Goal: Task Accomplishment & Management: Manage account settings

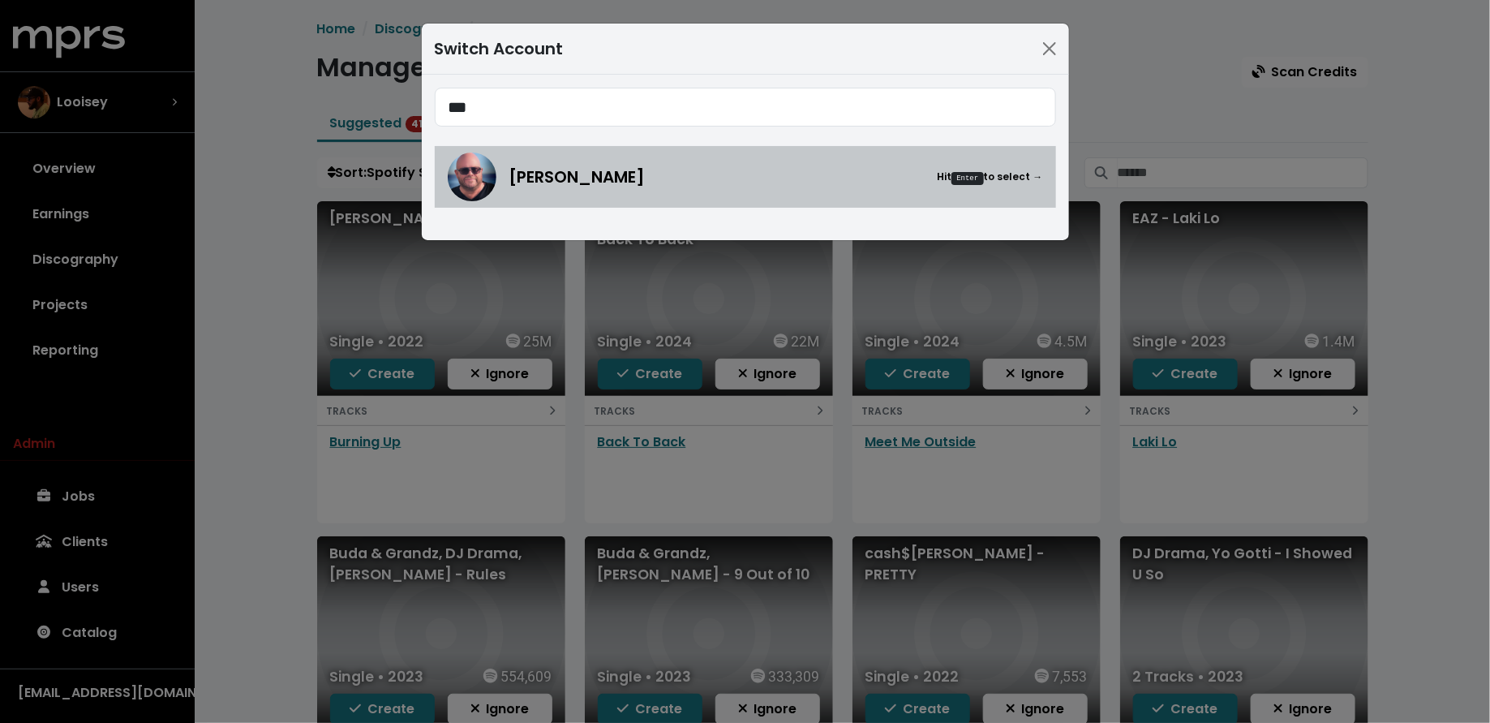
type input "***"
click at [615, 179] on span "[PERSON_NAME]" at bounding box center [577, 177] width 136 height 24
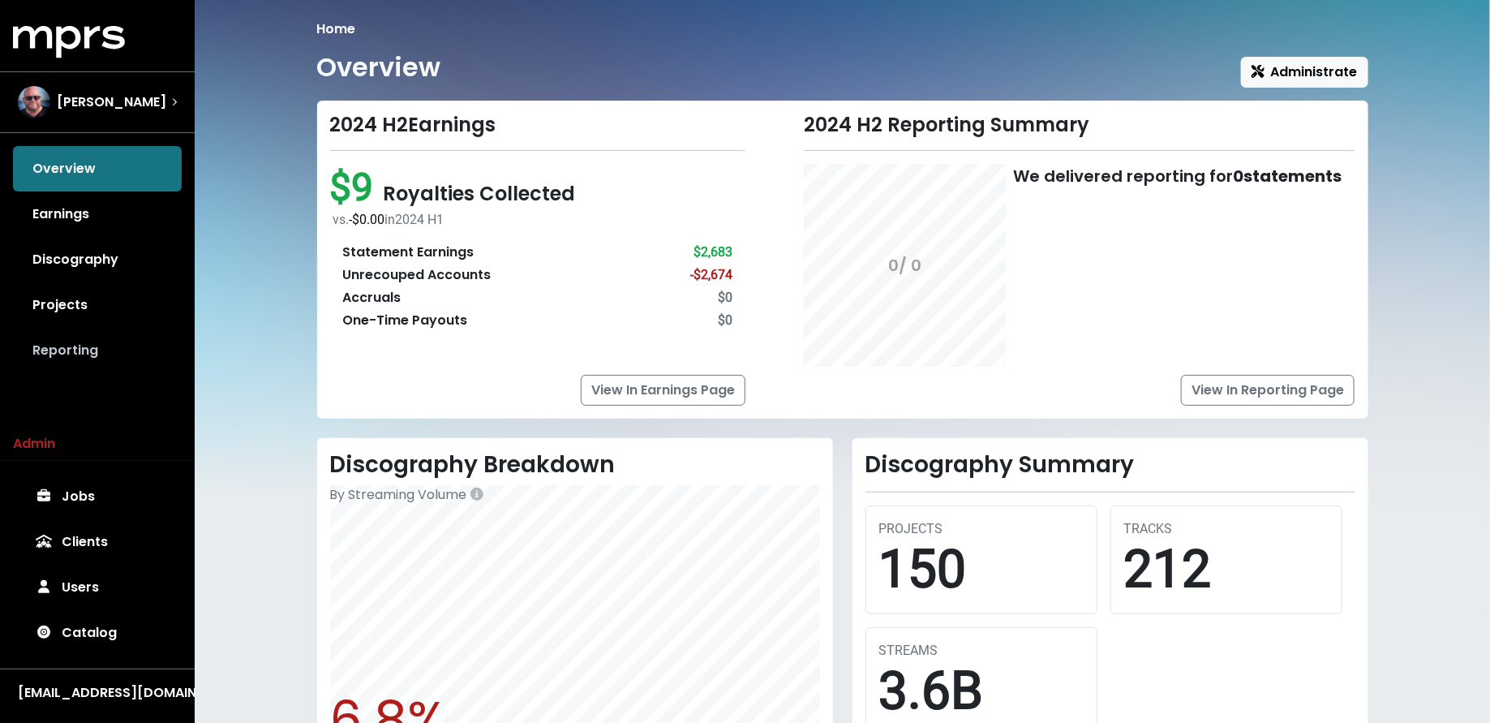
click at [118, 366] on link "Reporting" at bounding box center [97, 350] width 169 height 45
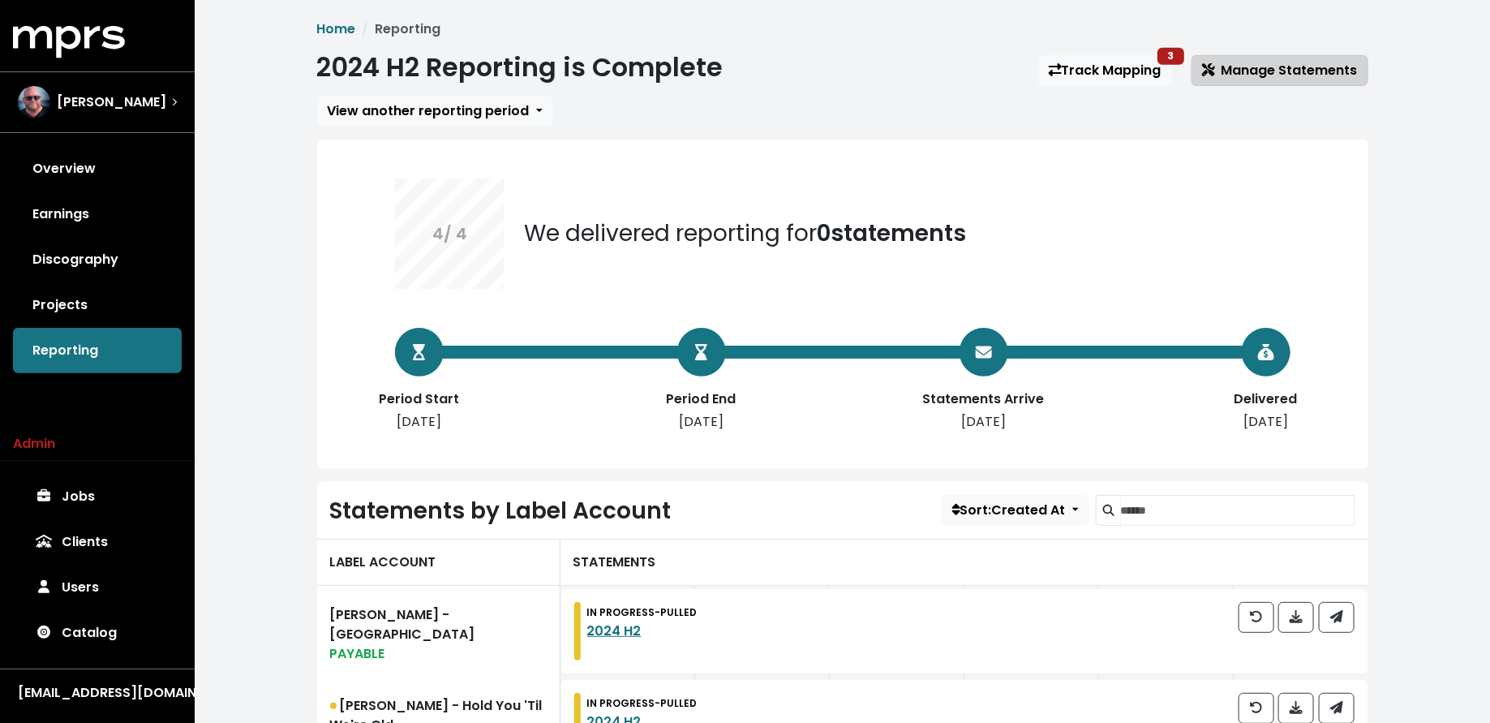
click at [1252, 72] on span "Manage Statements" at bounding box center [1280, 70] width 156 height 19
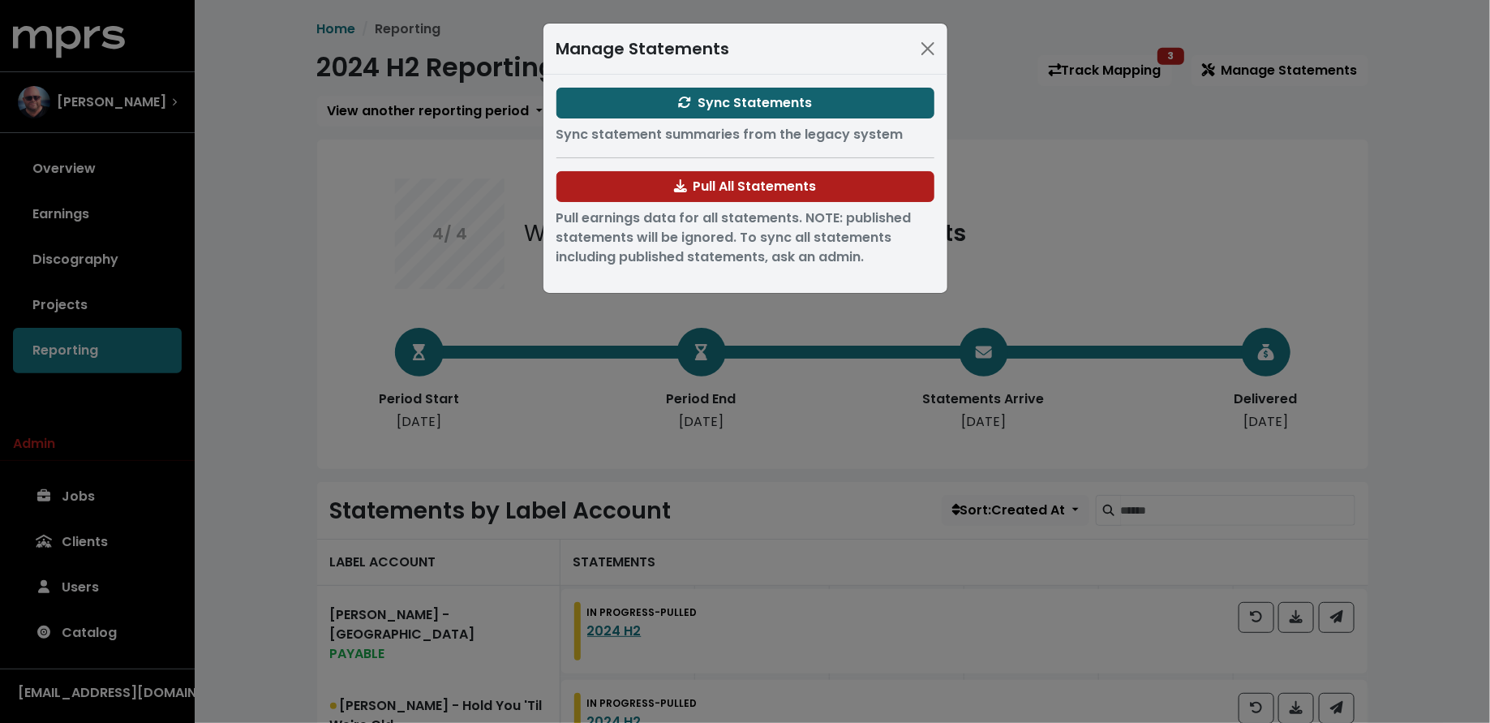
click at [836, 101] on button "Sync Statements" at bounding box center [745, 103] width 378 height 31
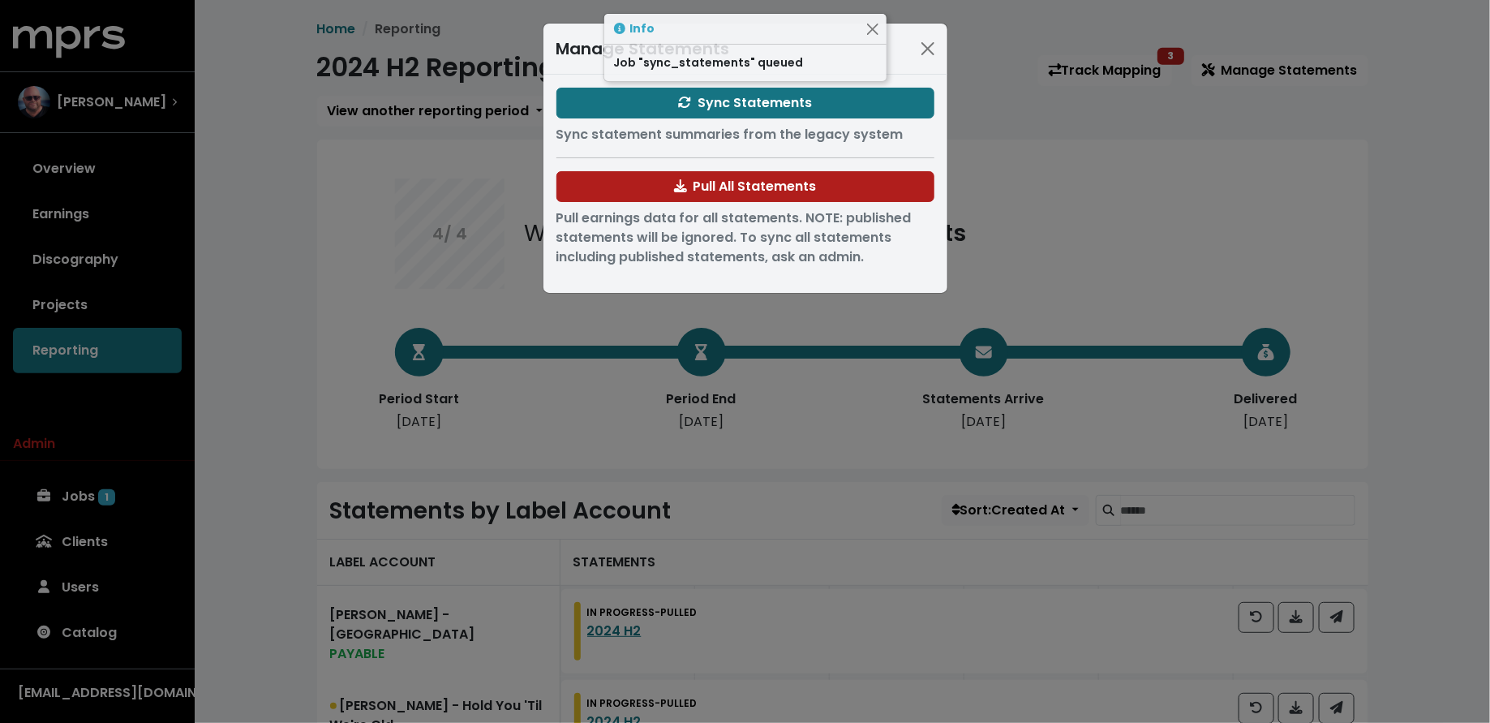
click at [244, 338] on div "Manage Statements Sync Statements Sync statement summaries from the legacy syst…" at bounding box center [745, 361] width 1490 height 723
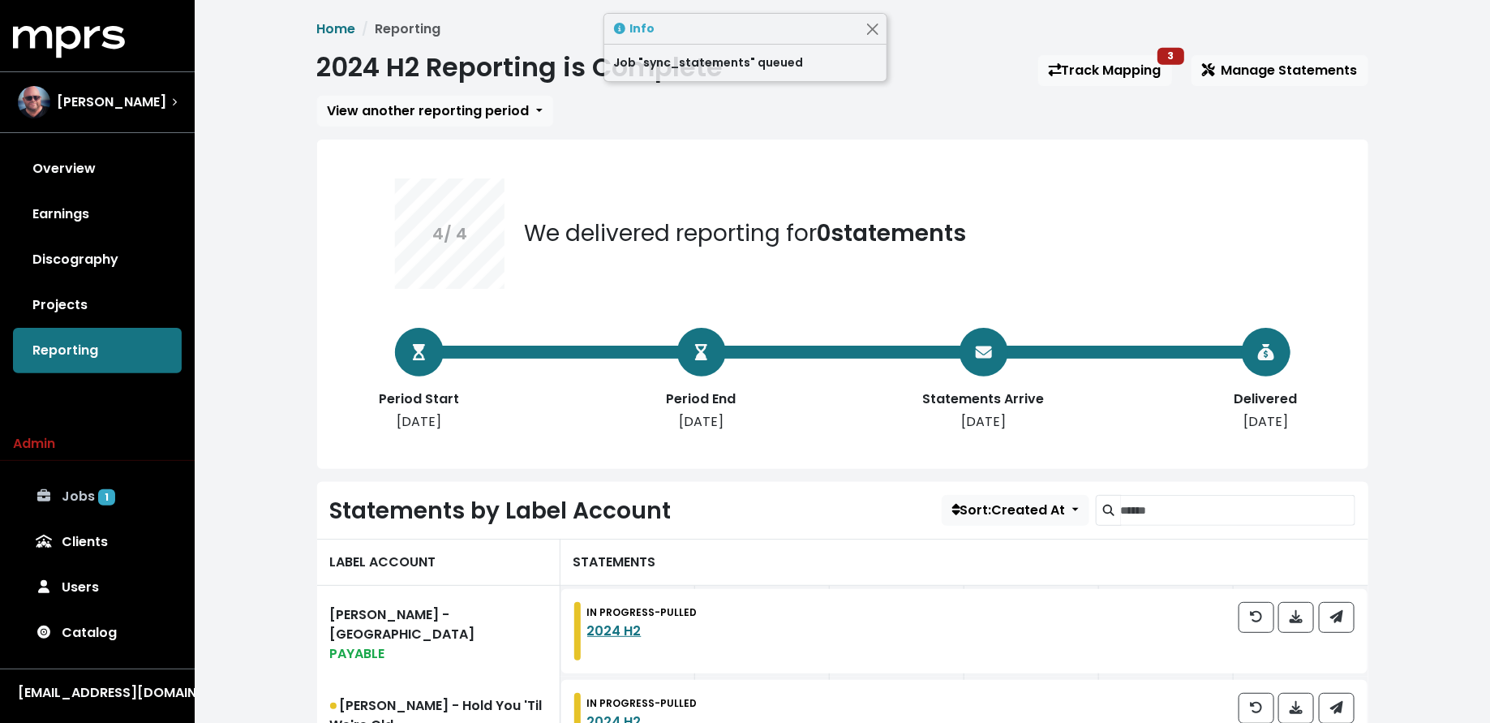
click at [105, 481] on link "Jobs 1" at bounding box center [97, 496] width 169 height 45
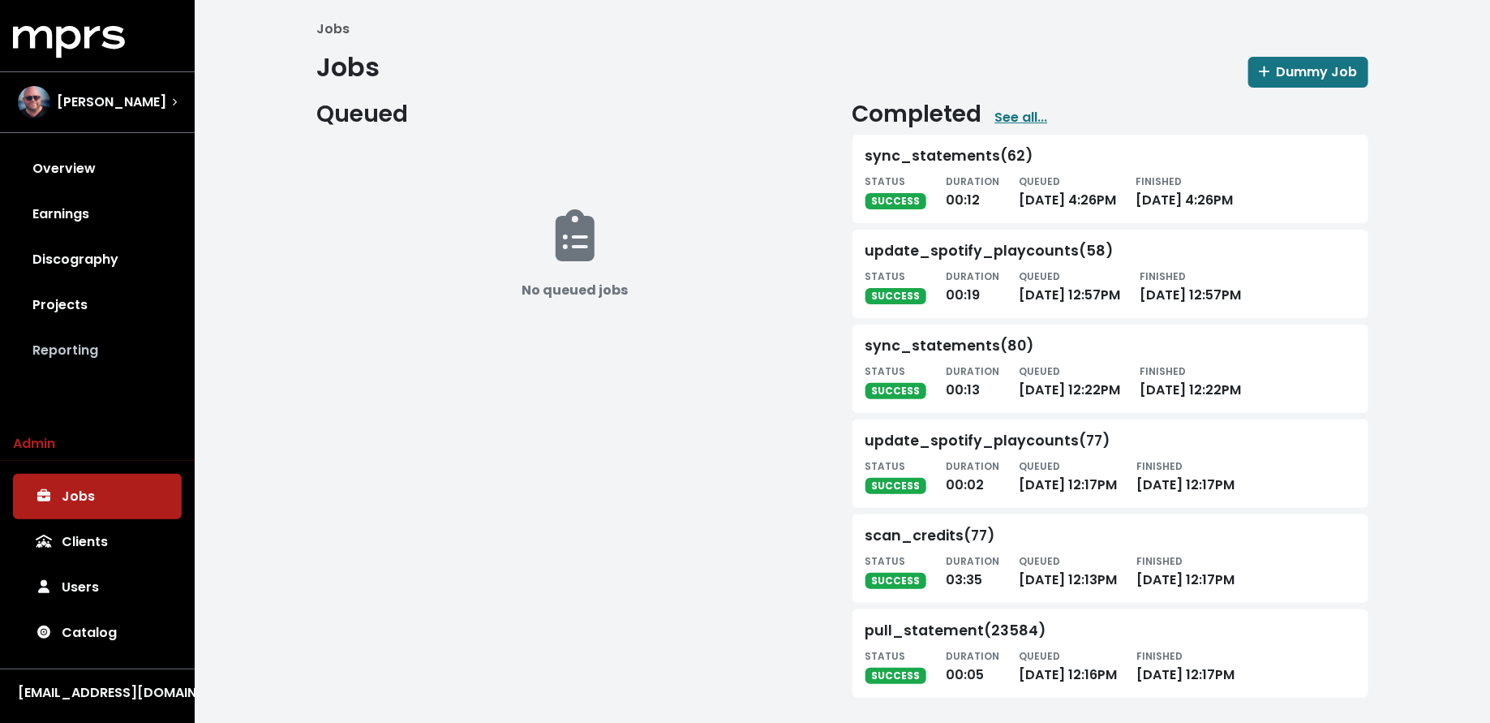
click at [41, 359] on link "Reporting" at bounding box center [97, 350] width 169 height 45
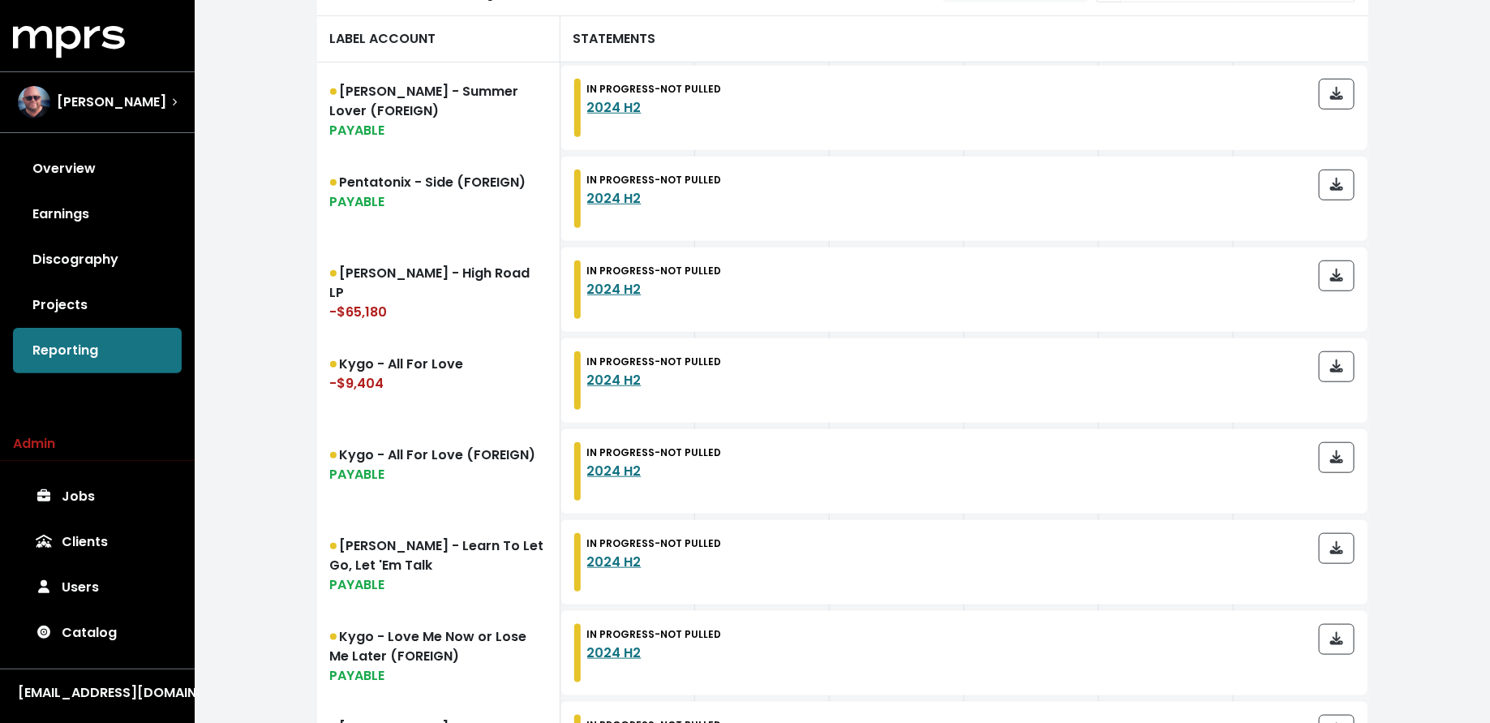
scroll to position [463, 0]
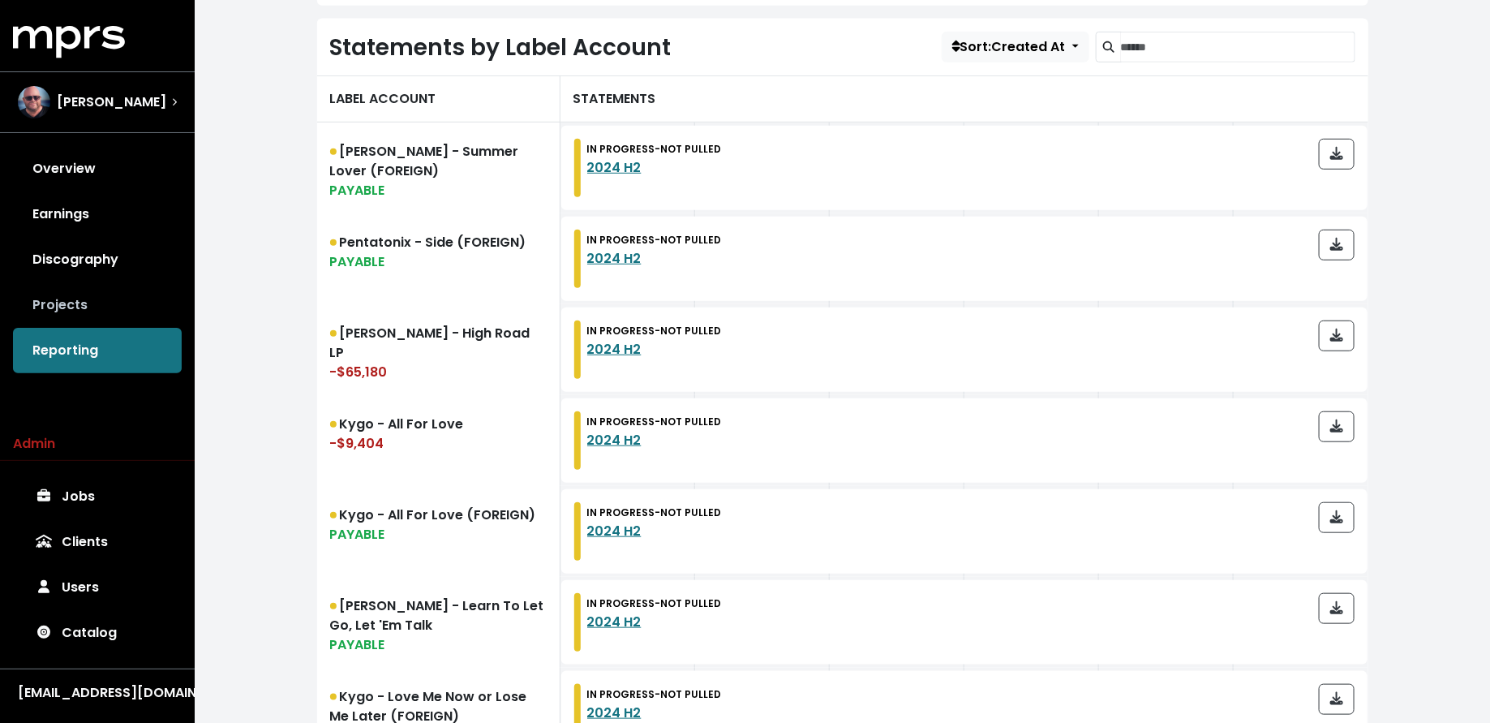
click at [127, 286] on link "Projects" at bounding box center [97, 304] width 169 height 45
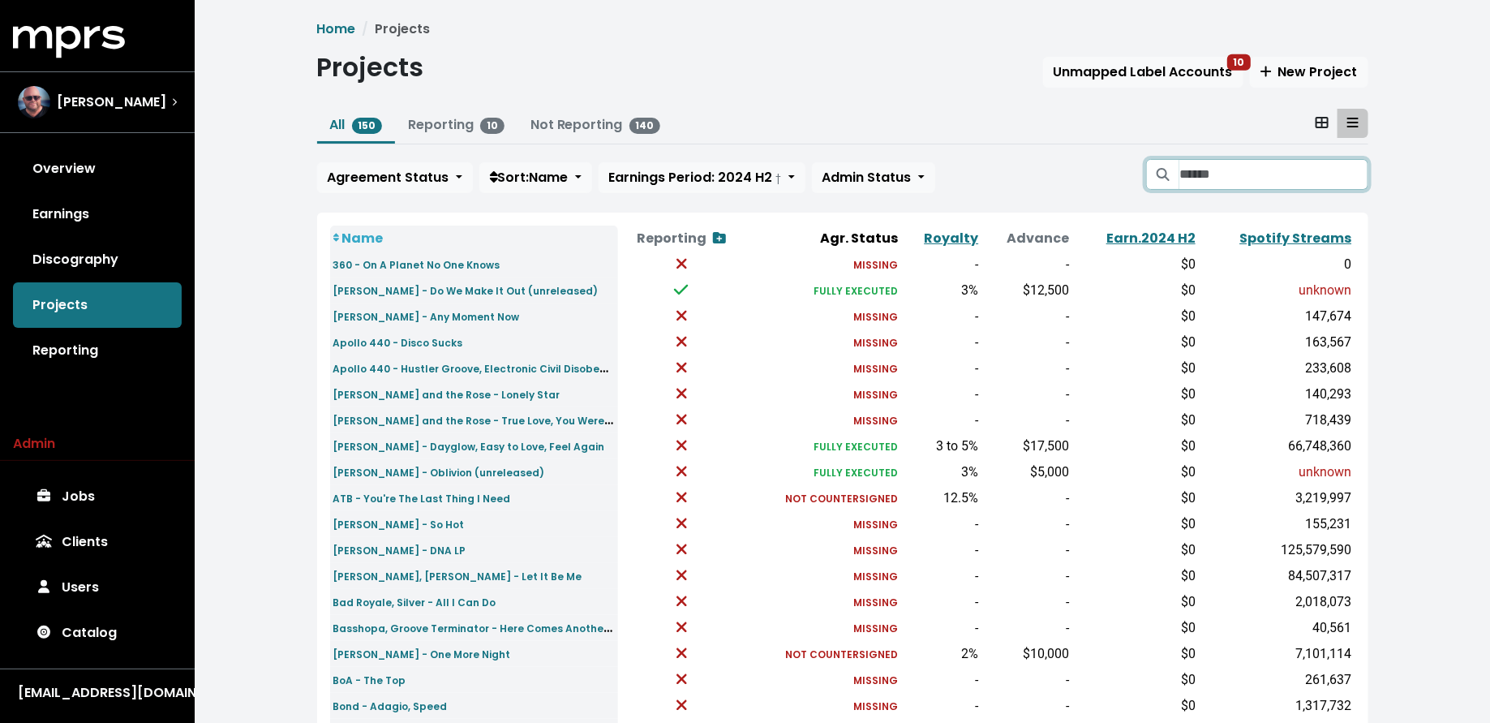
click at [1263, 183] on input "Search projects" at bounding box center [1273, 174] width 188 height 31
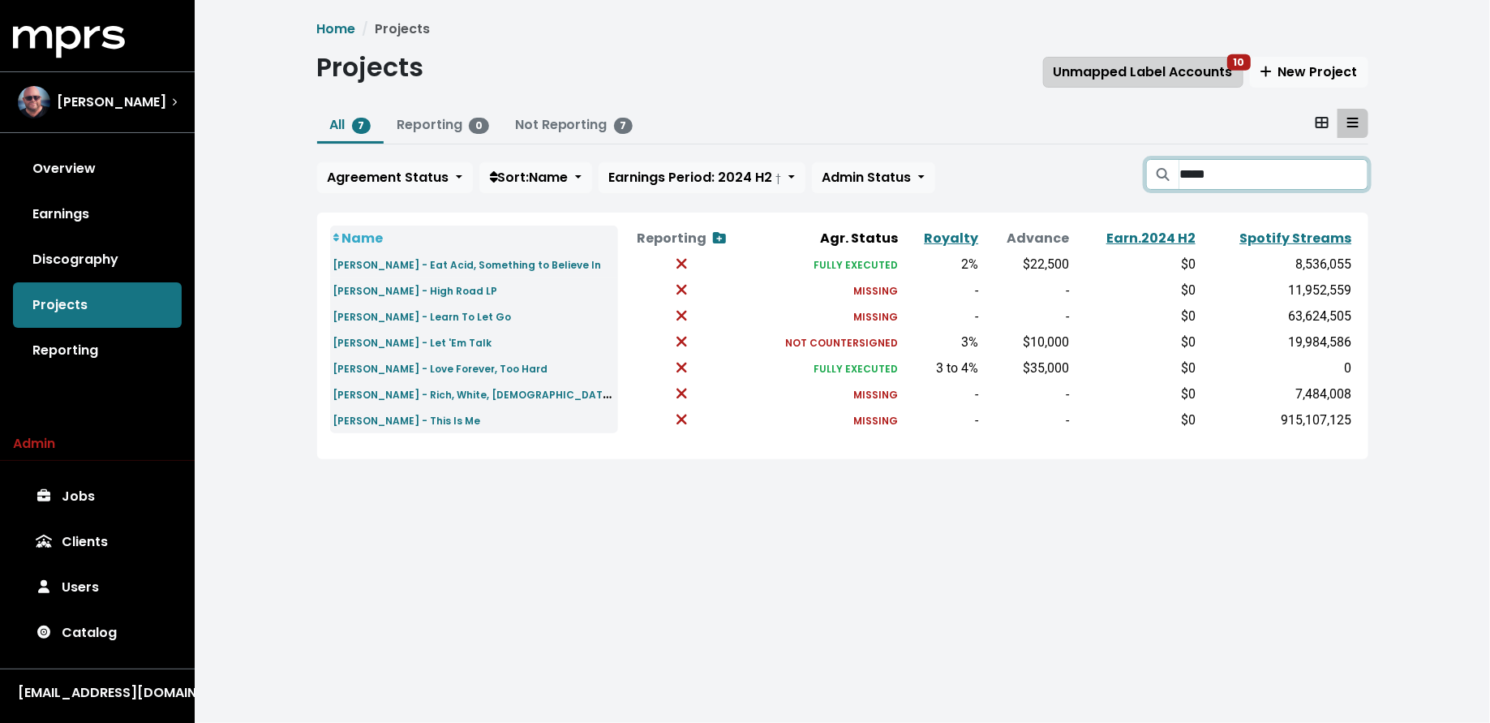
type input "*****"
click at [1145, 74] on span "Unmapped Label Accounts 10" at bounding box center [1143, 71] width 179 height 19
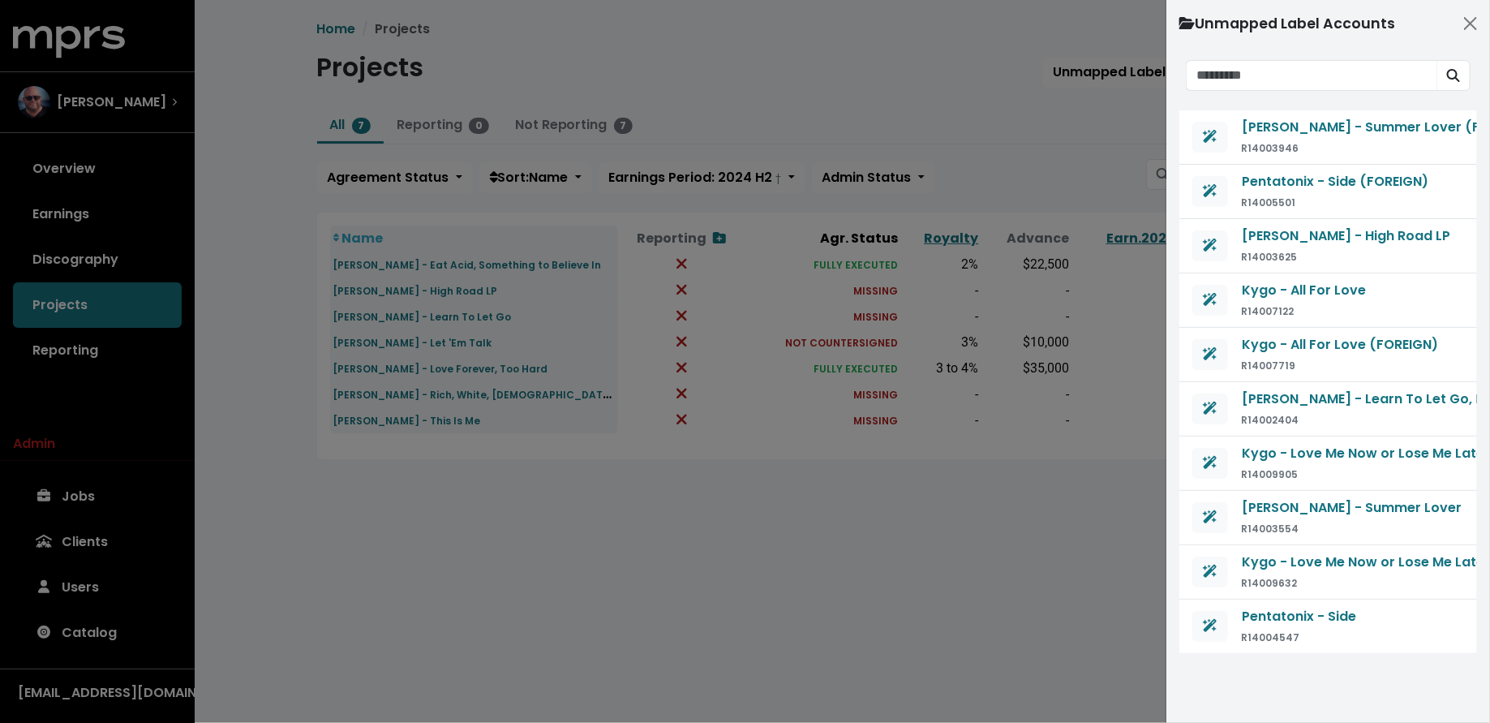
click at [402, 294] on div at bounding box center [745, 361] width 1490 height 723
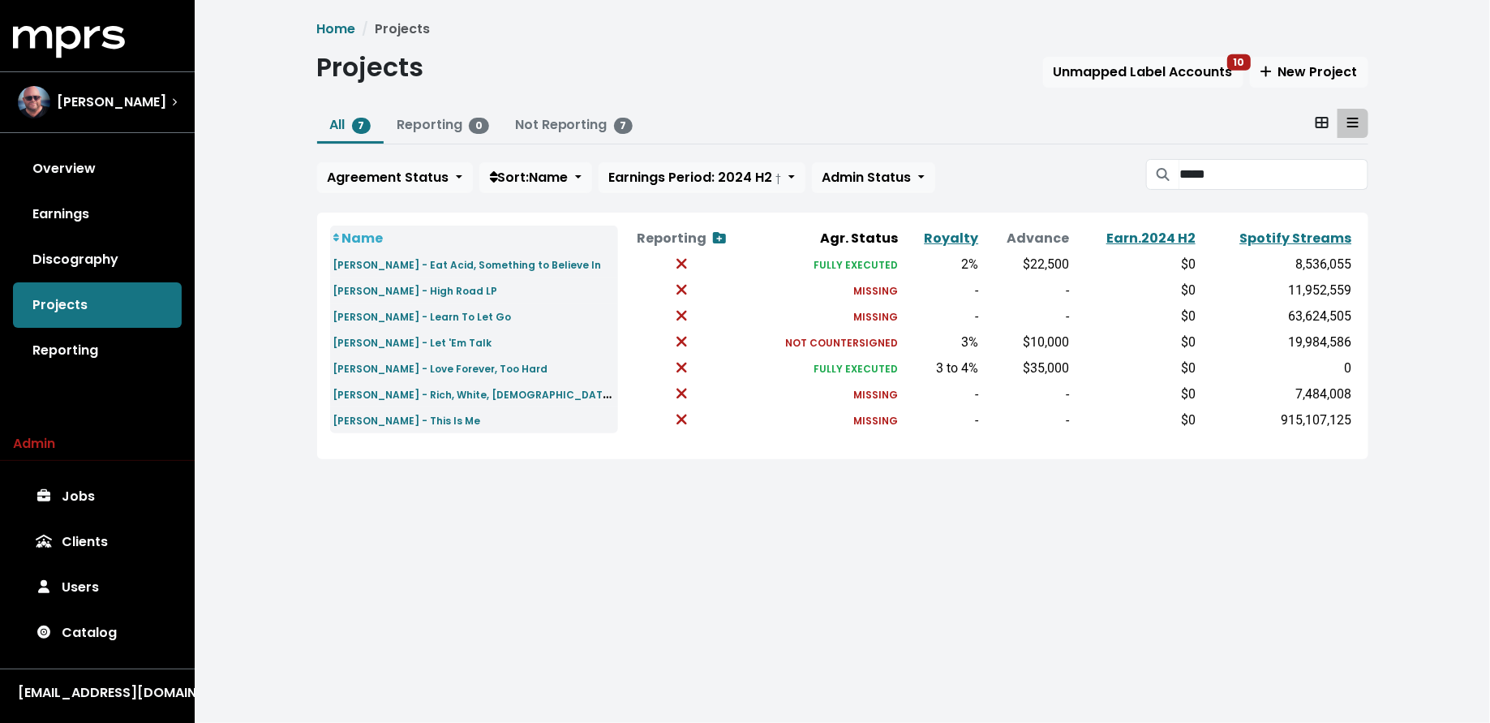
click at [410, 294] on small "[PERSON_NAME] - High Road LP" at bounding box center [415, 291] width 165 height 14
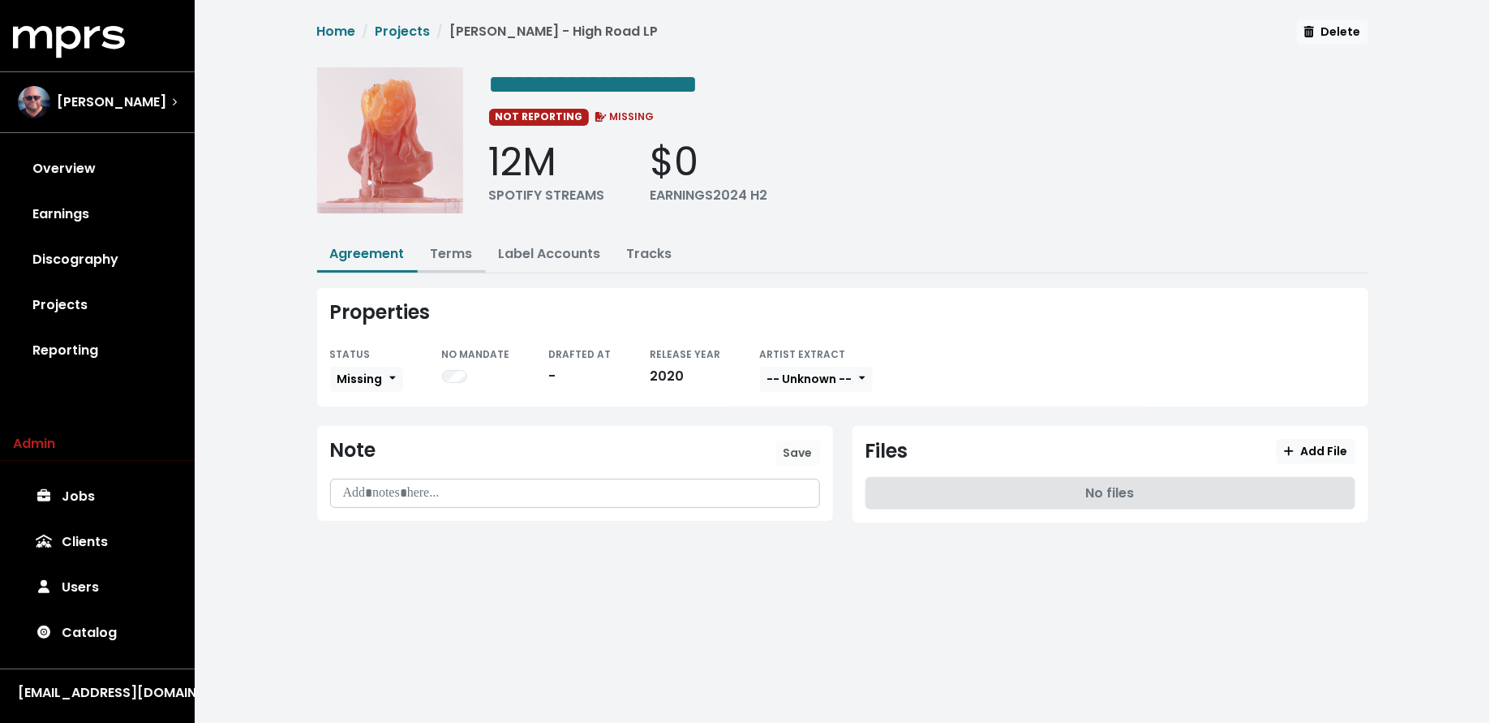
click at [444, 256] on link "Terms" at bounding box center [452, 253] width 42 height 19
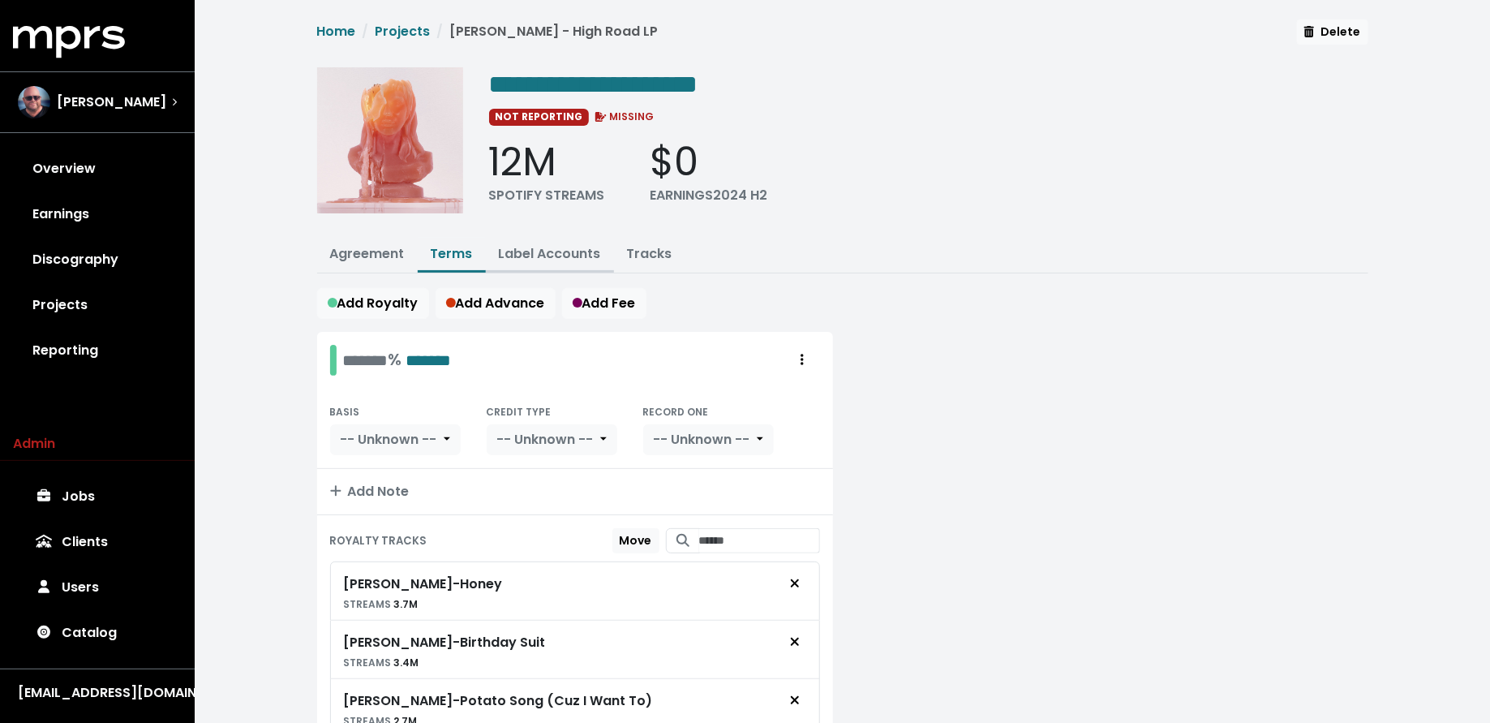
click at [534, 250] on link "Label Accounts" at bounding box center [550, 253] width 102 height 19
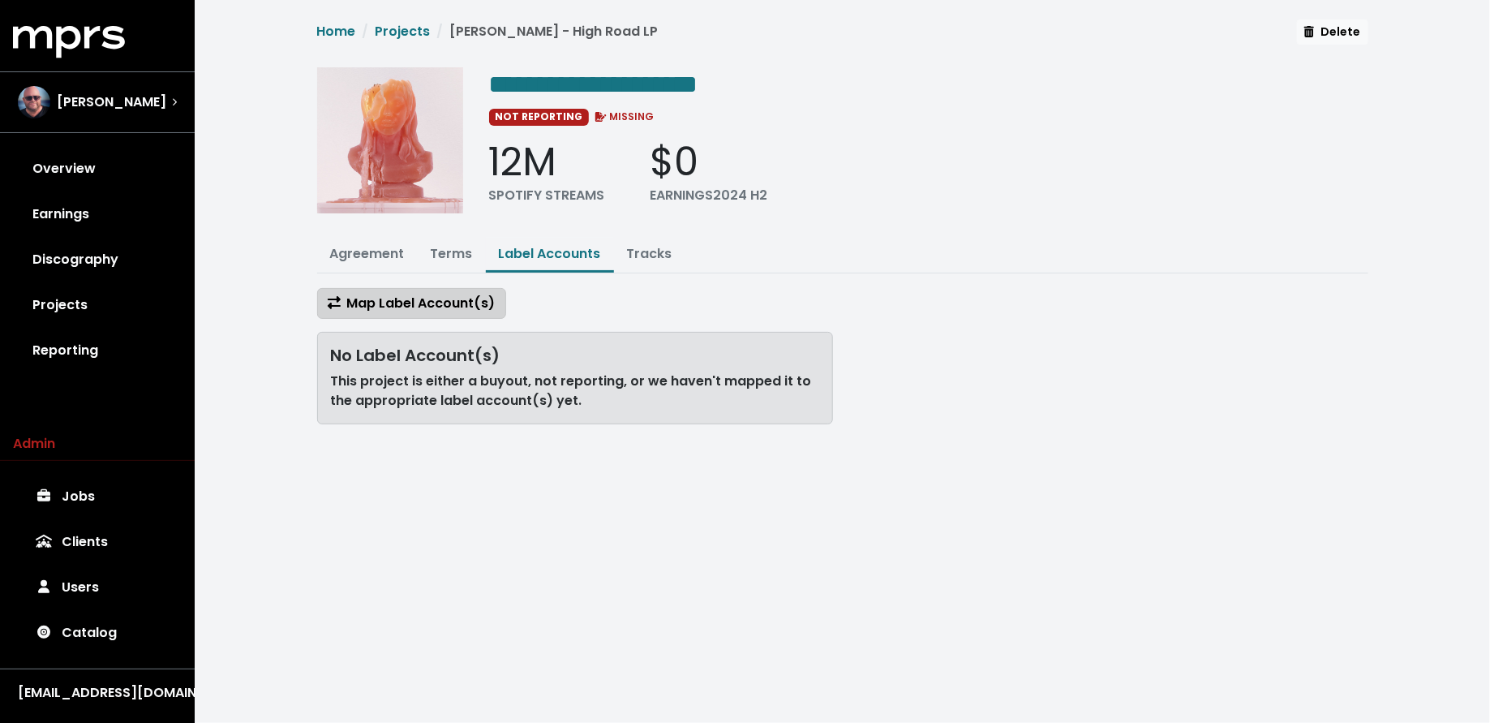
click at [445, 299] on span "Map Label Account(s)" at bounding box center [412, 303] width 168 height 19
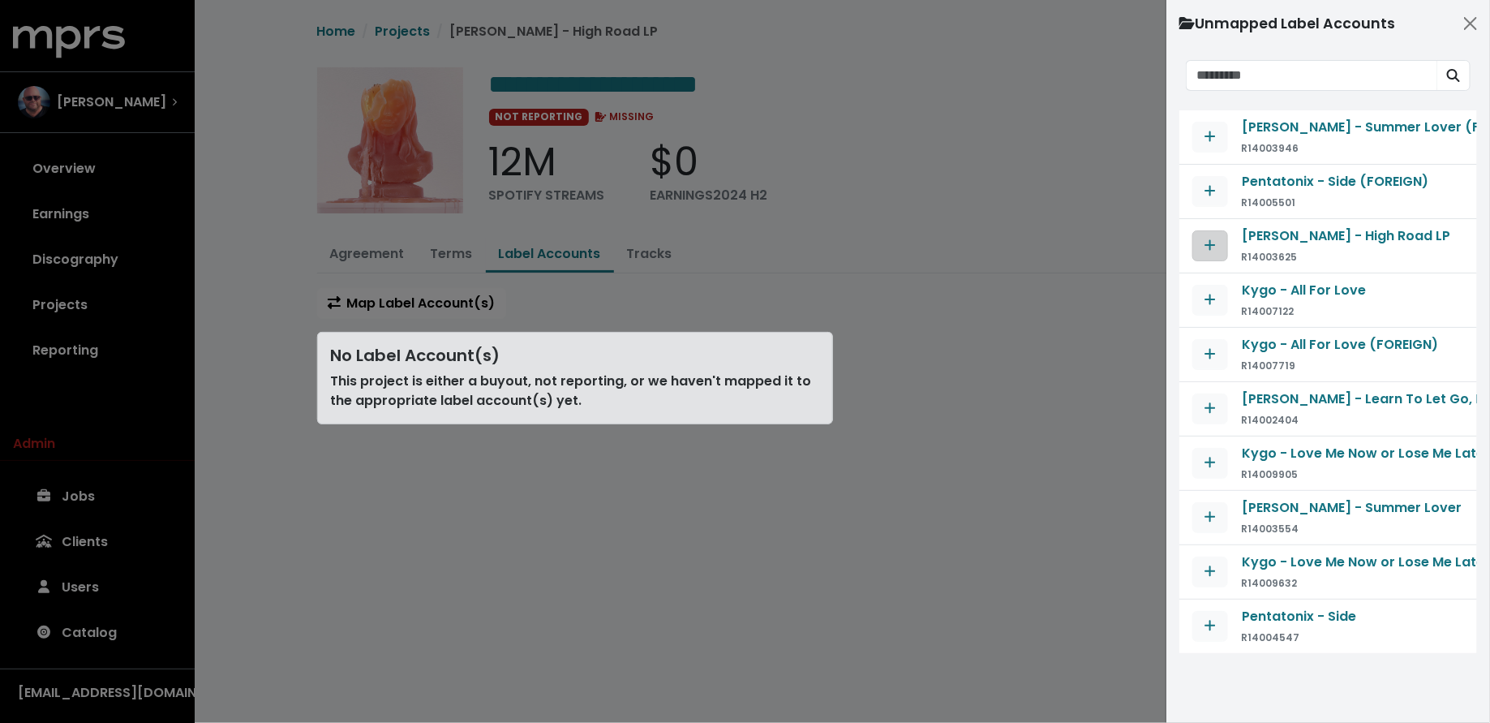
click at [1215, 236] on span "Map contract to selected agreement" at bounding box center [1210, 245] width 11 height 19
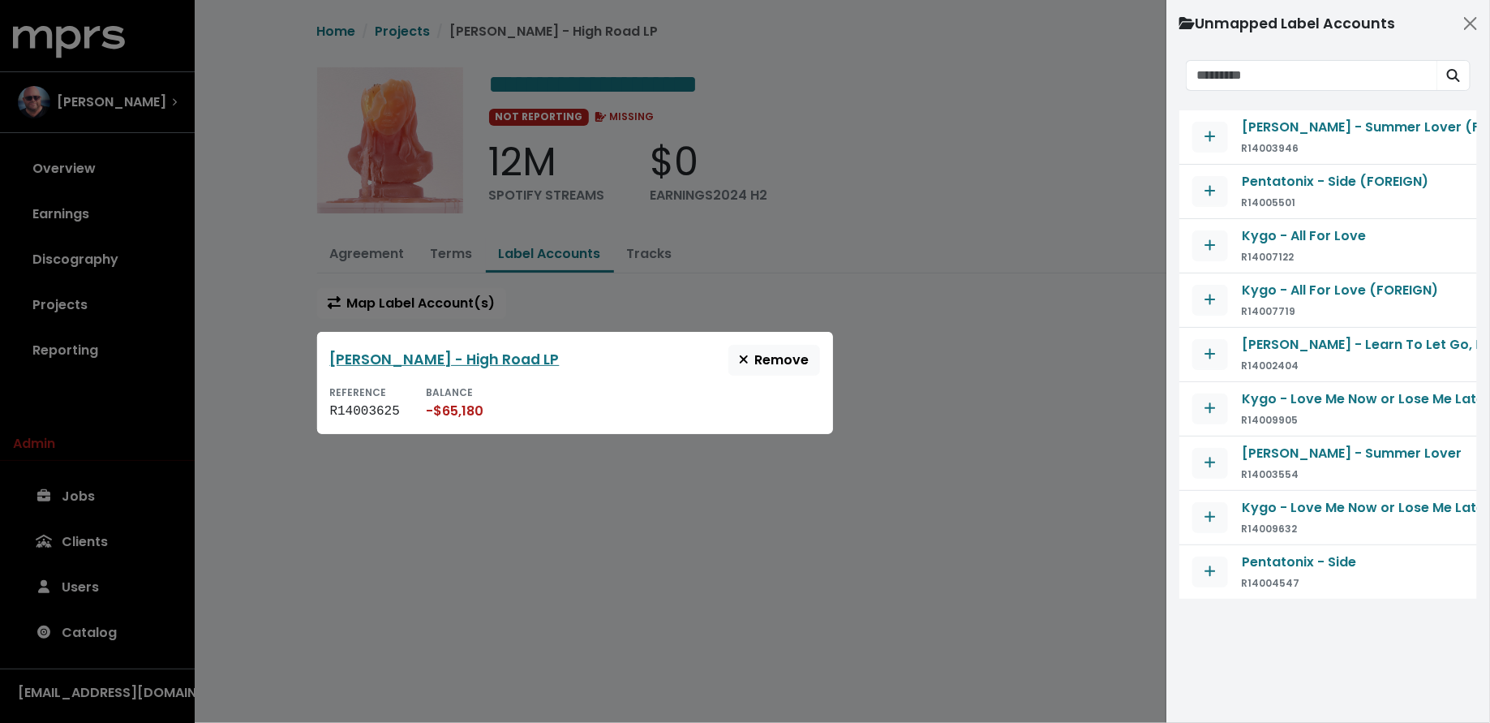
click at [298, 299] on div at bounding box center [745, 361] width 1490 height 723
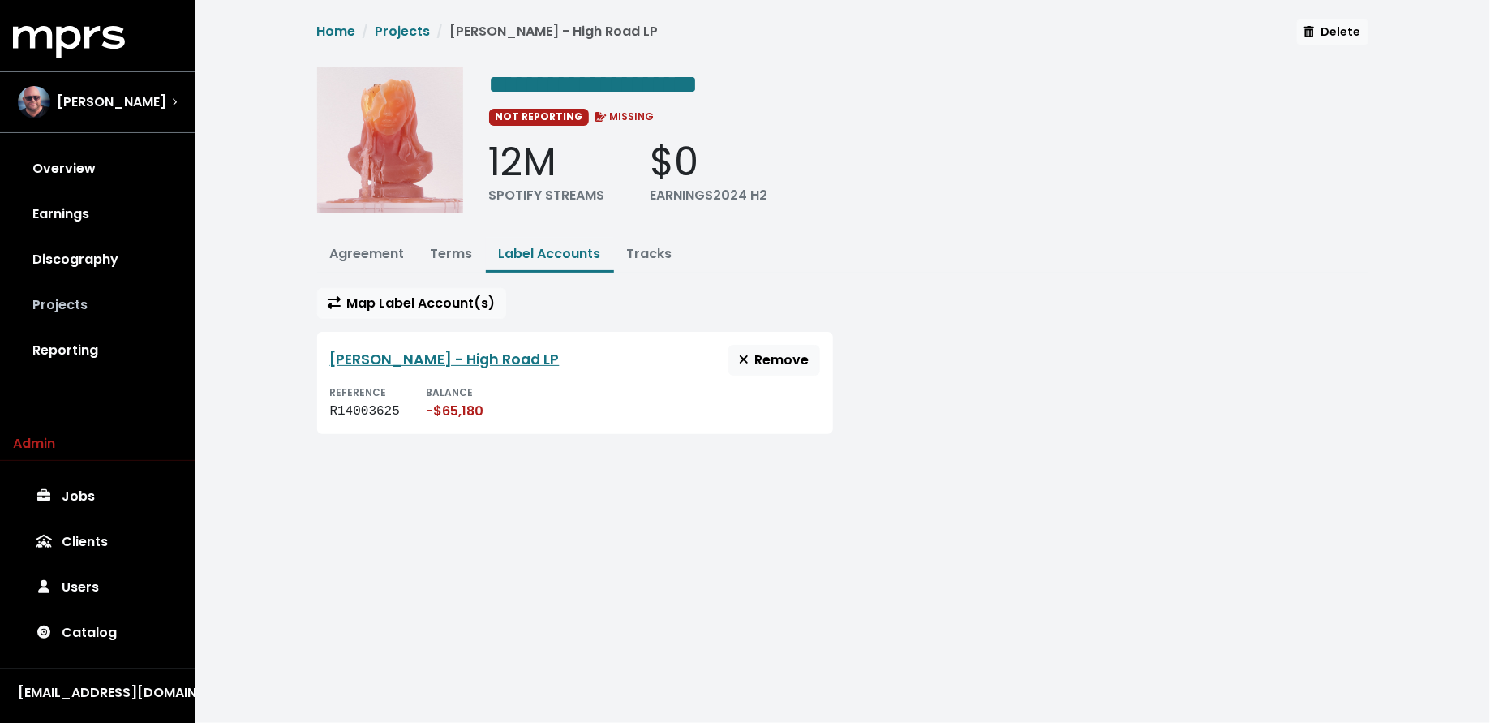
click at [132, 299] on link "Projects" at bounding box center [97, 304] width 169 height 45
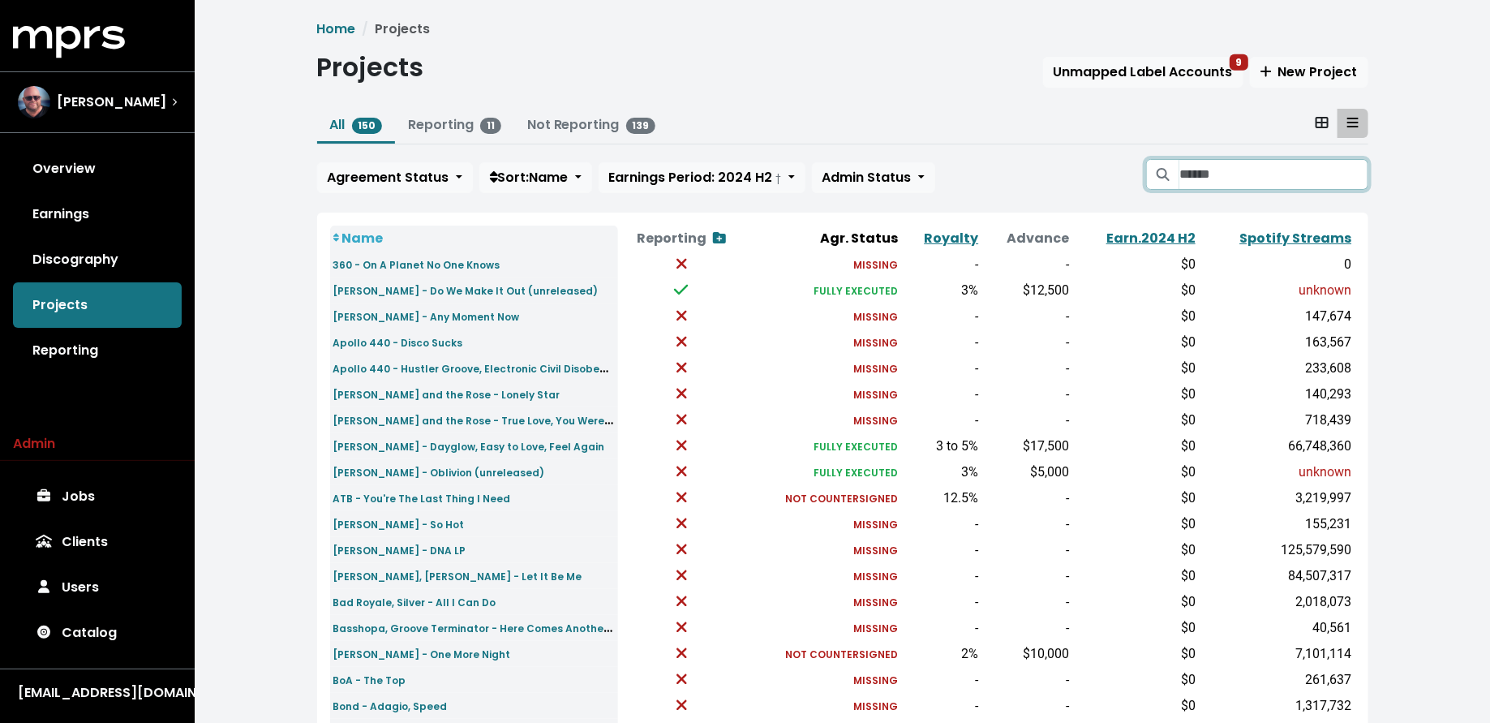
click at [1260, 181] on input "Search projects" at bounding box center [1273, 174] width 188 height 31
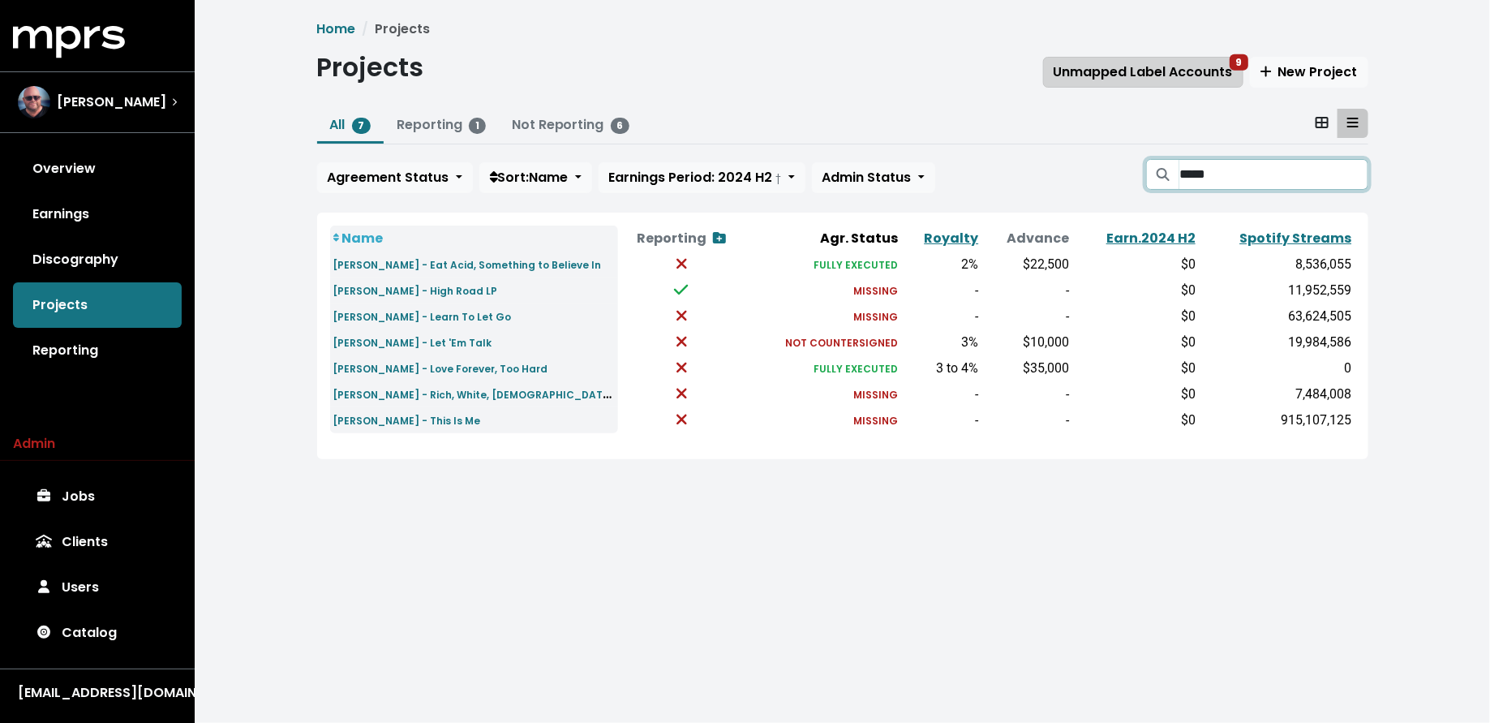
type input "*****"
click at [1179, 62] on span "Unmapped Label Accounts 9" at bounding box center [1143, 71] width 179 height 19
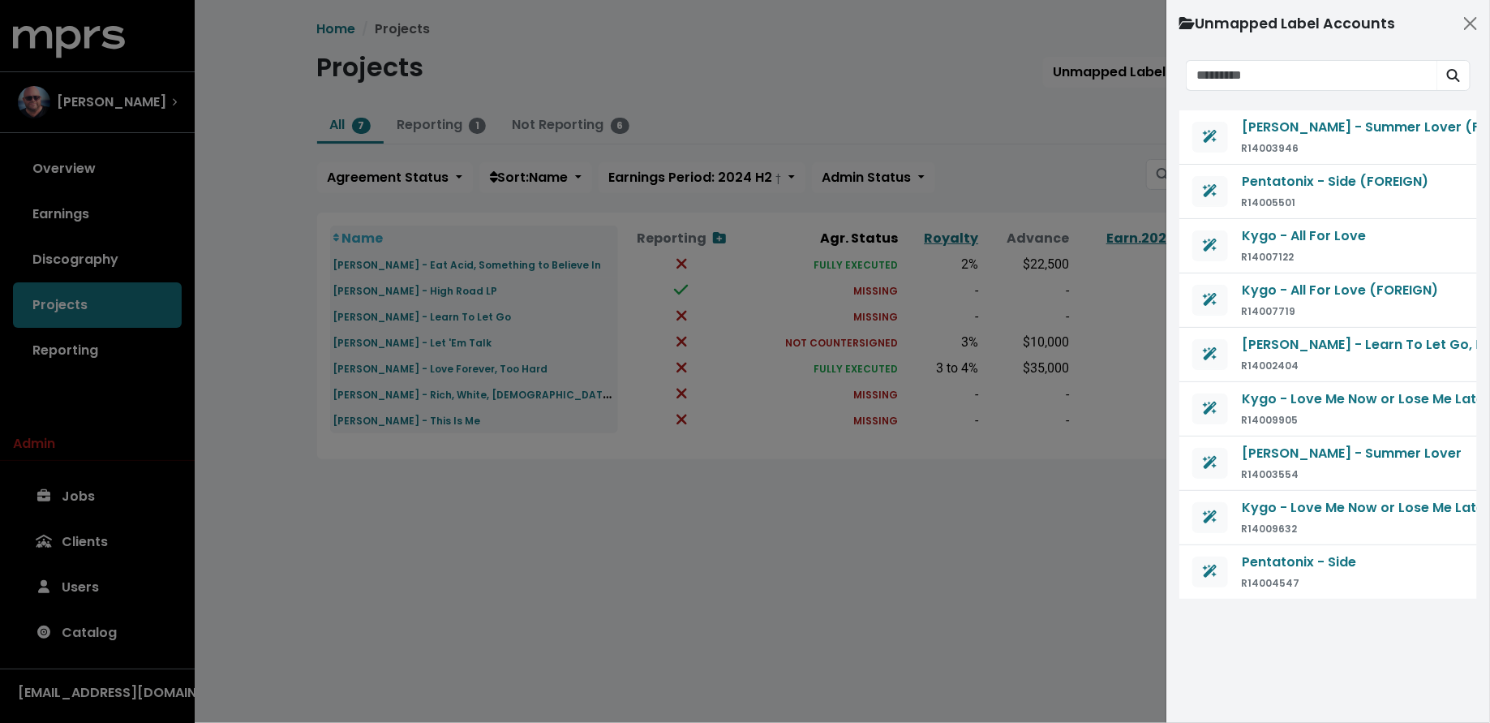
click at [485, 449] on div at bounding box center [745, 361] width 1490 height 723
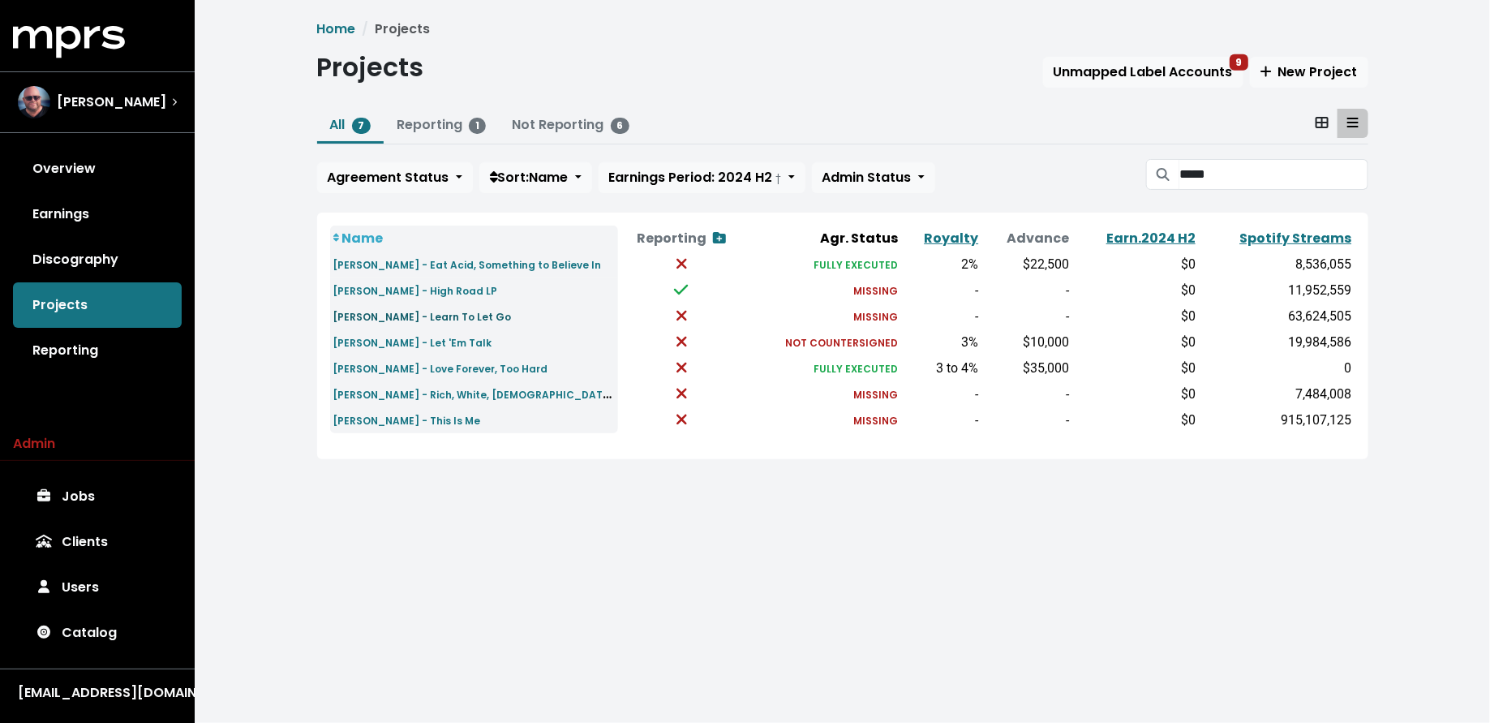
click at [419, 314] on small "Kesha - Learn To Let Go" at bounding box center [422, 317] width 178 height 14
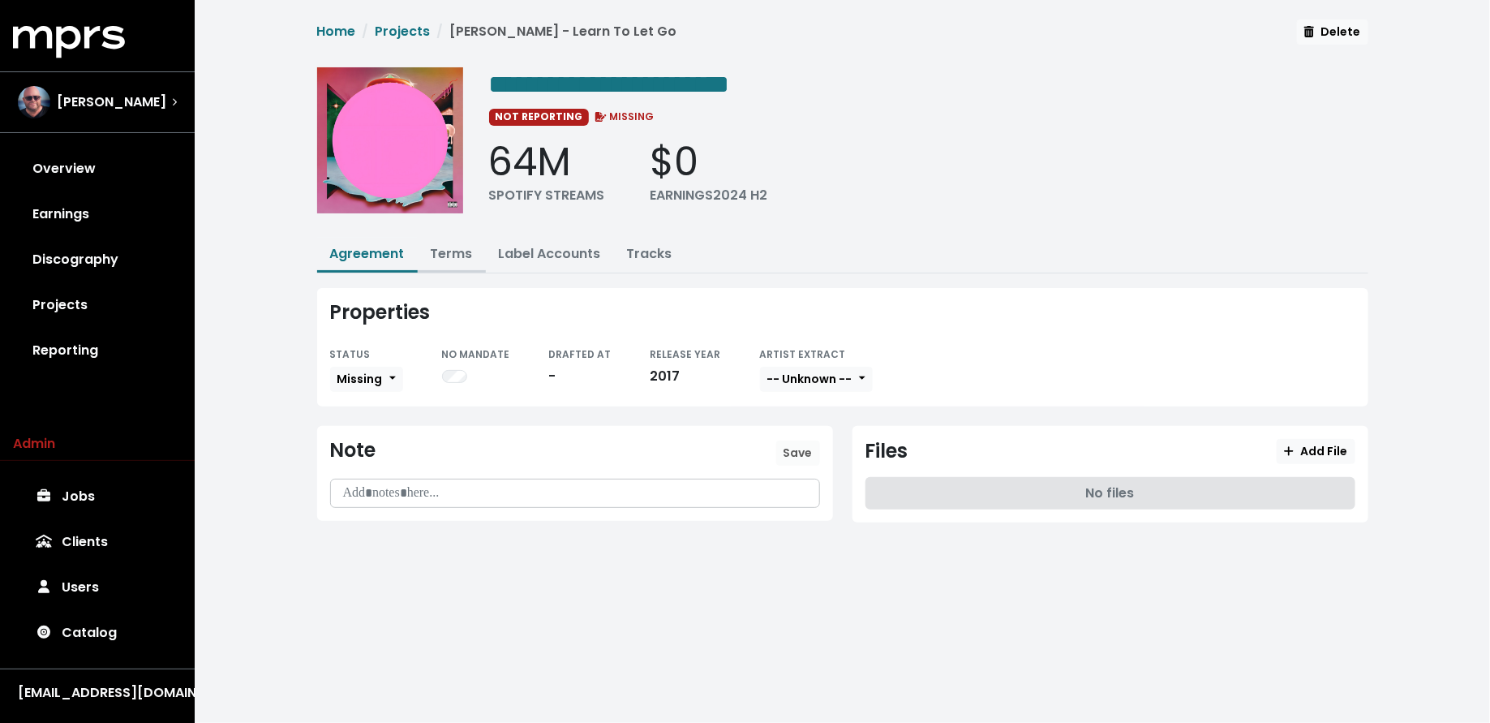
click at [454, 247] on link "Terms" at bounding box center [452, 253] width 42 height 19
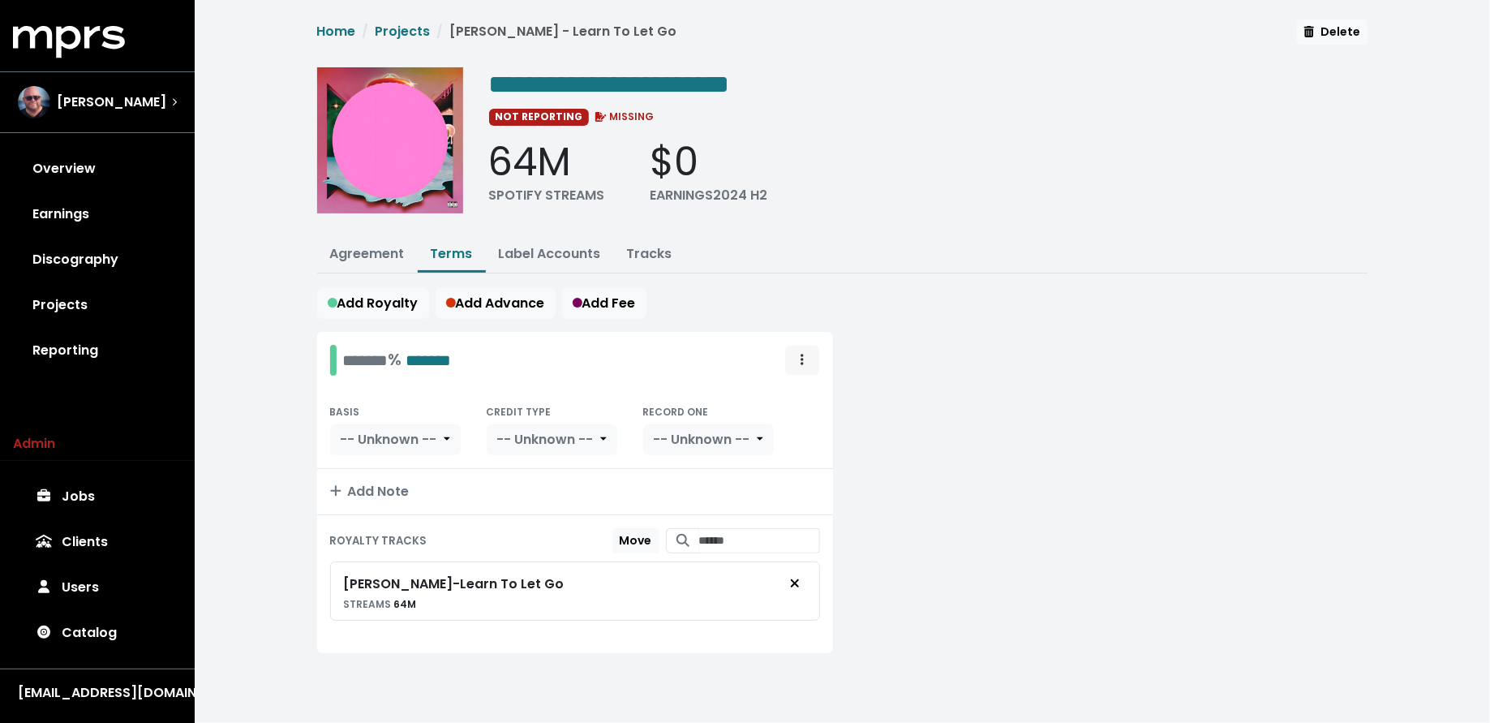
click at [802, 353] on icon "Royalty administration options" at bounding box center [802, 359] width 3 height 13
click at [797, 388] on link "Move" at bounding box center [755, 396] width 128 height 26
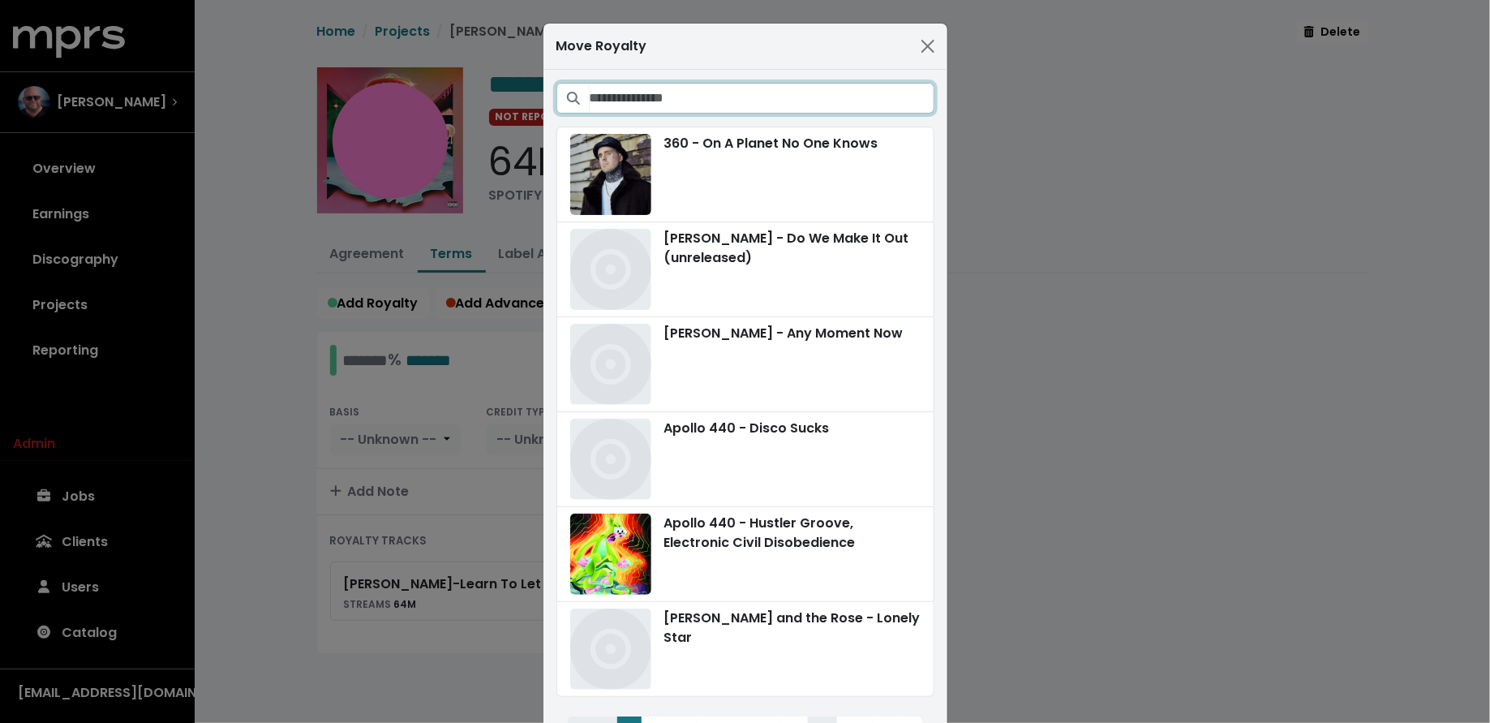
click at [816, 92] on input "Search projects" at bounding box center [762, 98] width 345 height 31
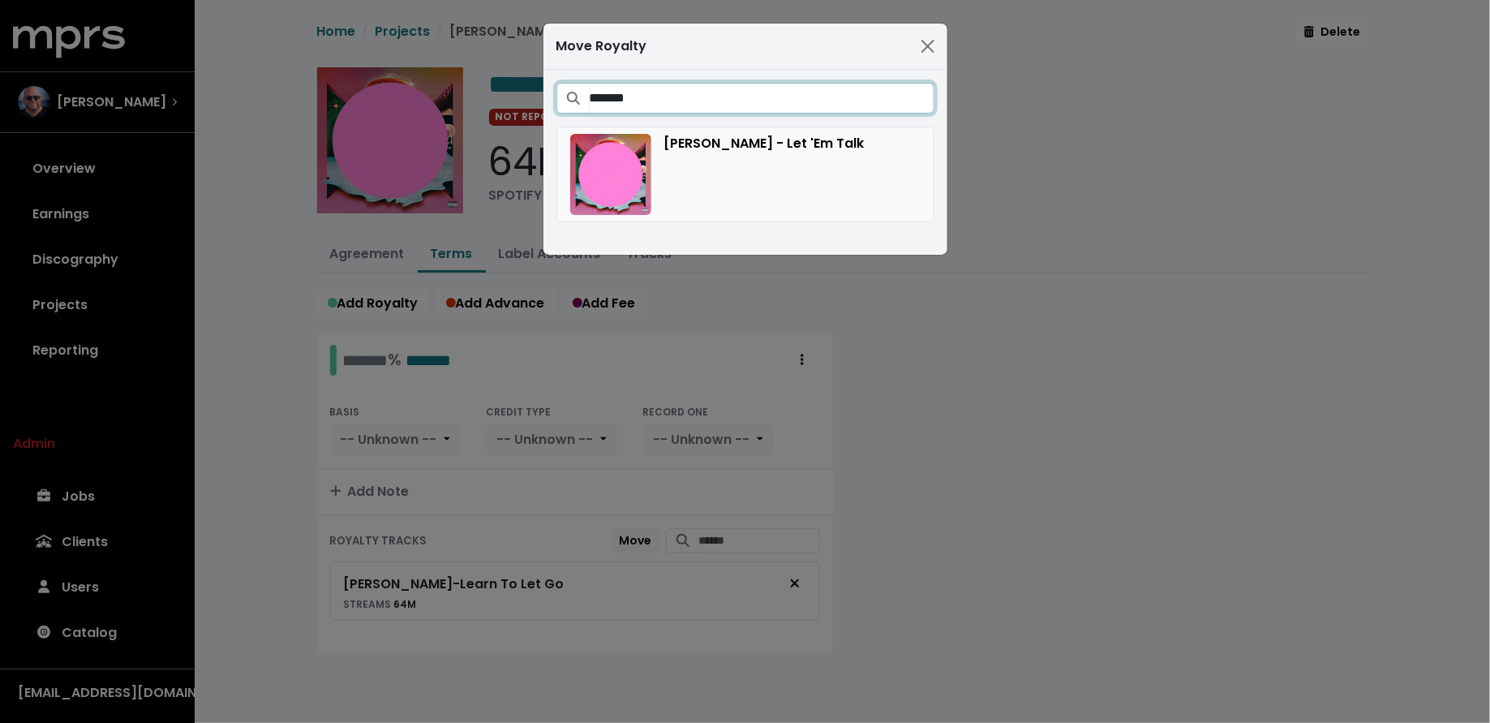
type input "*******"
click at [794, 155] on div "[PERSON_NAME] - Let 'Em Talk" at bounding box center [745, 174] width 350 height 81
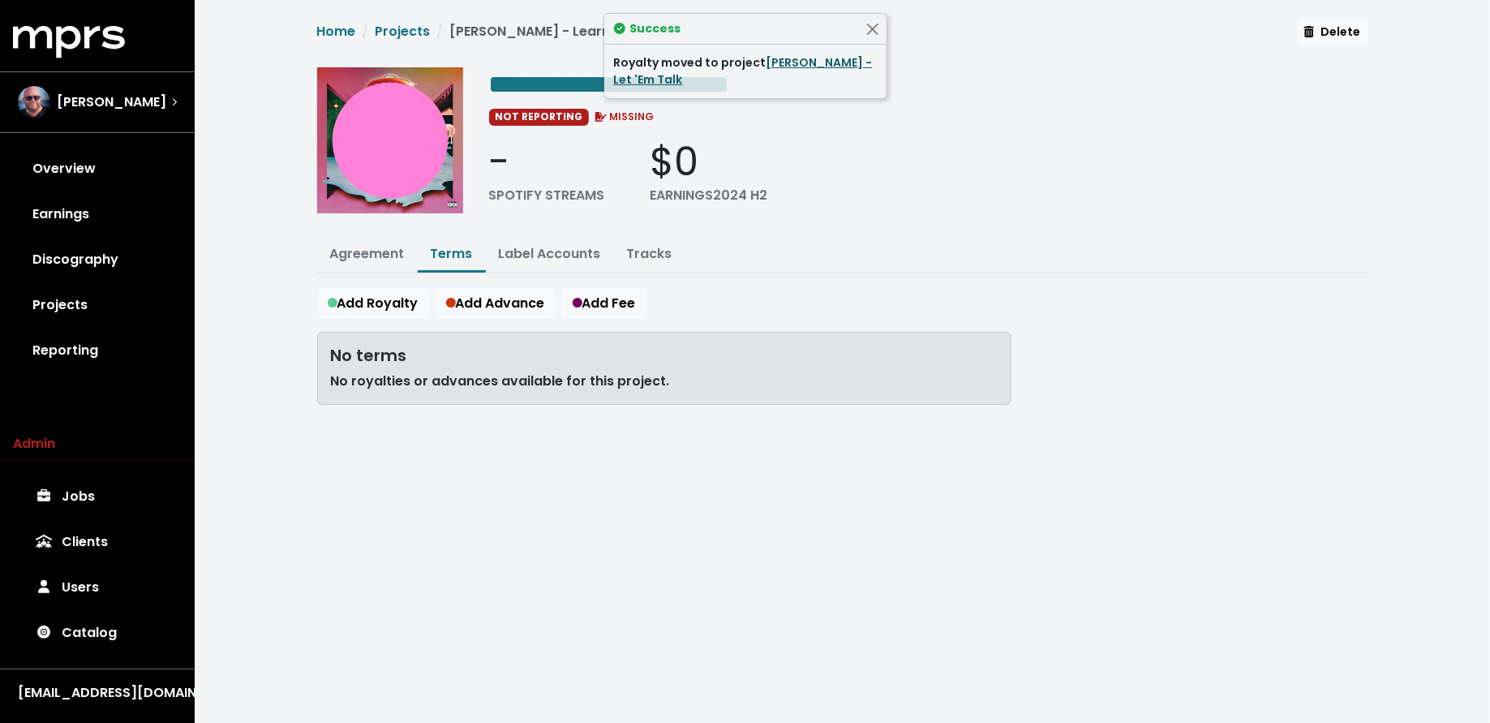
click at [830, 62] on link "[PERSON_NAME] - Let 'Em Talk" at bounding box center [743, 70] width 259 height 33
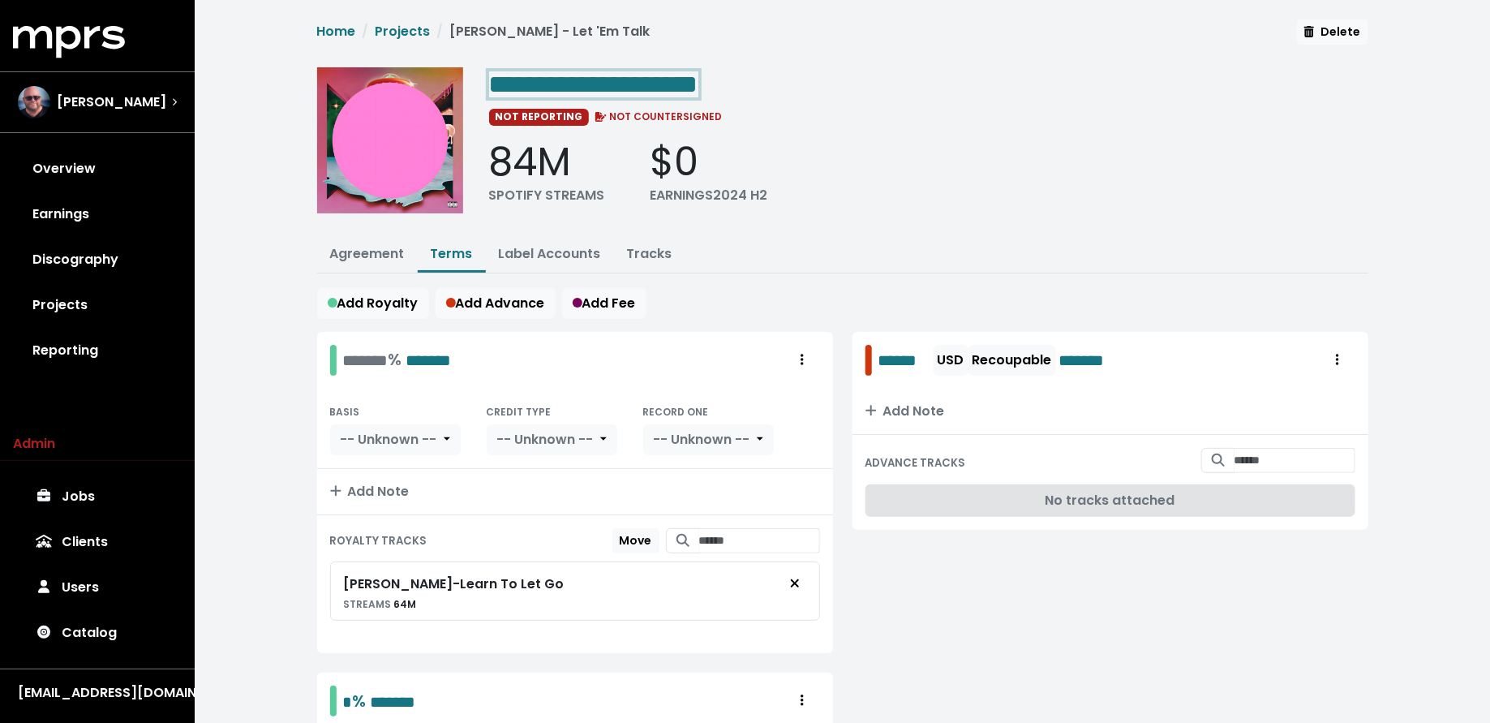
click at [698, 84] on span "**********" at bounding box center [593, 84] width 209 height 26
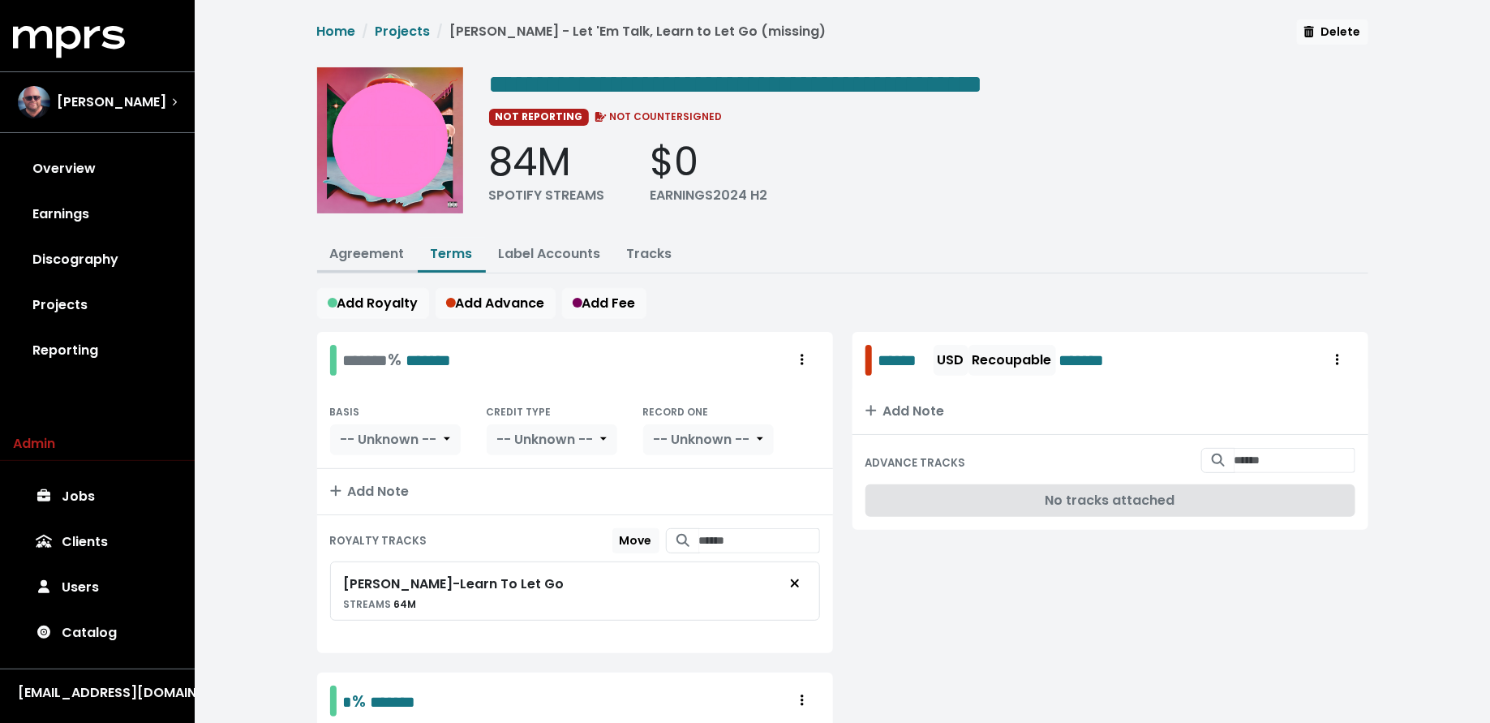
click at [366, 252] on link "Agreement" at bounding box center [367, 253] width 75 height 19
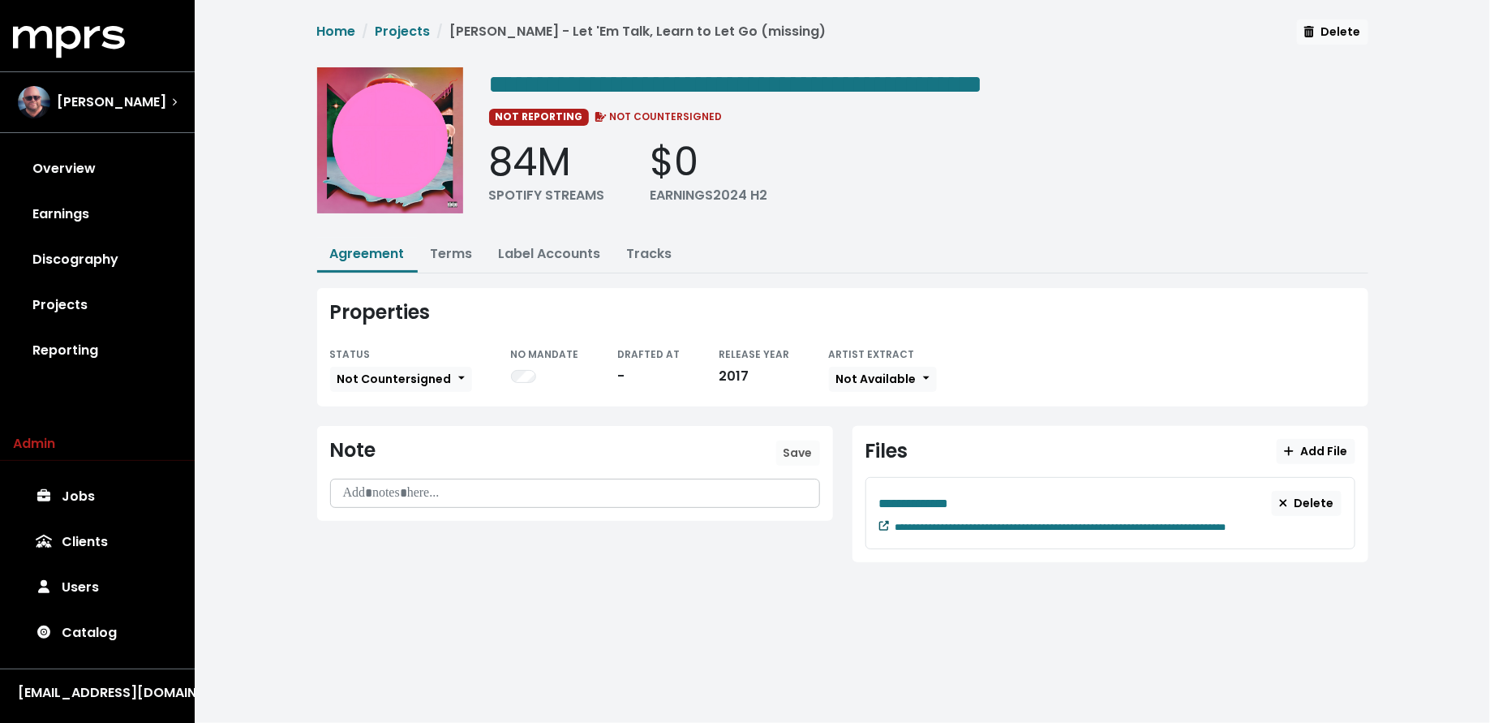
click at [882, 521] on icon at bounding box center [884, 526] width 10 height 10
click at [500, 257] on link "Label Accounts" at bounding box center [550, 253] width 102 height 19
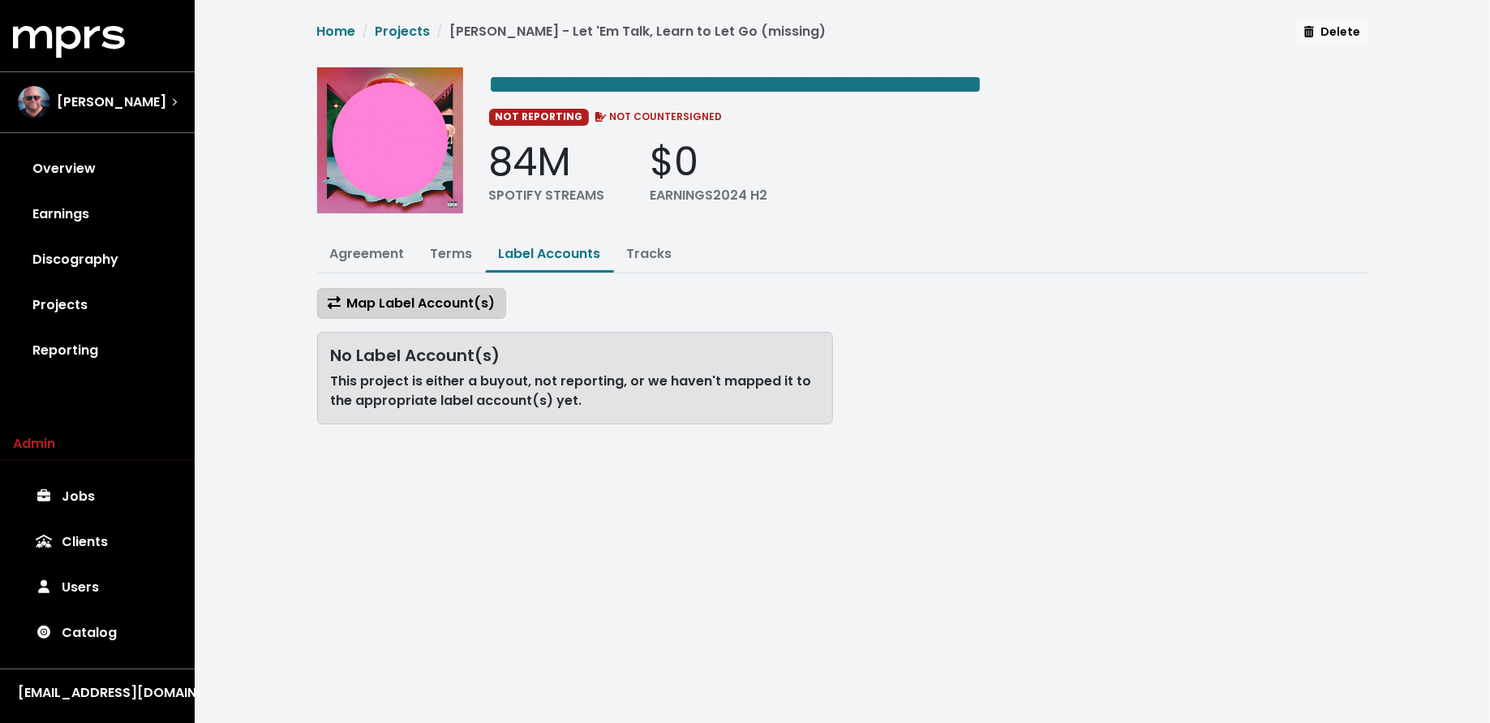
click at [455, 306] on span "Map Label Account(s)" at bounding box center [412, 303] width 168 height 19
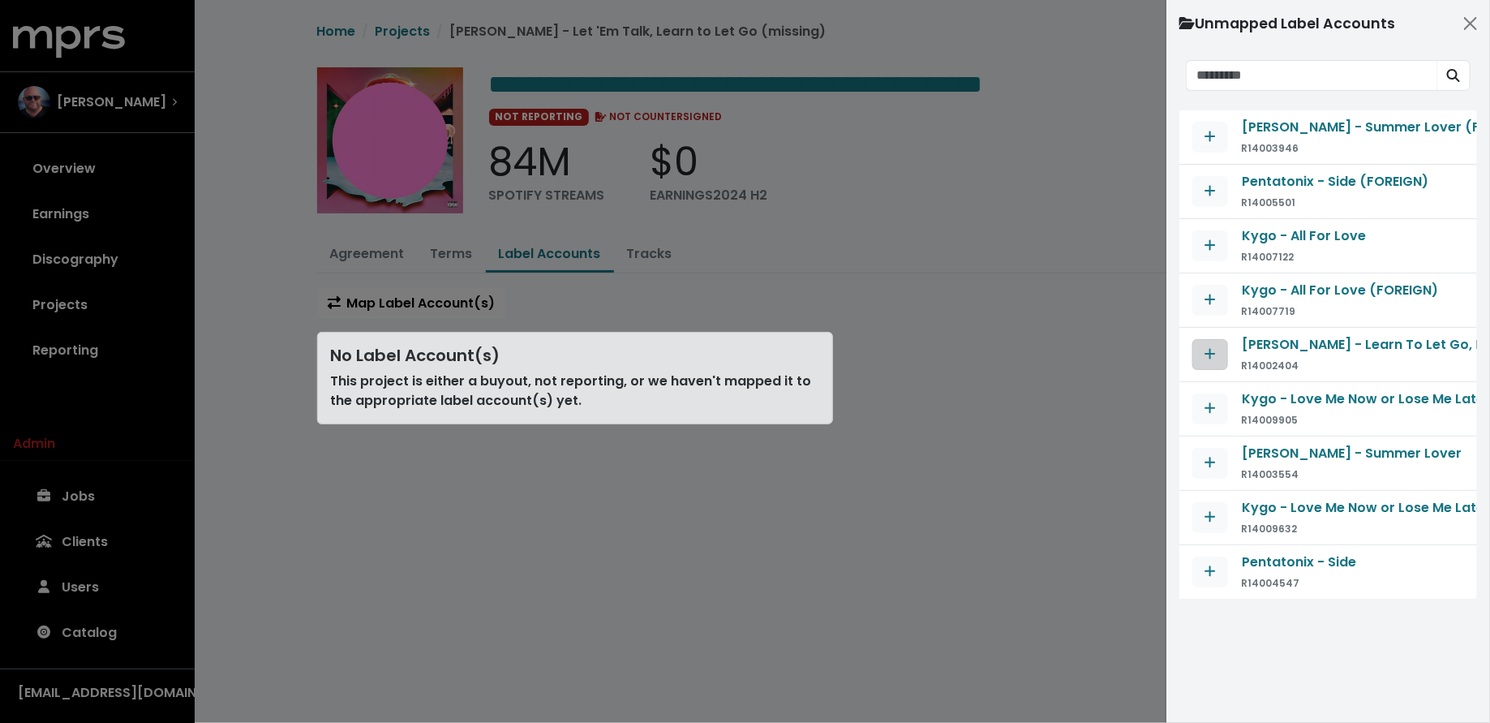
click at [1217, 359] on span "Map contract to selected agreement" at bounding box center [1210, 354] width 15 height 19
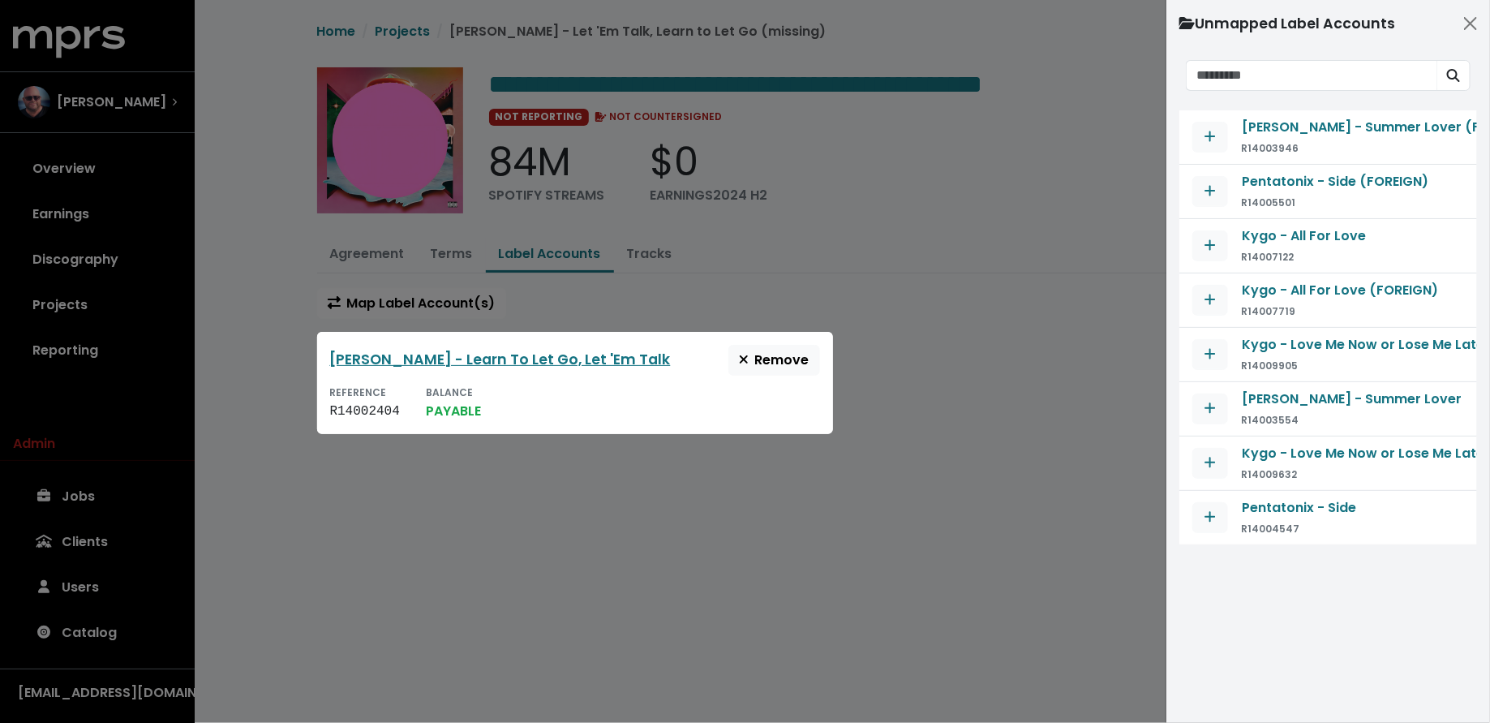
click at [1044, 341] on div at bounding box center [745, 361] width 1490 height 723
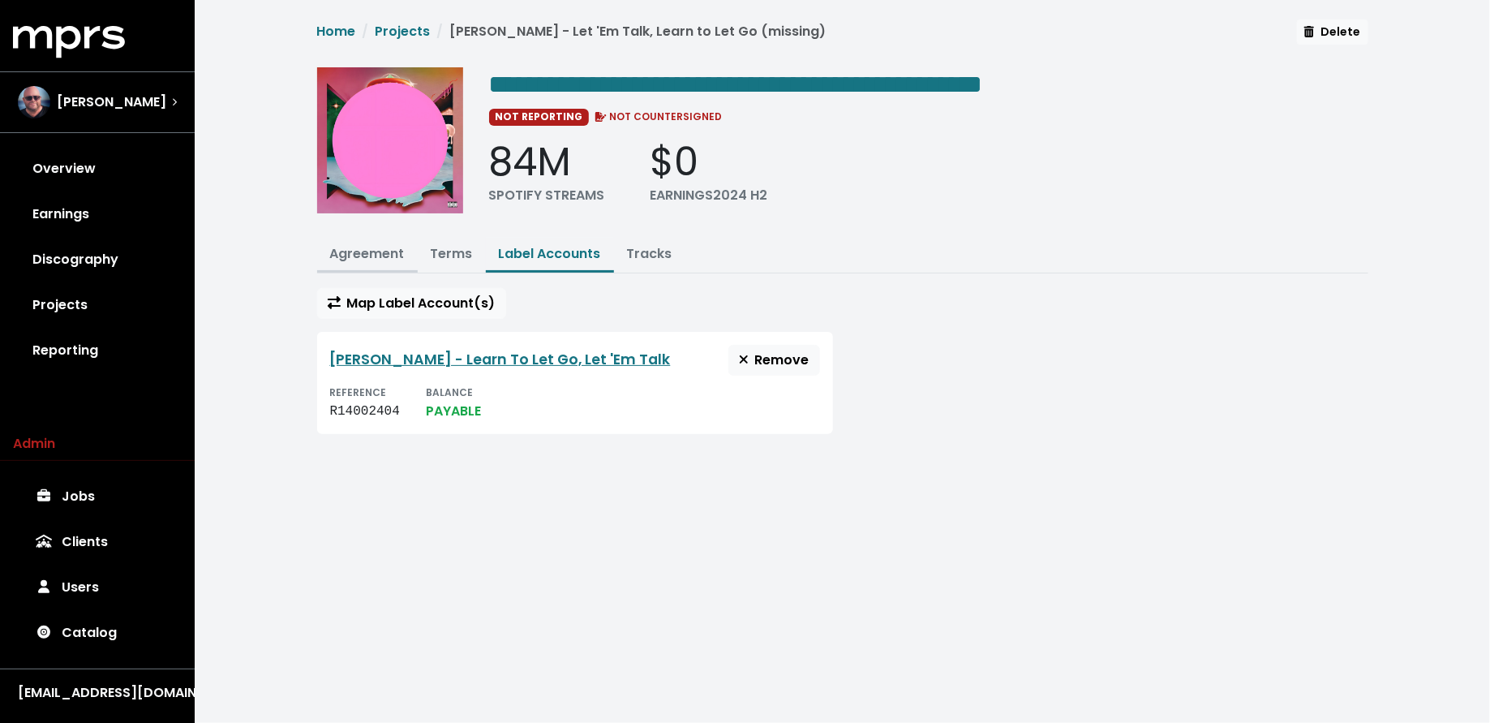
click at [376, 245] on link "Agreement" at bounding box center [367, 253] width 75 height 19
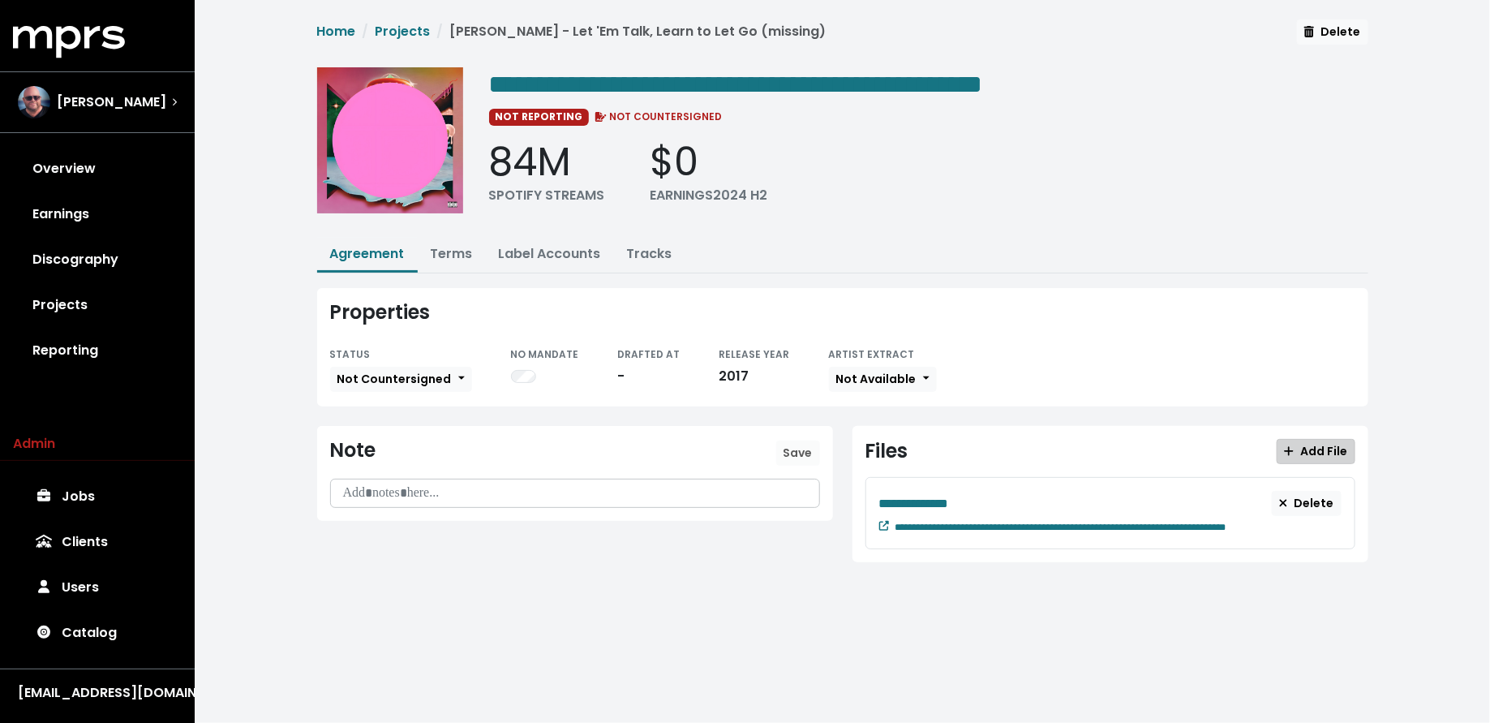
click at [1301, 443] on span "Add File" at bounding box center [1315, 451] width 63 height 16
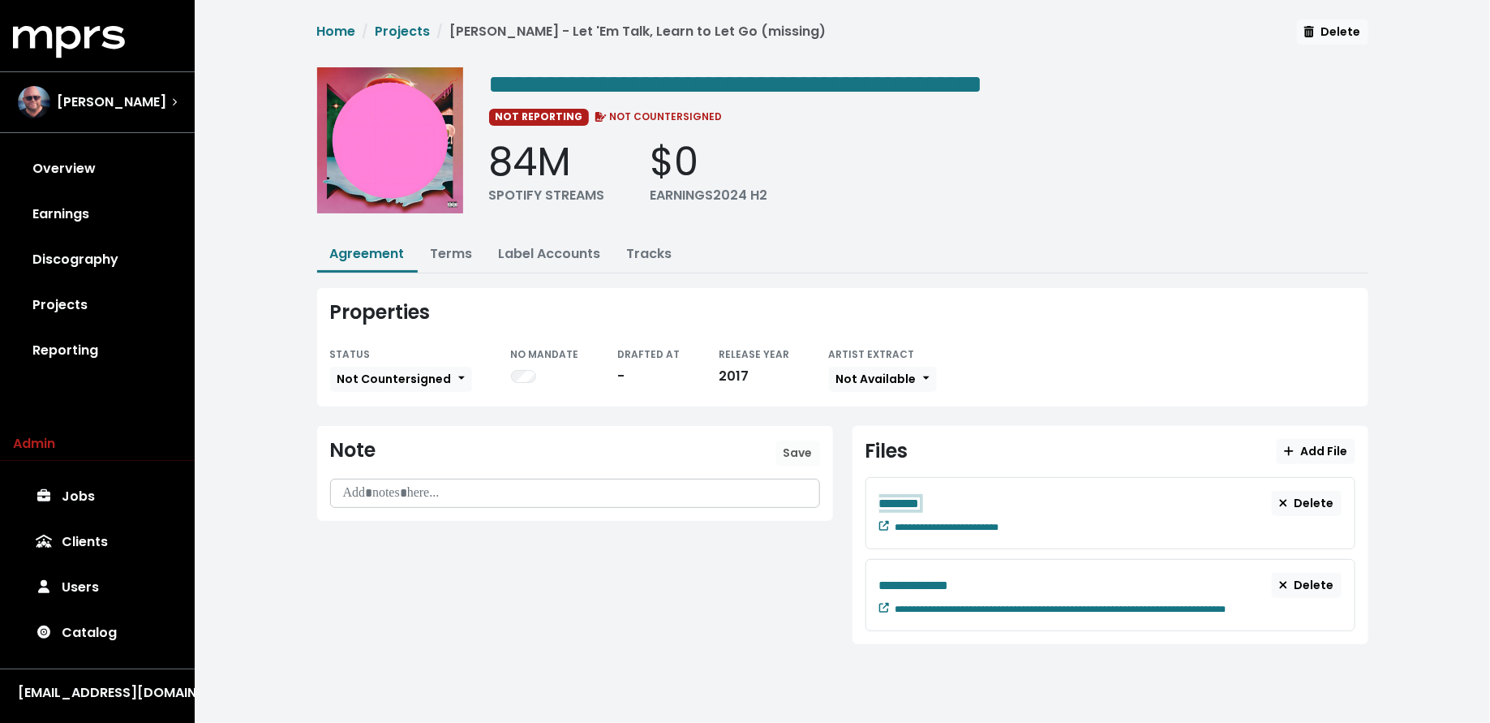
click at [936, 500] on div "********" at bounding box center [1075, 503] width 393 height 20
click at [579, 485] on p at bounding box center [575, 493] width 469 height 19
click at [812, 451] on span "Save" at bounding box center [798, 452] width 29 height 16
click at [443, 251] on link "Terms" at bounding box center [452, 253] width 42 height 19
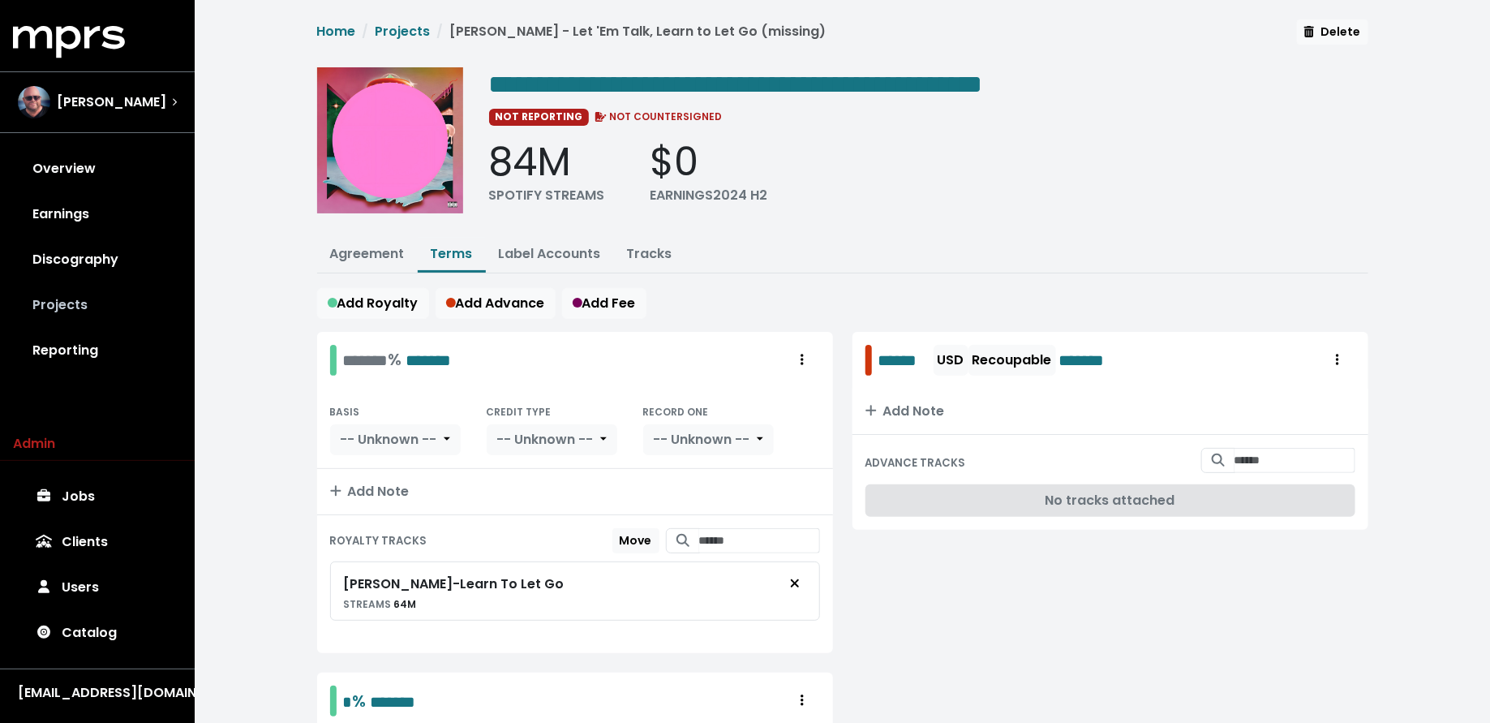
click at [111, 316] on link "Projects" at bounding box center [97, 304] width 169 height 45
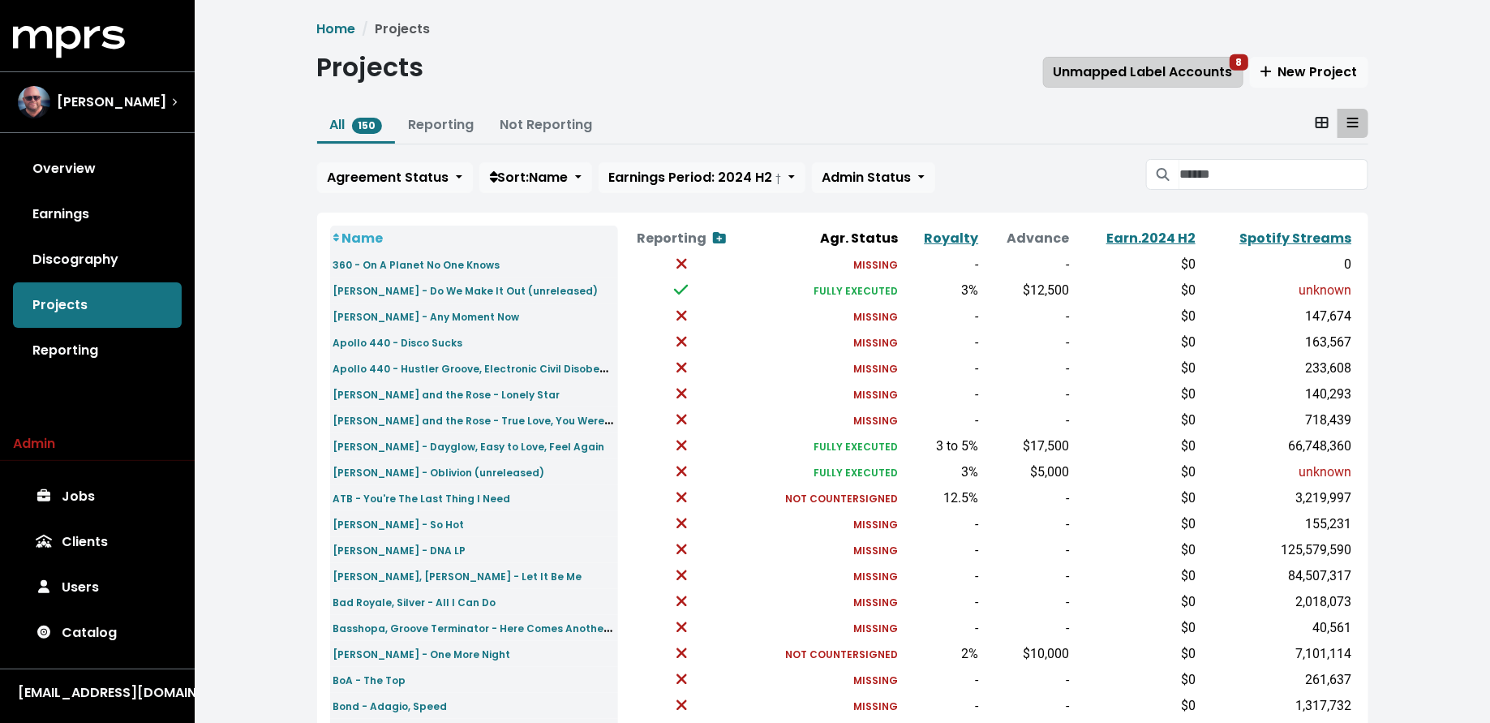
click at [1166, 69] on span "Unmapped Label Accounts 8" at bounding box center [1143, 71] width 179 height 19
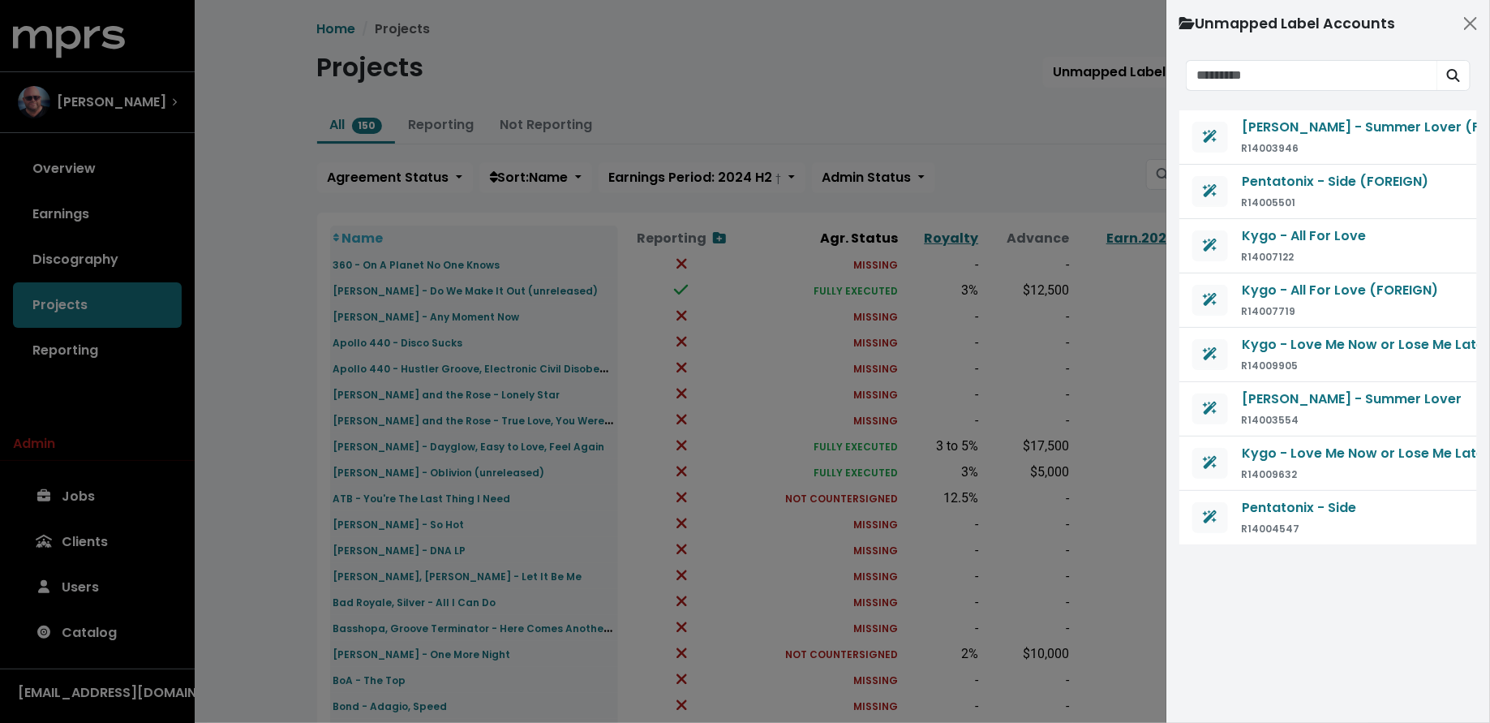
click at [1064, 112] on div at bounding box center [745, 361] width 1490 height 723
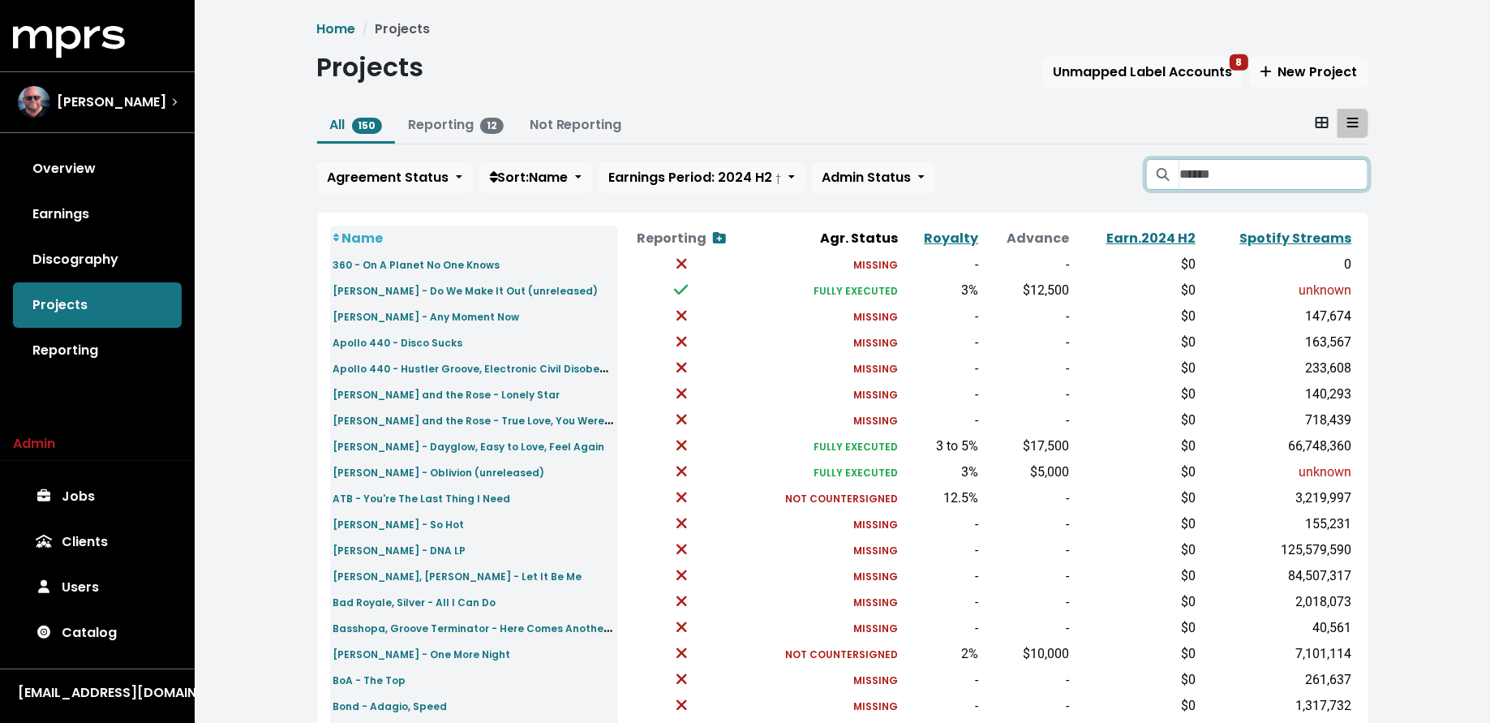
click at [1201, 176] on input "Search projects" at bounding box center [1273, 174] width 188 height 31
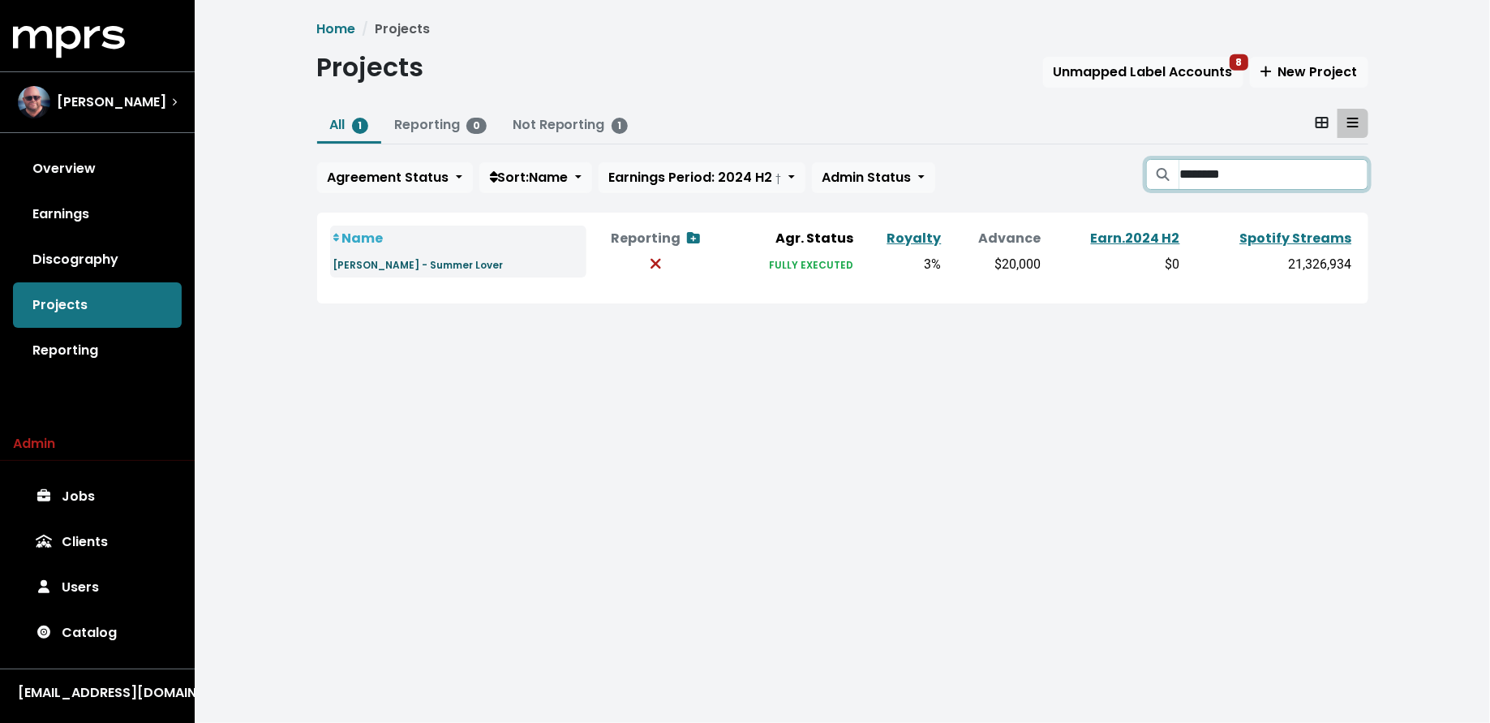
type input "********"
click at [459, 267] on small "[PERSON_NAME] - Summer Lover" at bounding box center [418, 265] width 170 height 14
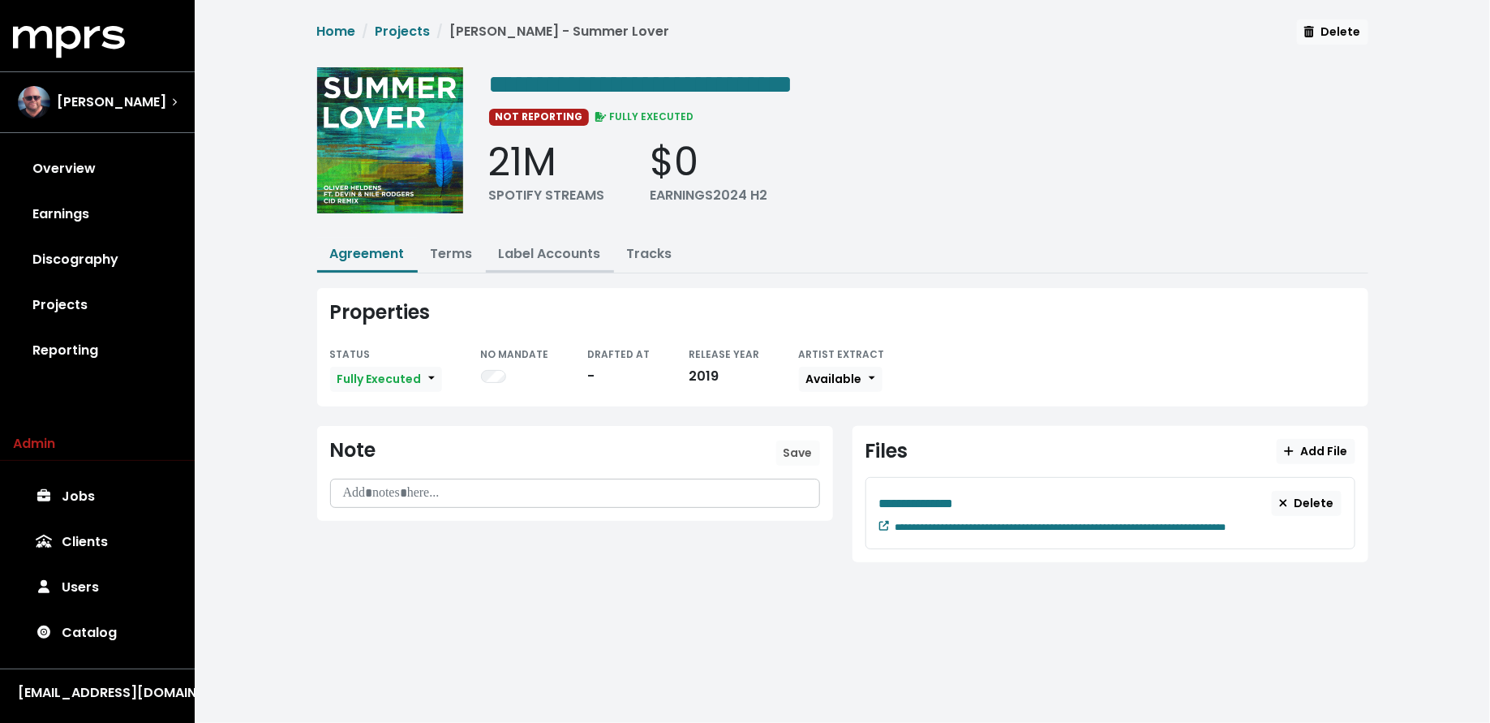
click at [544, 247] on link "Label Accounts" at bounding box center [550, 253] width 102 height 19
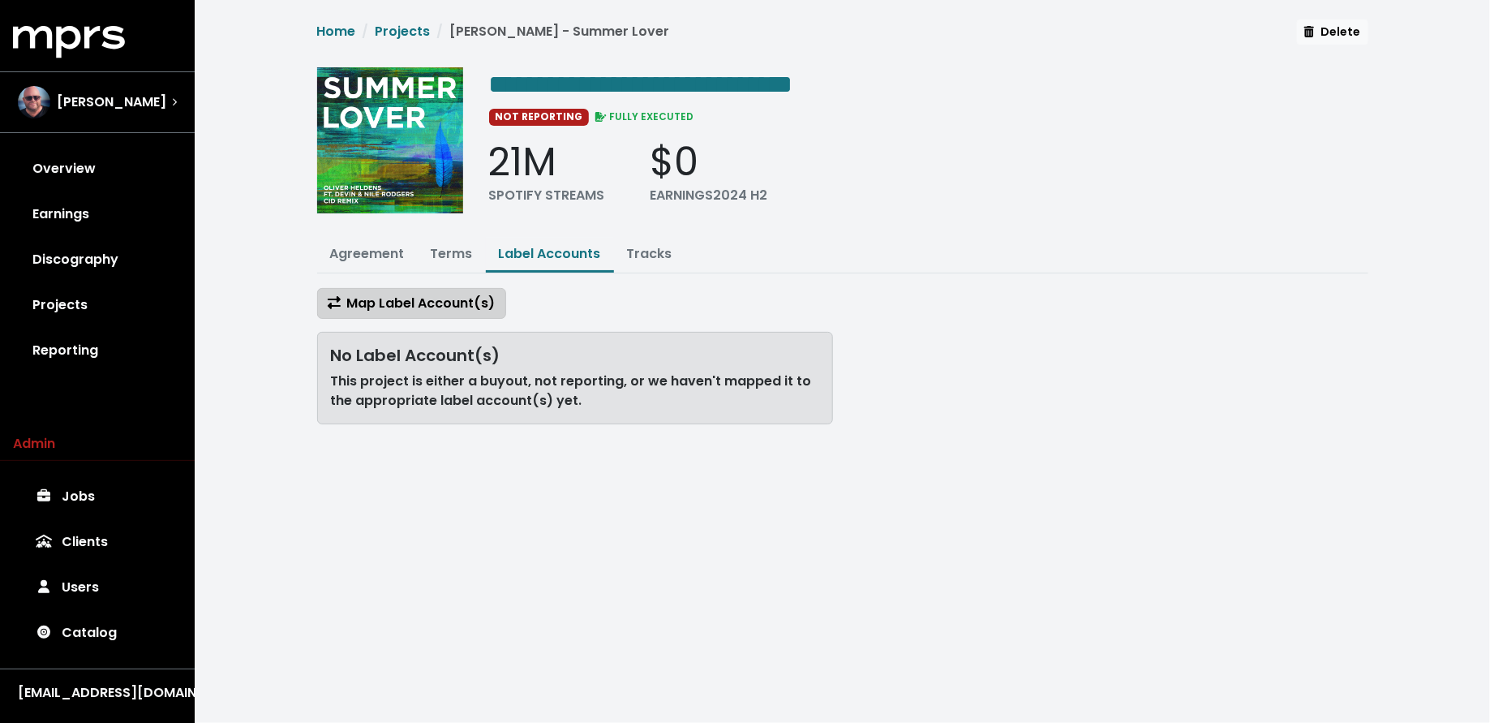
click at [440, 303] on span "Map Label Account(s)" at bounding box center [412, 303] width 168 height 19
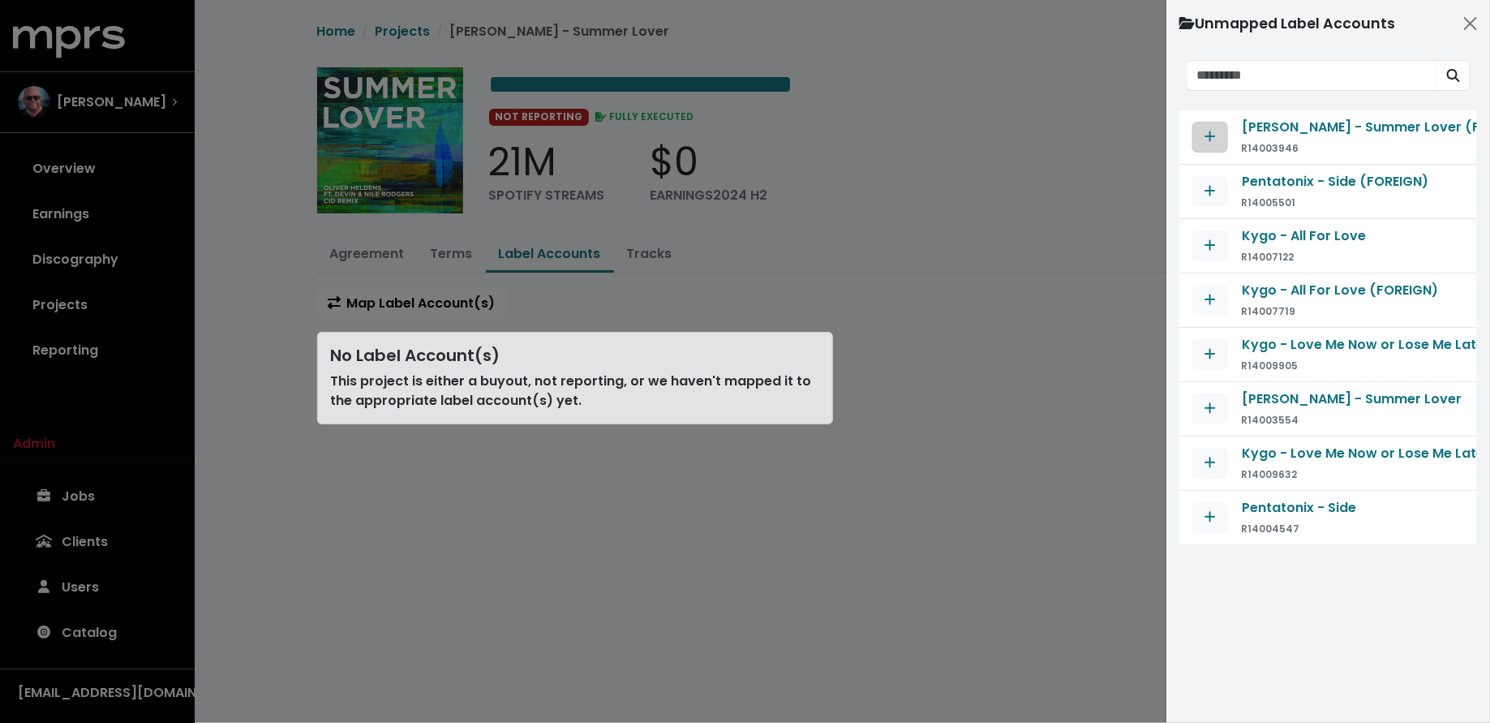
click at [1205, 133] on icon "Map contract to selected agreement" at bounding box center [1210, 136] width 11 height 13
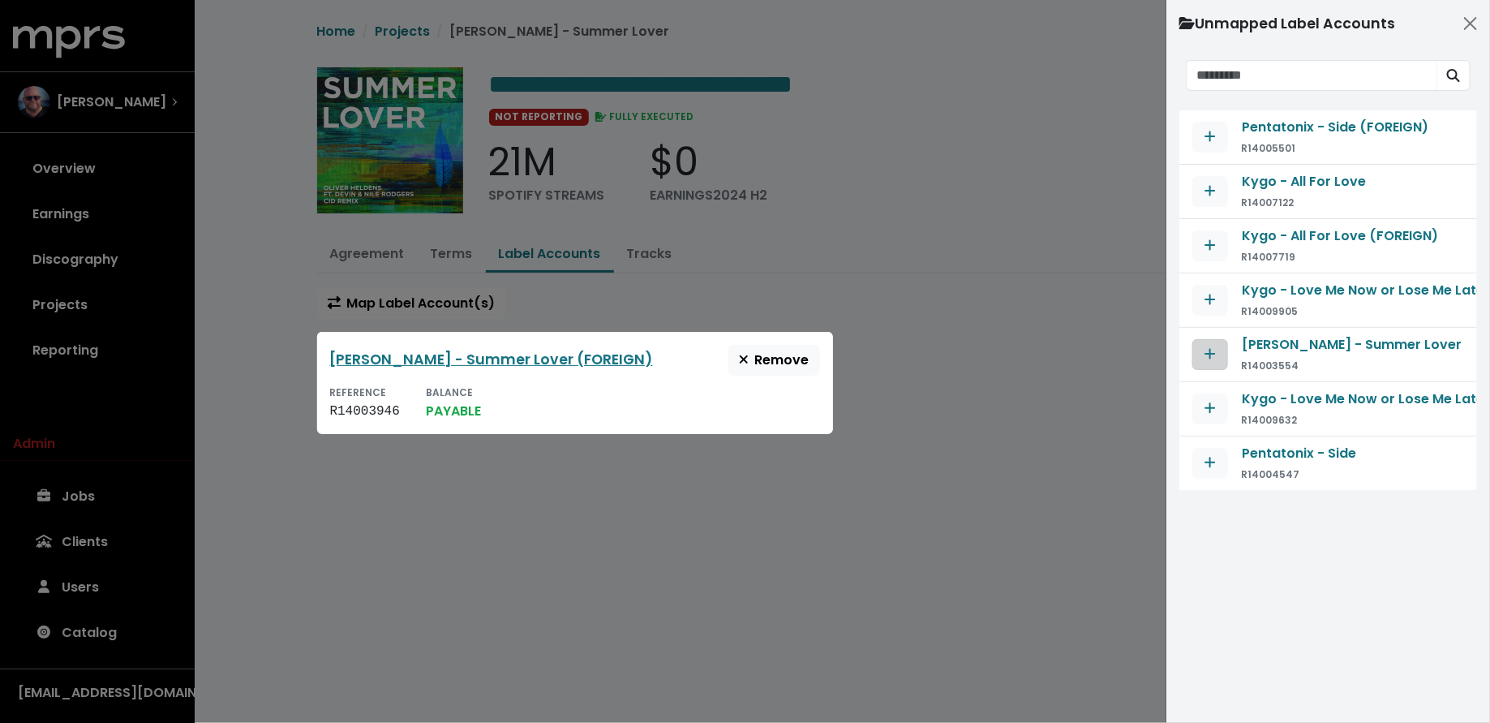
click at [1220, 357] on button "Map contract to selected agreement" at bounding box center [1210, 354] width 36 height 31
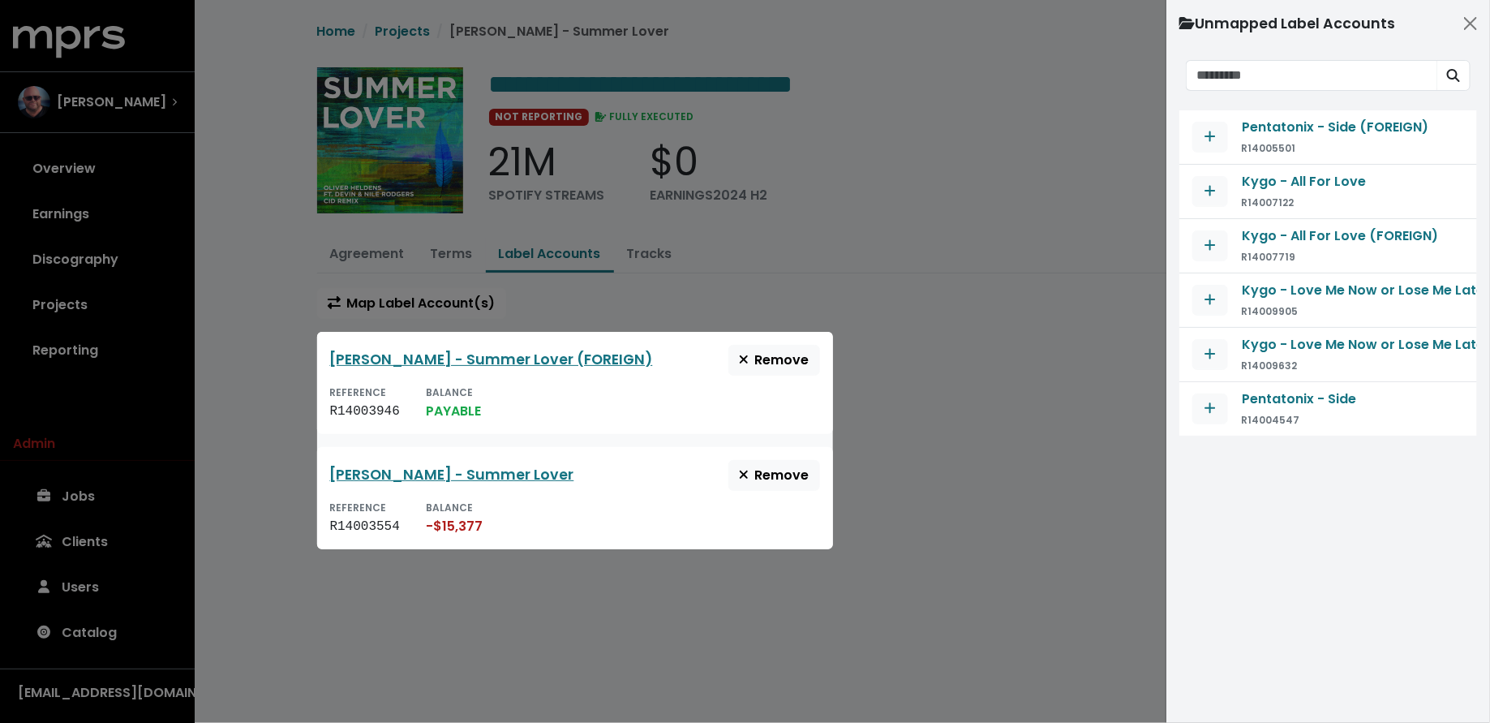
click at [889, 476] on div at bounding box center [745, 361] width 1490 height 723
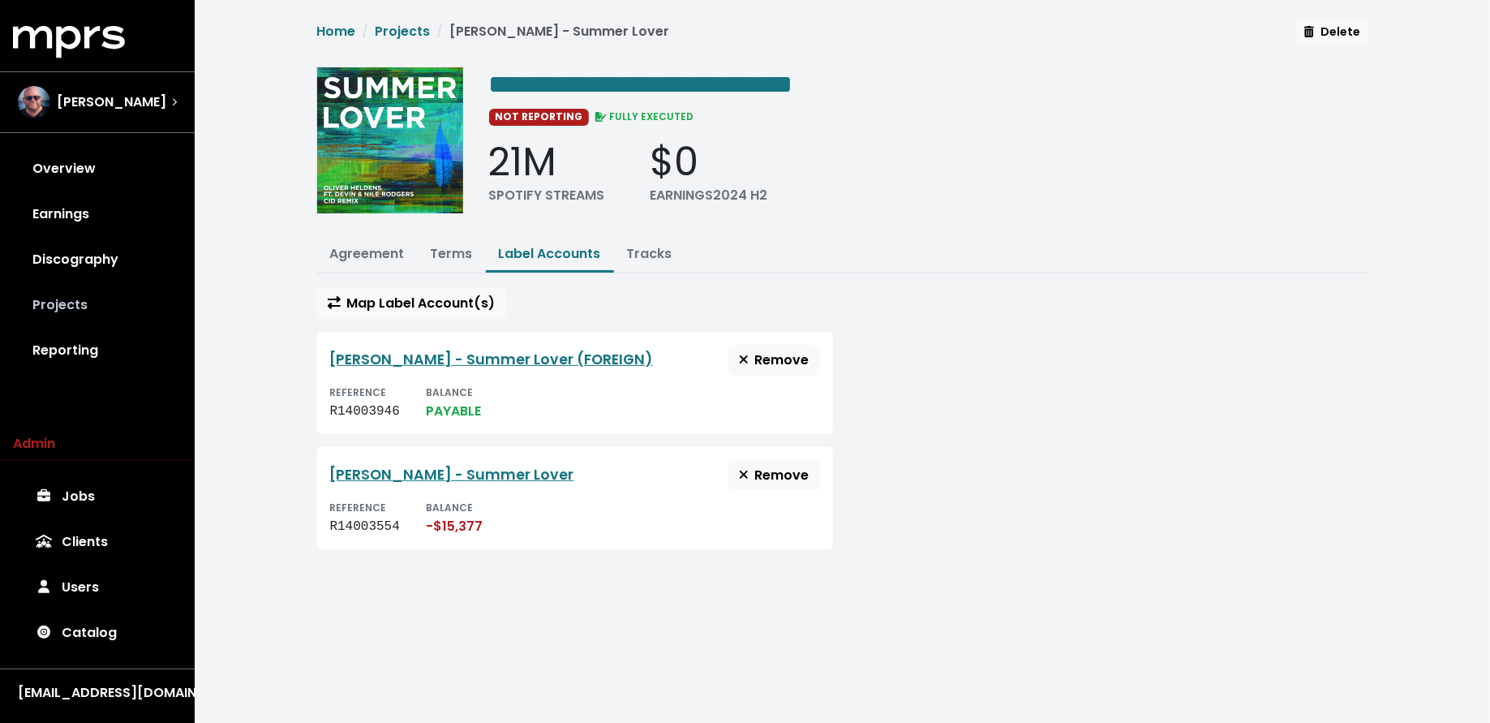
click at [110, 315] on link "Projects" at bounding box center [97, 304] width 169 height 45
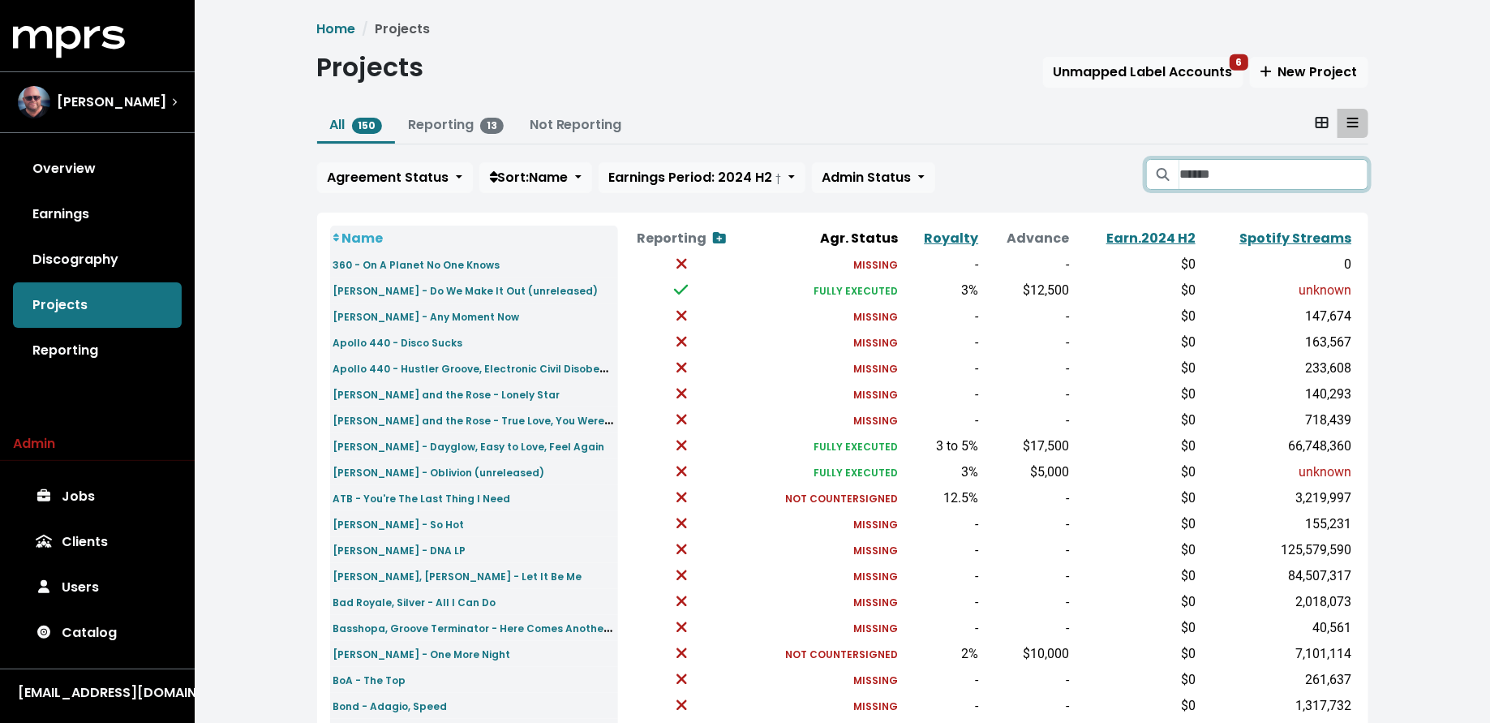
drag, startPoint x: 1203, startPoint y: 168, endPoint x: 1199, endPoint y: 145, distance: 23.1
click at [1203, 168] on input "Search projects" at bounding box center [1273, 174] width 188 height 31
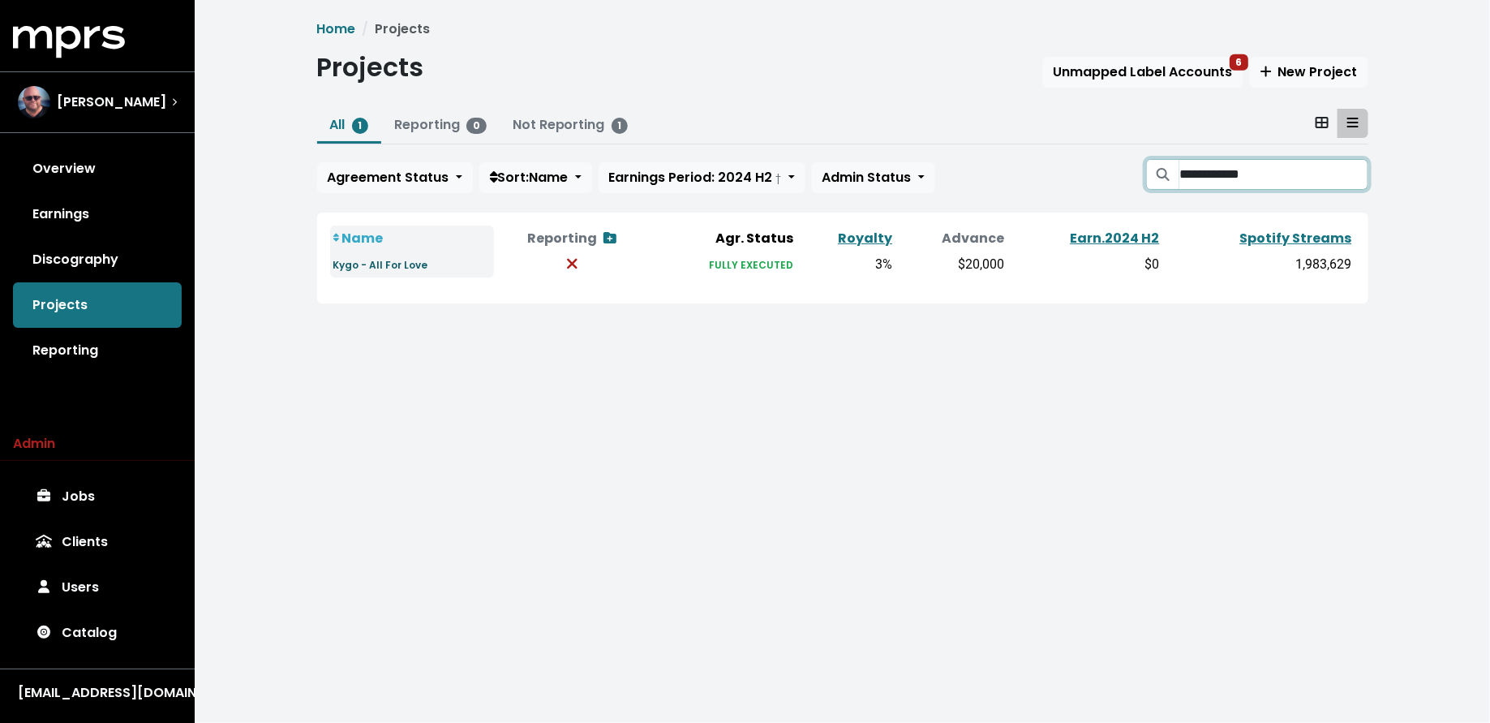
type input "**********"
click at [387, 264] on small "Kygo - All For Love" at bounding box center [380, 265] width 95 height 14
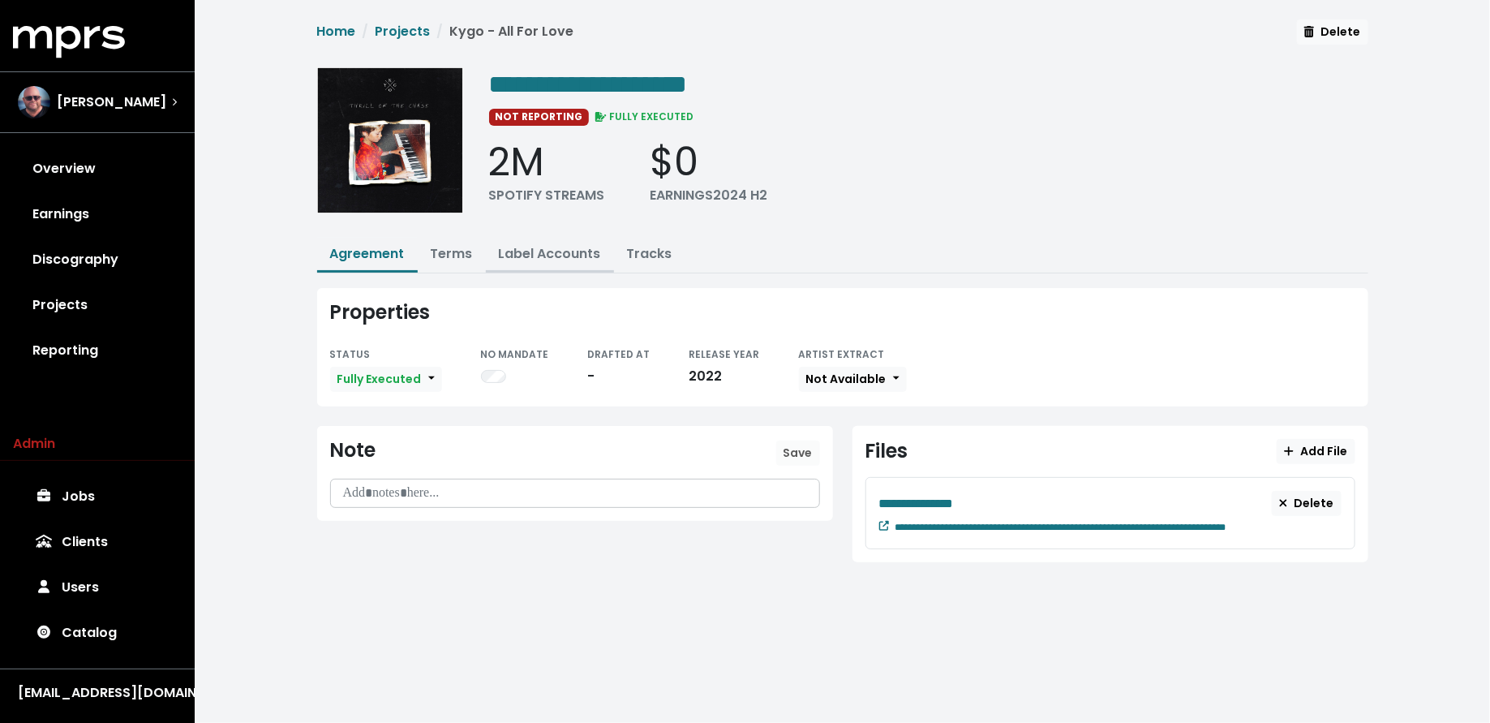
click at [517, 253] on link "Label Accounts" at bounding box center [550, 253] width 102 height 19
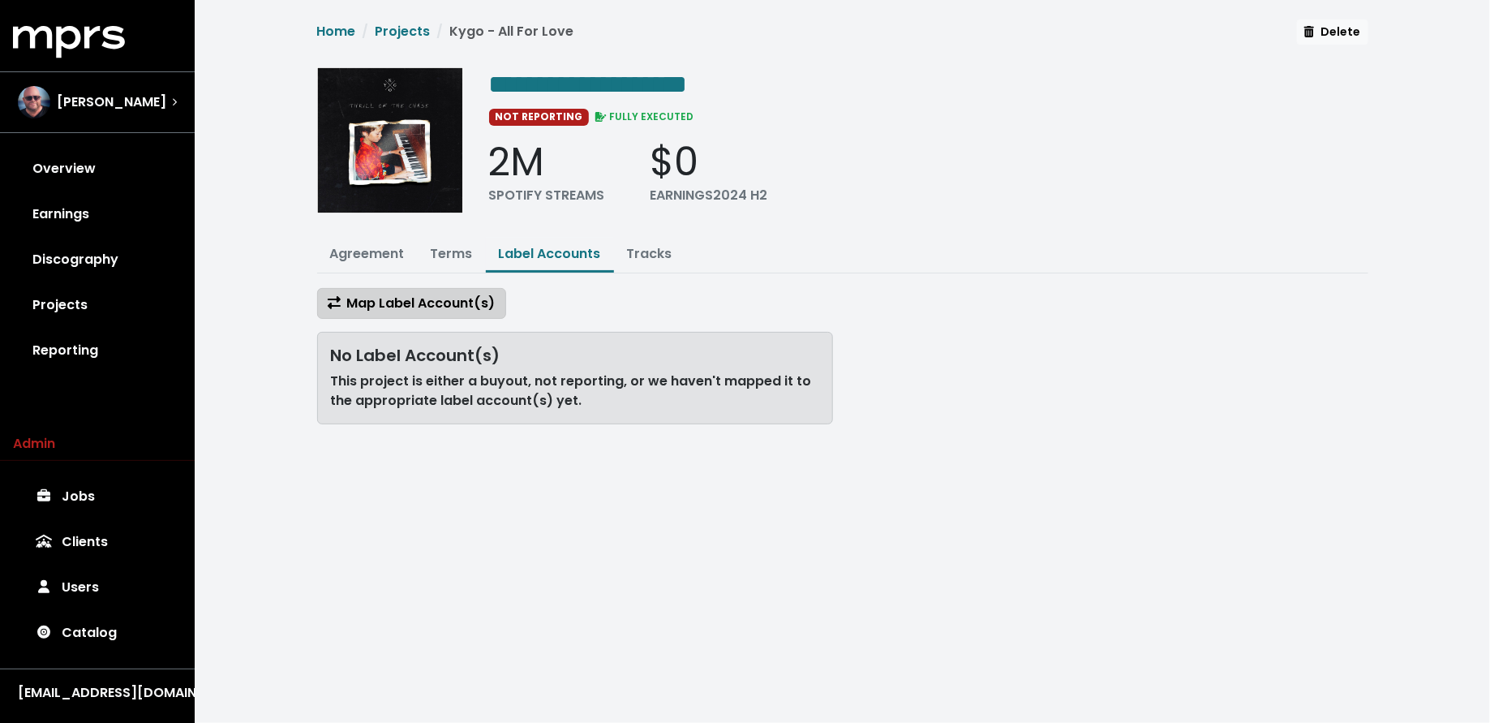
click at [460, 303] on span "Map Label Account(s)" at bounding box center [412, 303] width 168 height 19
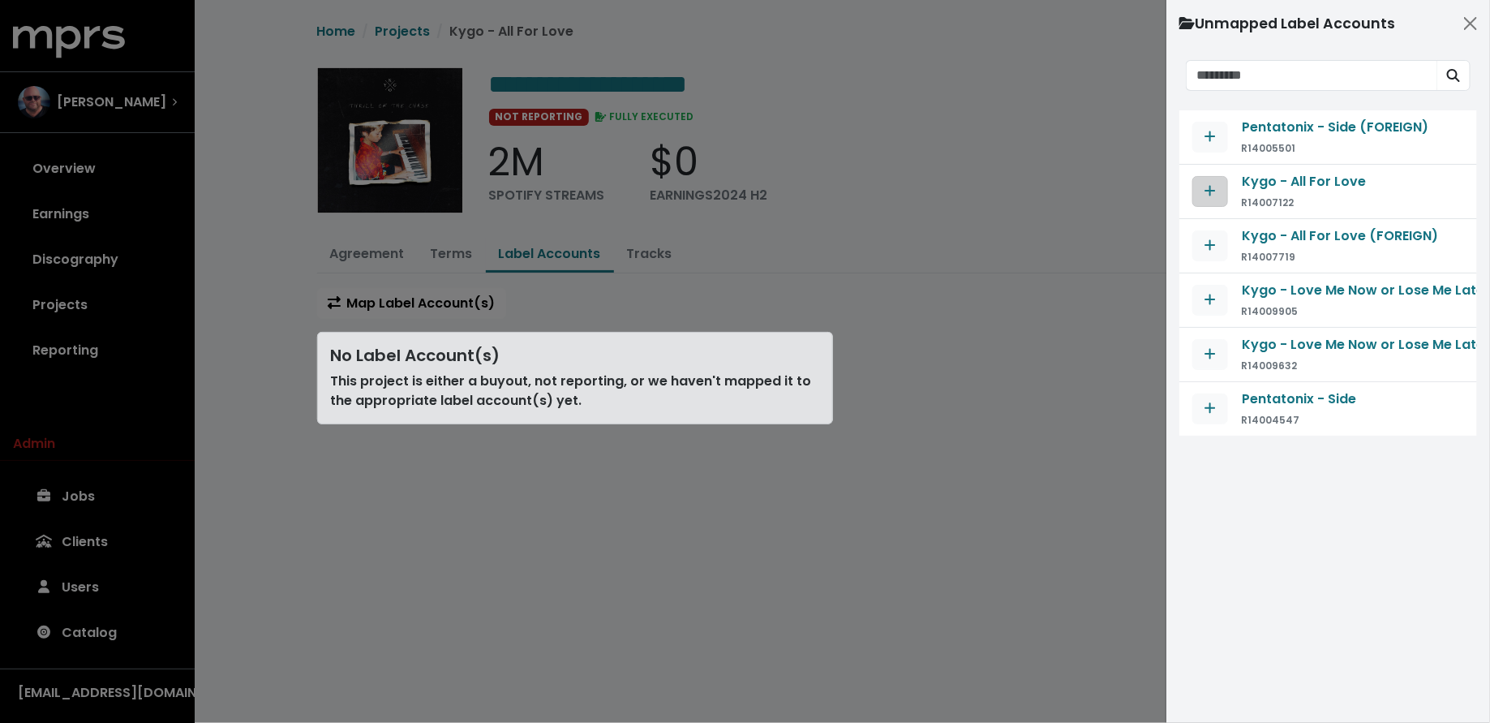
click at [1205, 193] on icon "Map contract to selected agreement" at bounding box center [1210, 190] width 11 height 13
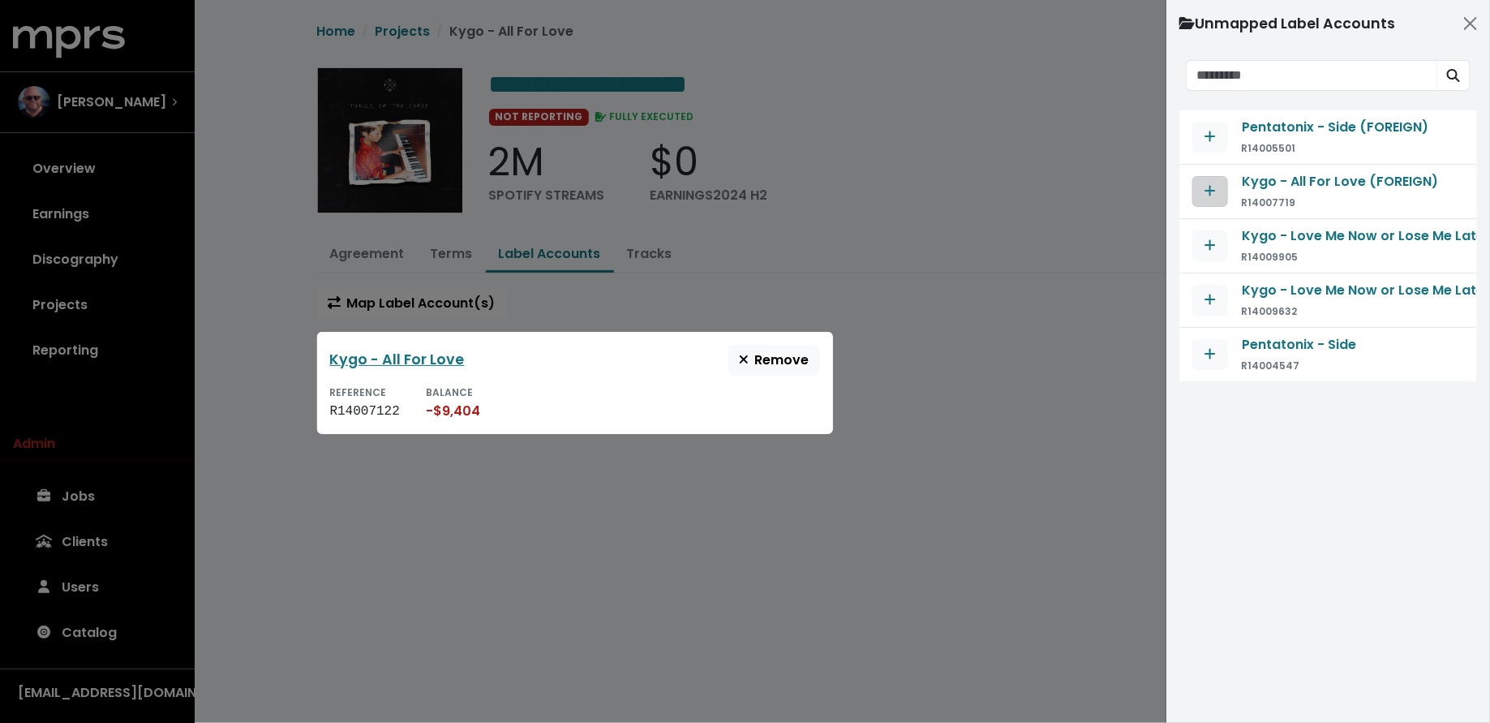
click at [1208, 198] on span "Map contract to selected agreement" at bounding box center [1210, 191] width 11 height 19
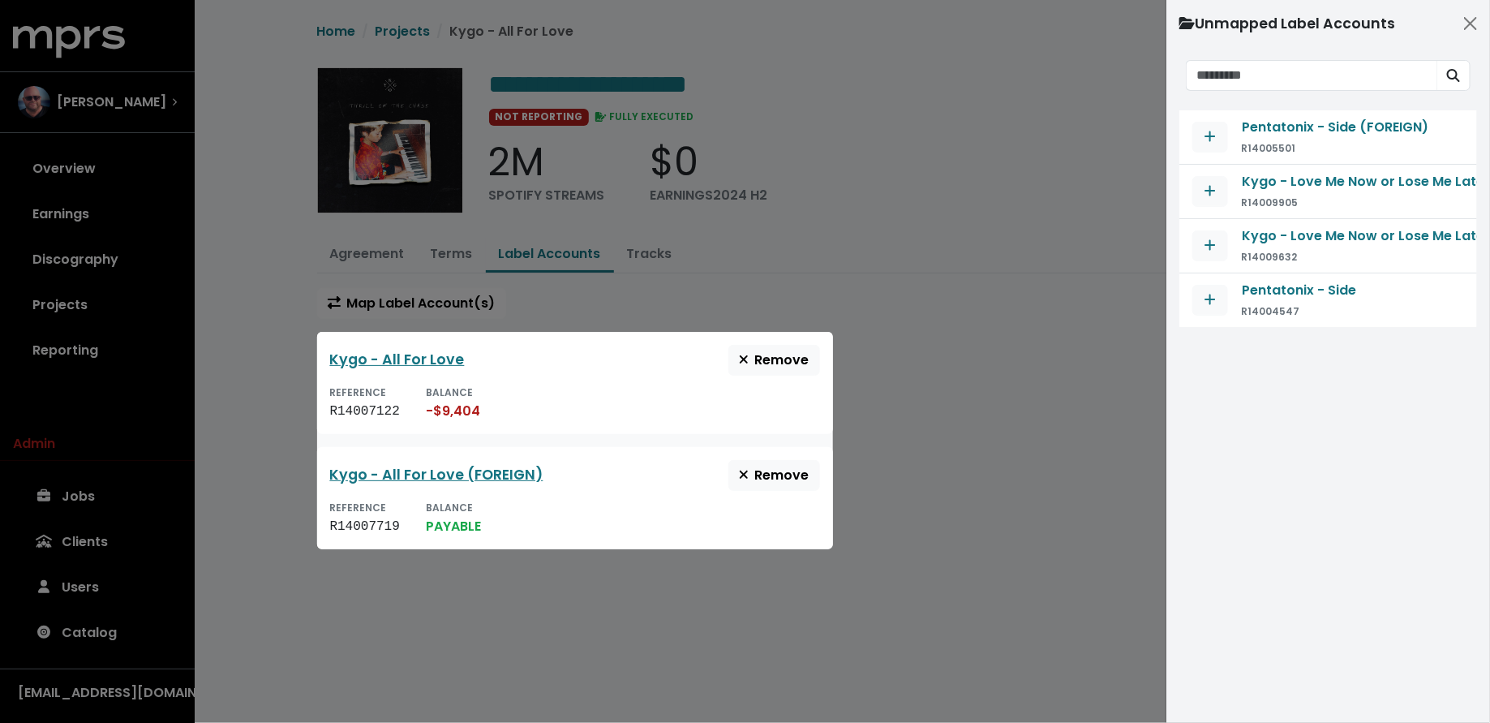
click at [1075, 308] on div at bounding box center [745, 361] width 1490 height 723
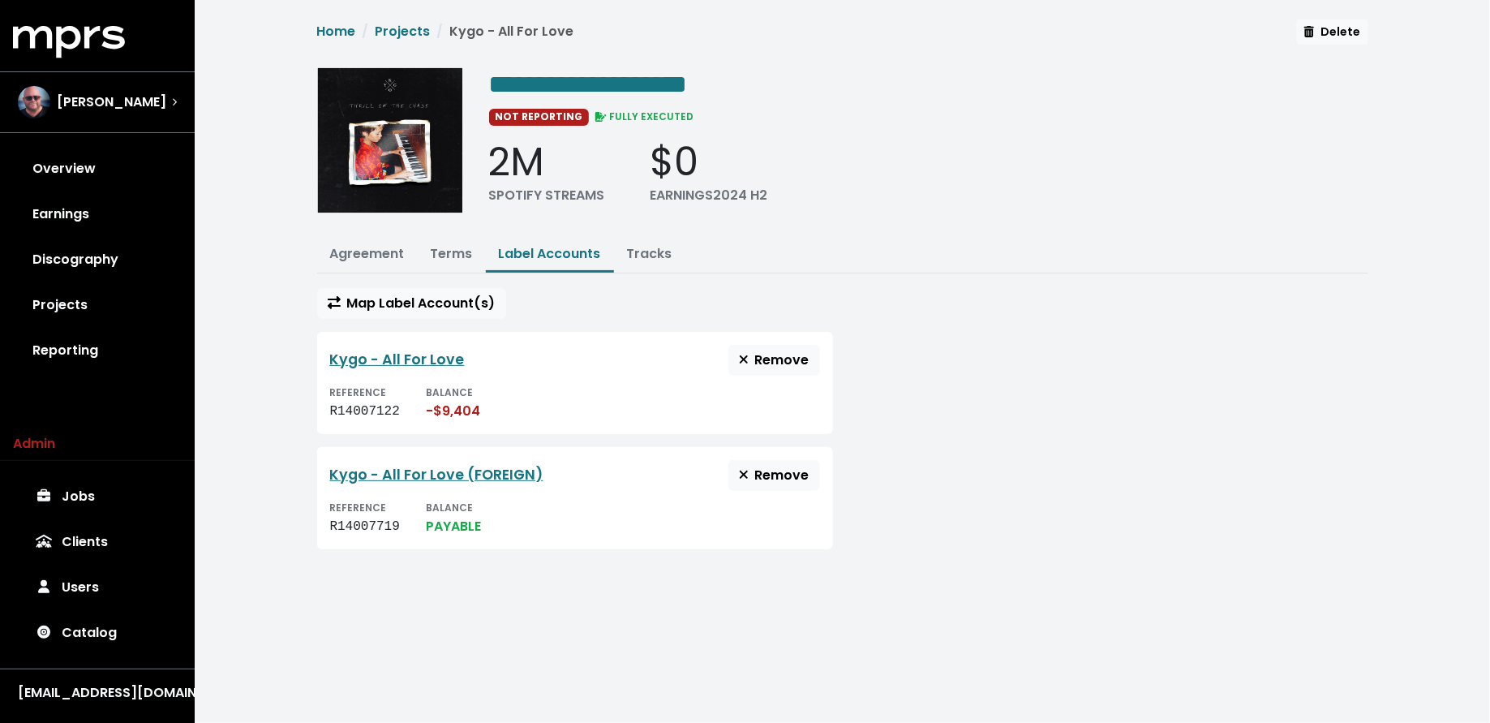
click at [110, 299] on link "Projects" at bounding box center [97, 304] width 169 height 45
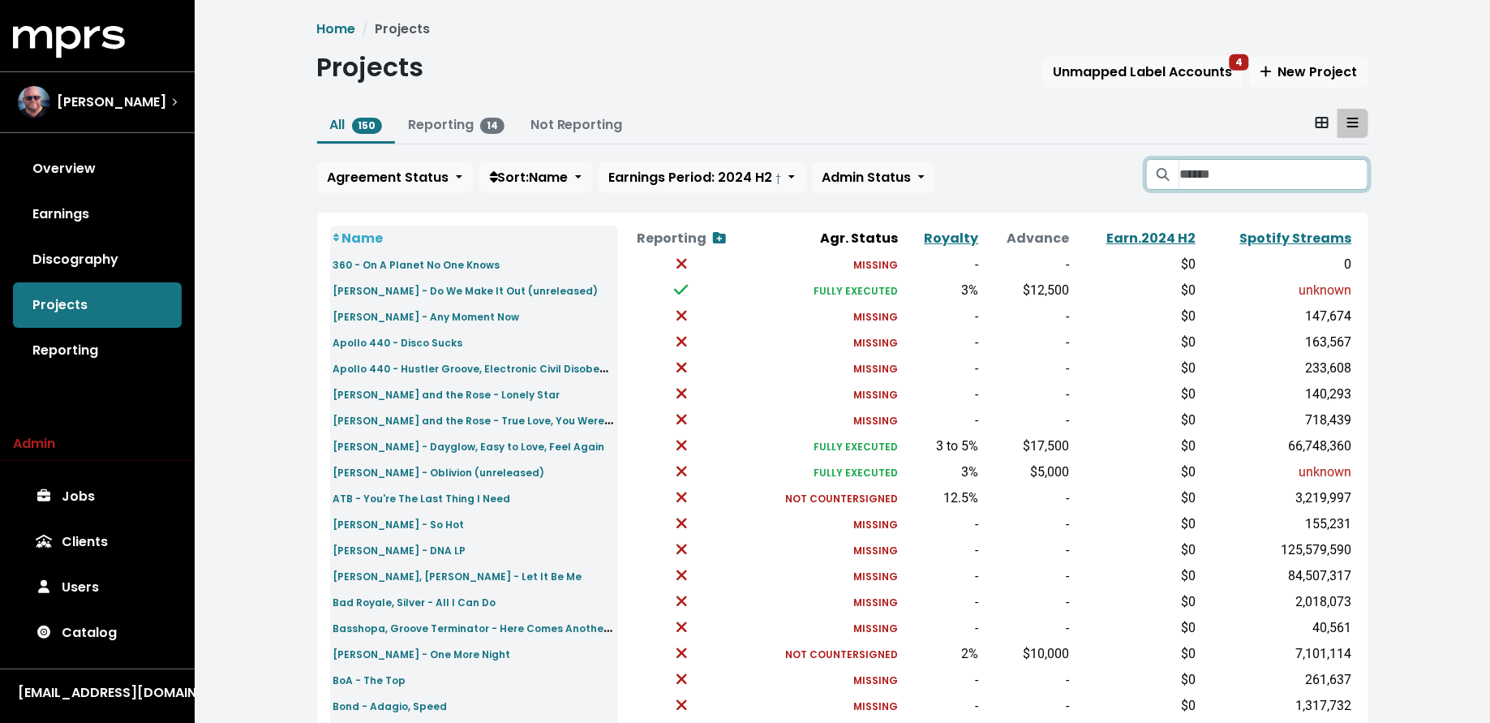
click at [1212, 174] on input "Search projects" at bounding box center [1273, 174] width 188 height 31
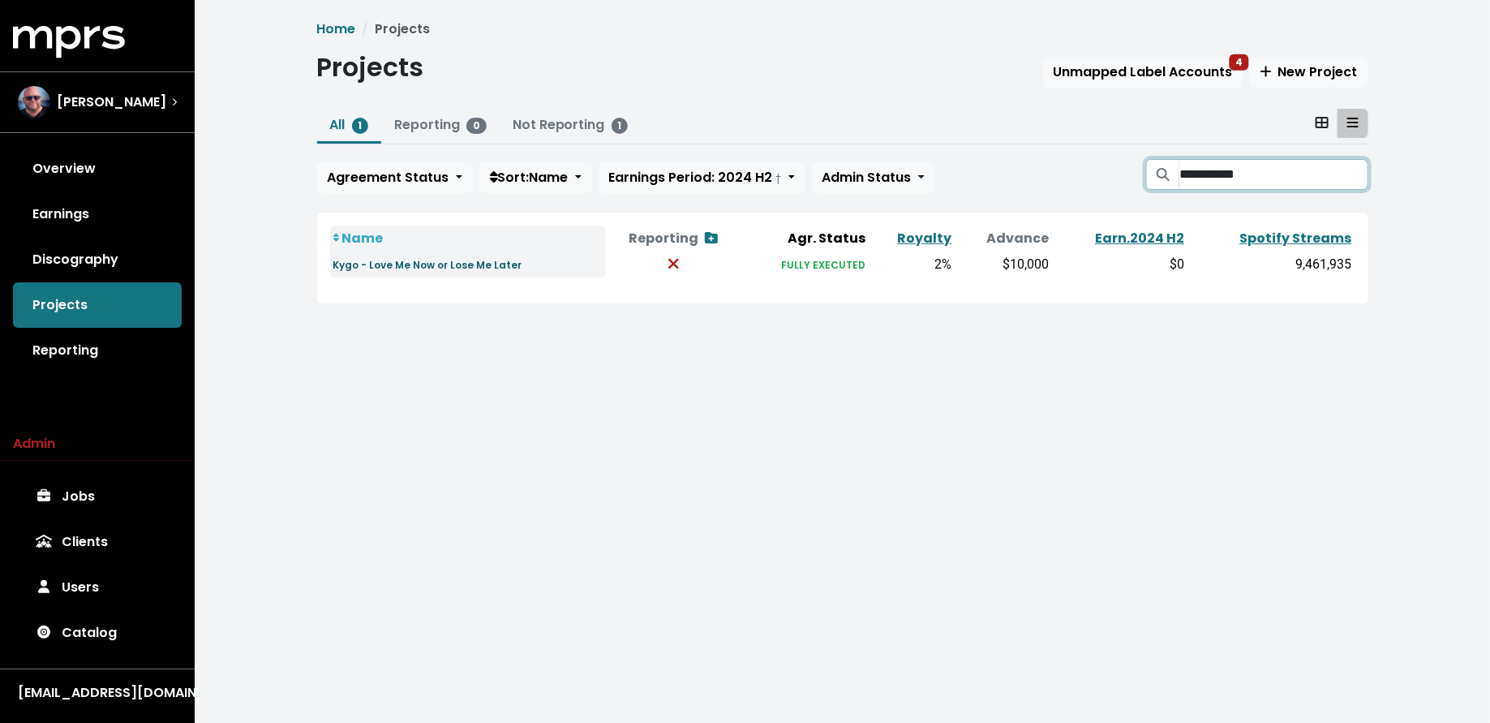
type input "**********"
click at [457, 263] on small "Kygo - Love Me Now or Lose Me Later" at bounding box center [427, 265] width 189 height 14
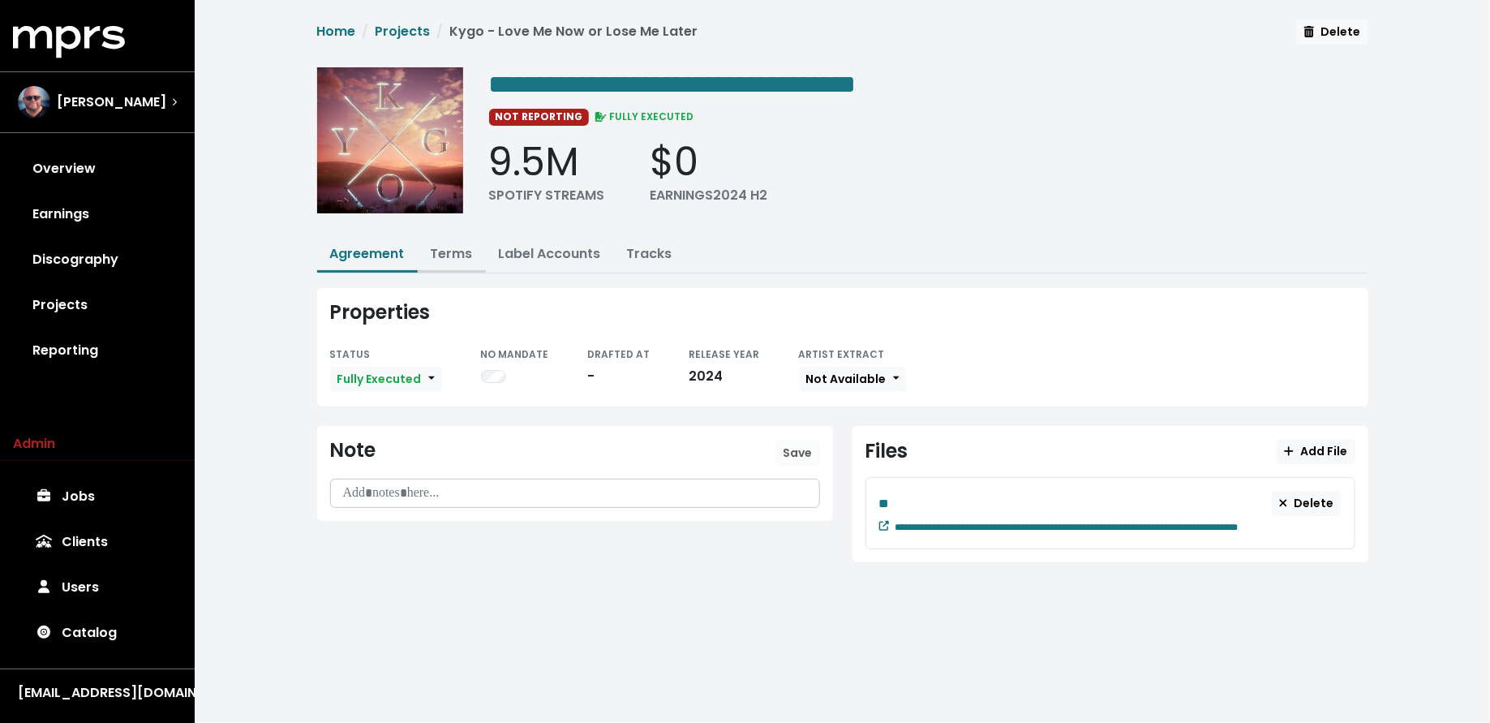
click at [437, 251] on link "Terms" at bounding box center [452, 253] width 42 height 19
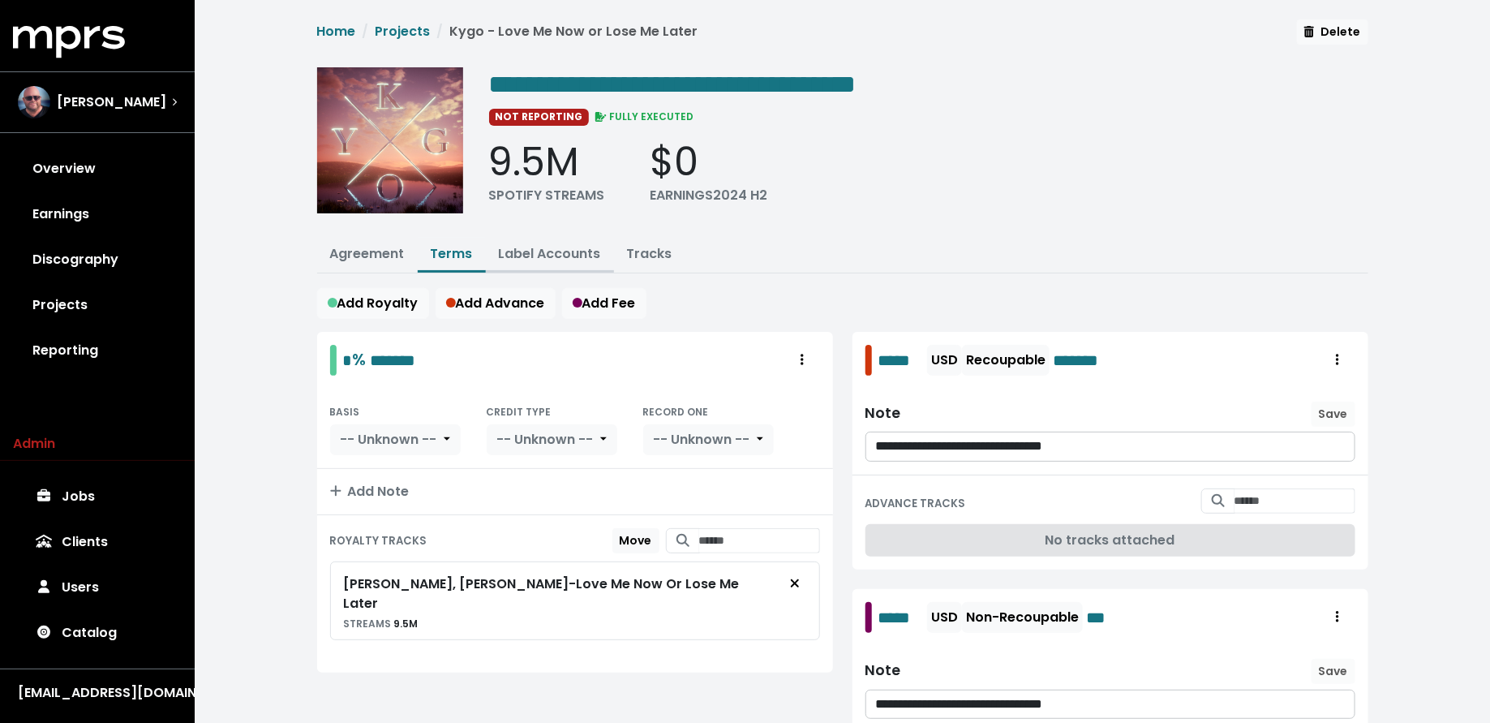
click at [509, 251] on link "Label Accounts" at bounding box center [550, 253] width 102 height 19
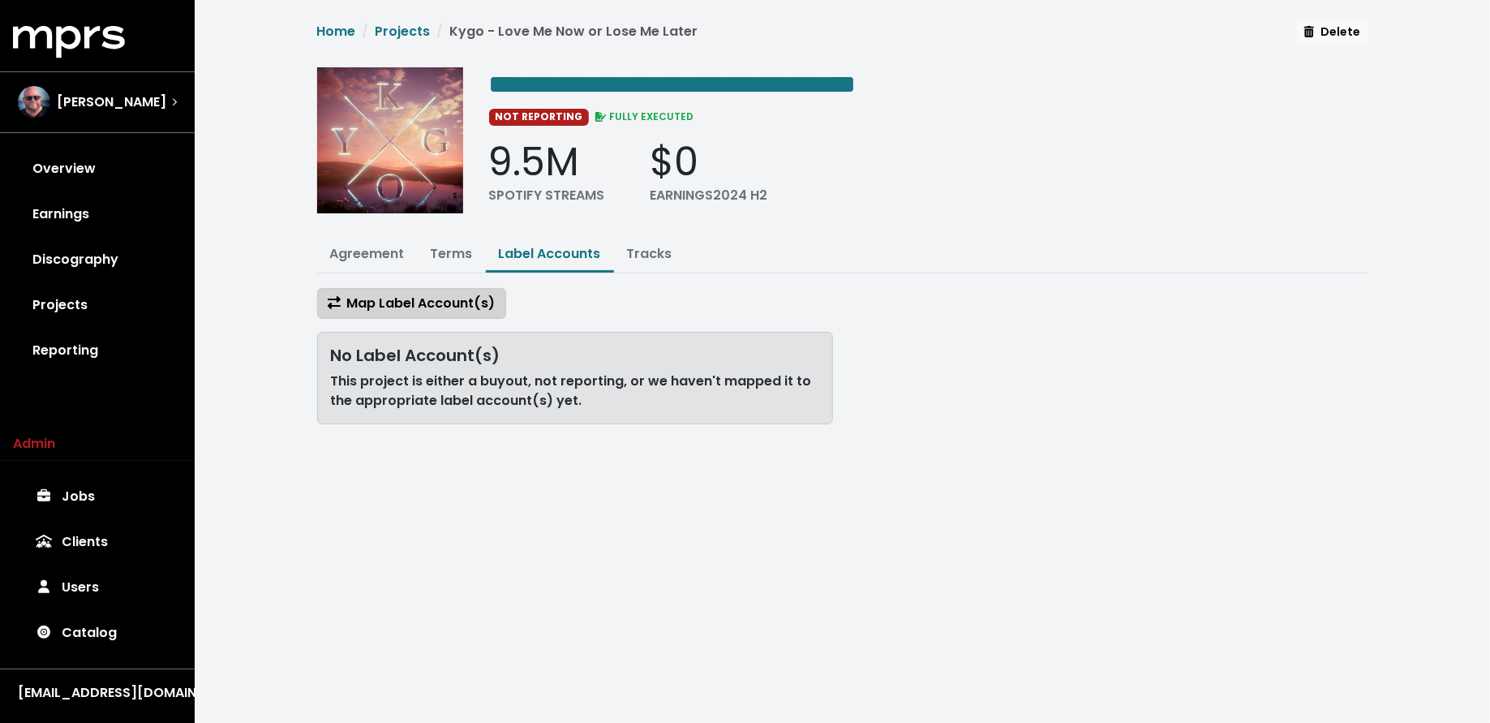
click at [450, 298] on span "Map Label Account(s)" at bounding box center [412, 303] width 168 height 19
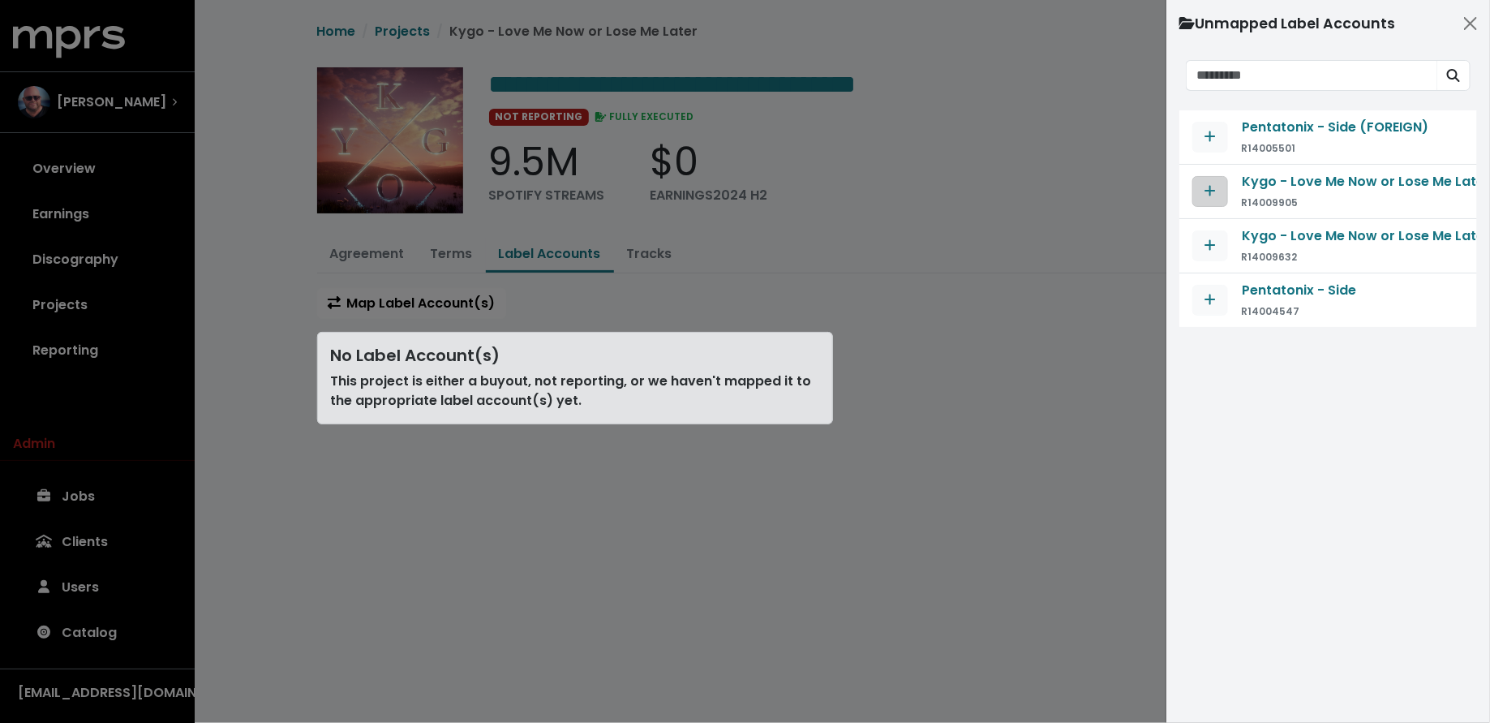
click at [1207, 187] on icon "Map contract to selected agreement" at bounding box center [1210, 190] width 11 height 13
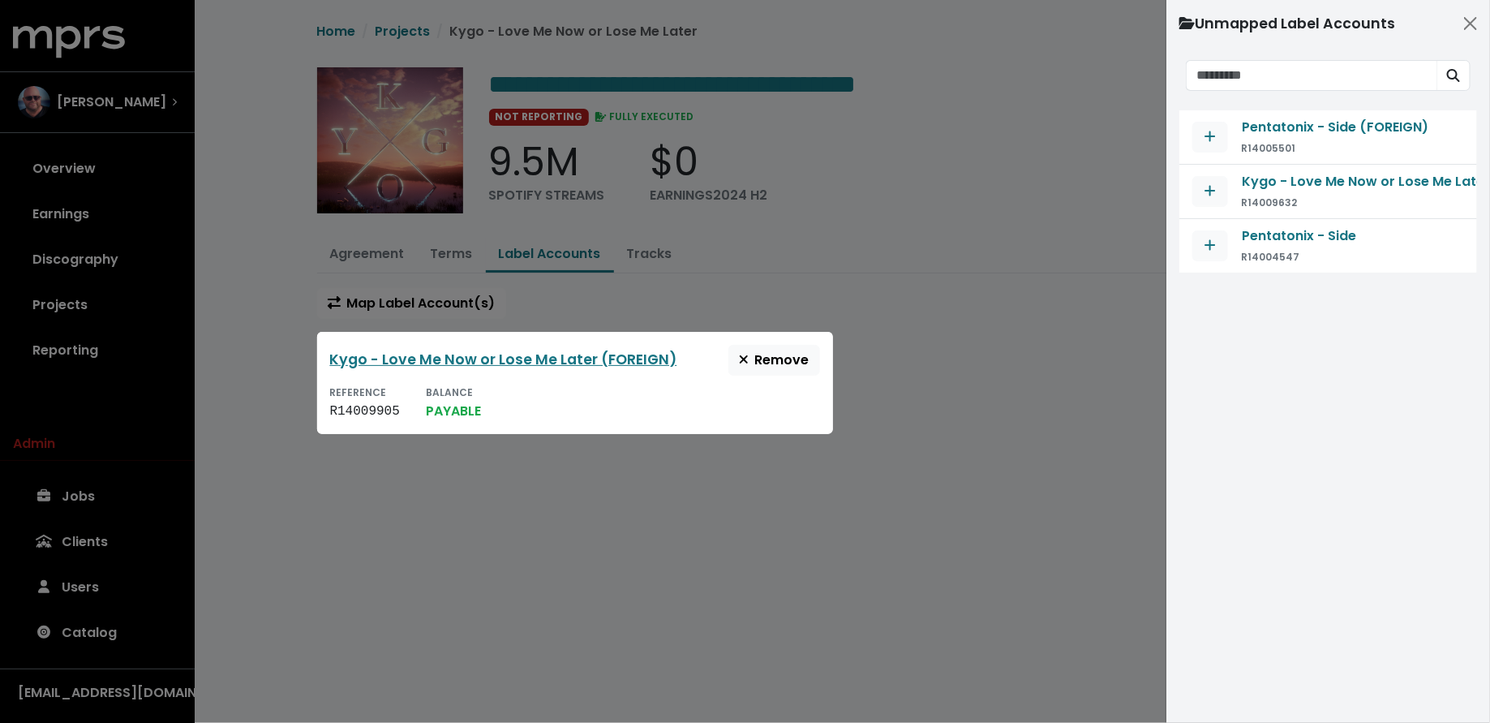
click at [1207, 187] on icon "Map contract to selected agreement" at bounding box center [1210, 190] width 11 height 13
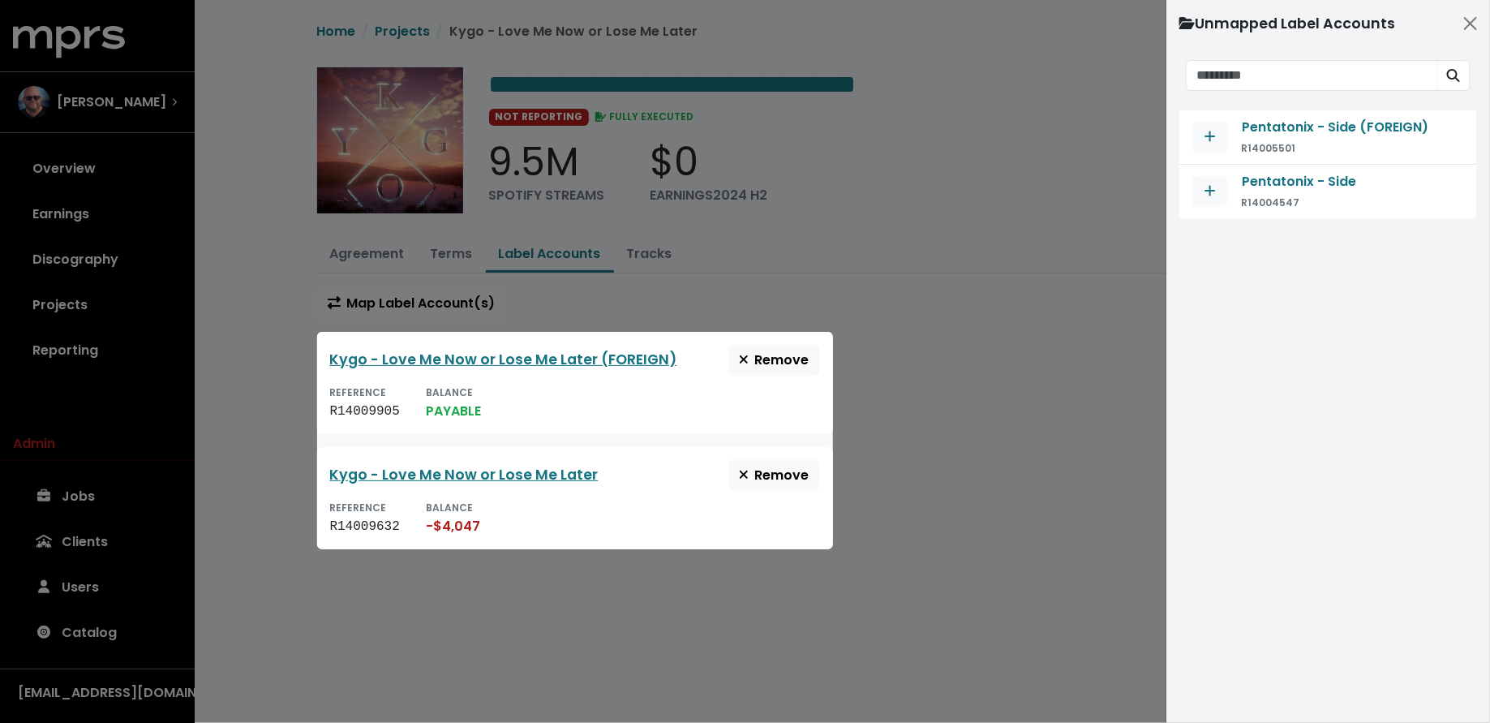
click at [1054, 274] on div at bounding box center [745, 361] width 1490 height 723
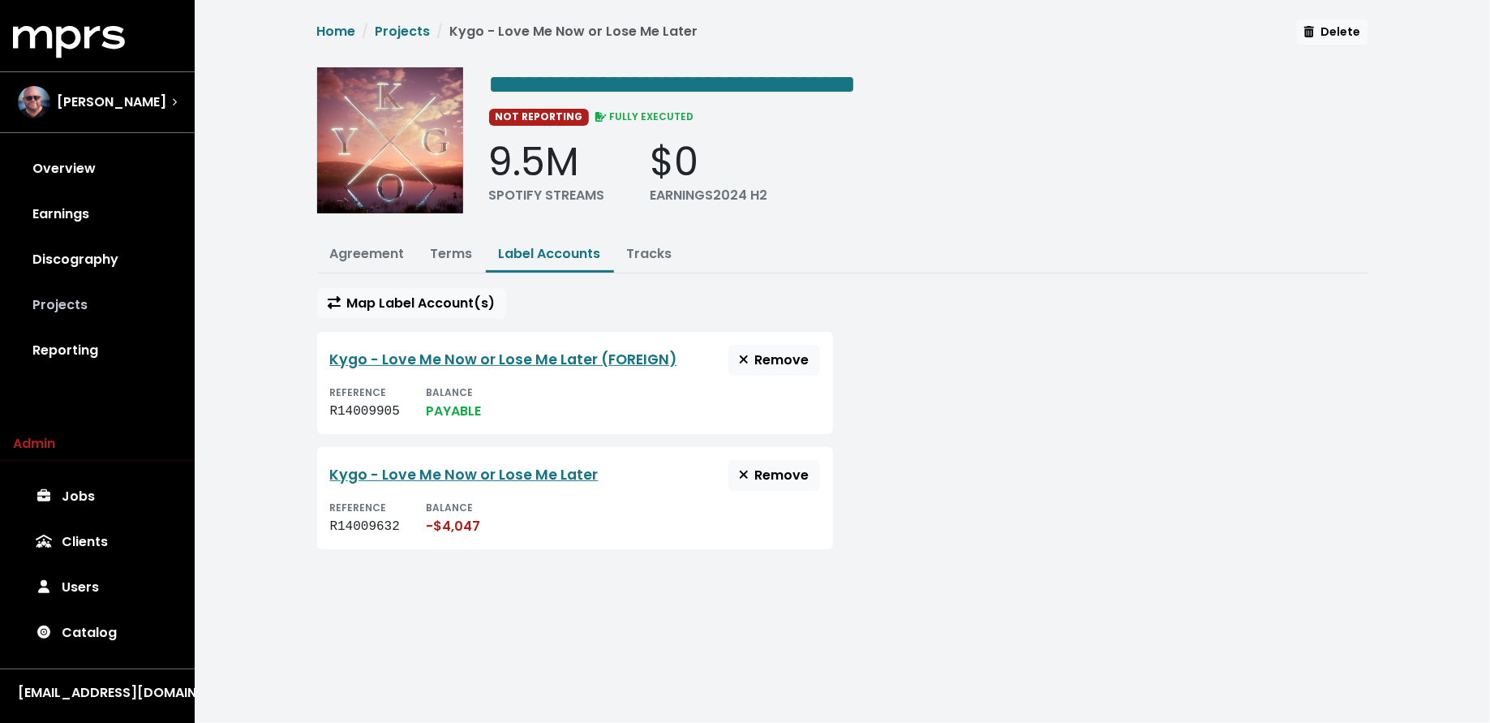
click at [89, 285] on link "Projects" at bounding box center [97, 304] width 169 height 45
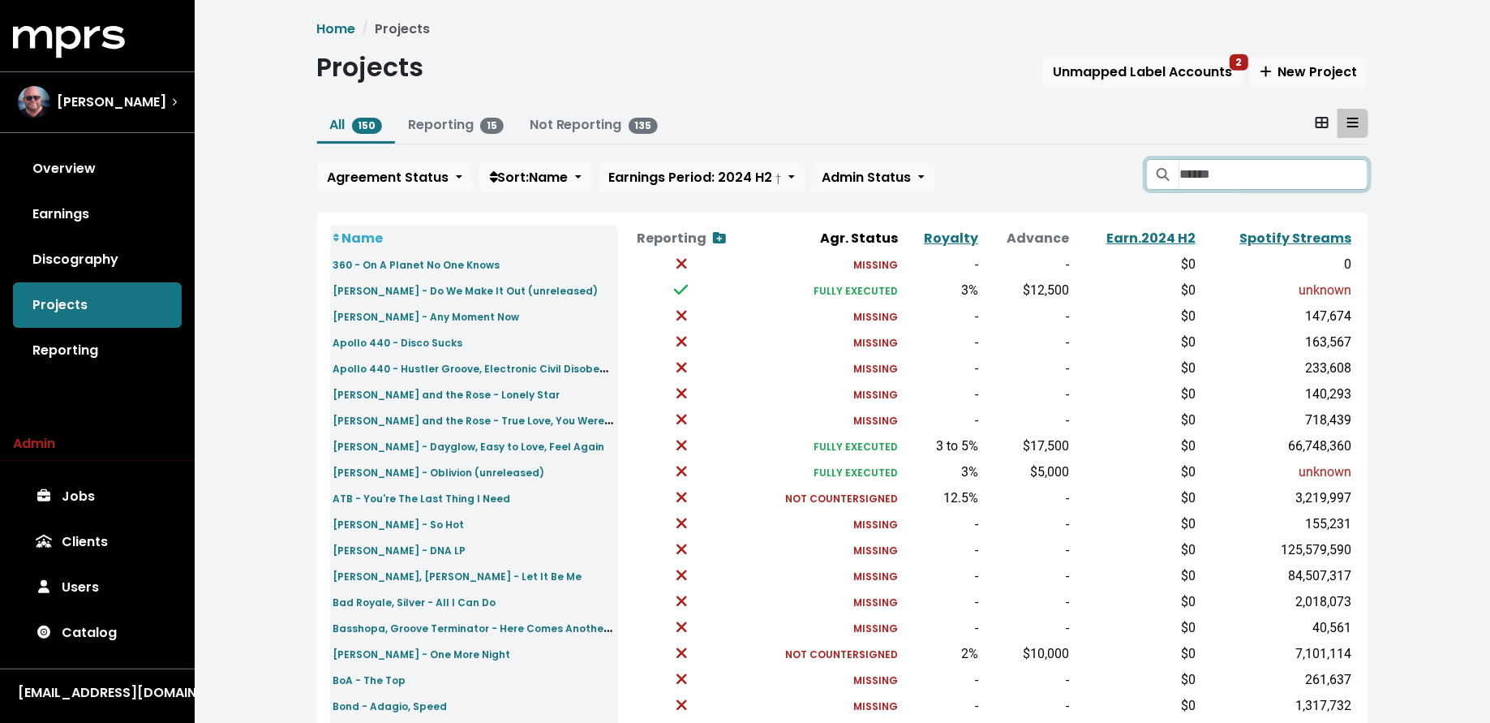
click at [1218, 181] on input "Search projects" at bounding box center [1273, 174] width 188 height 31
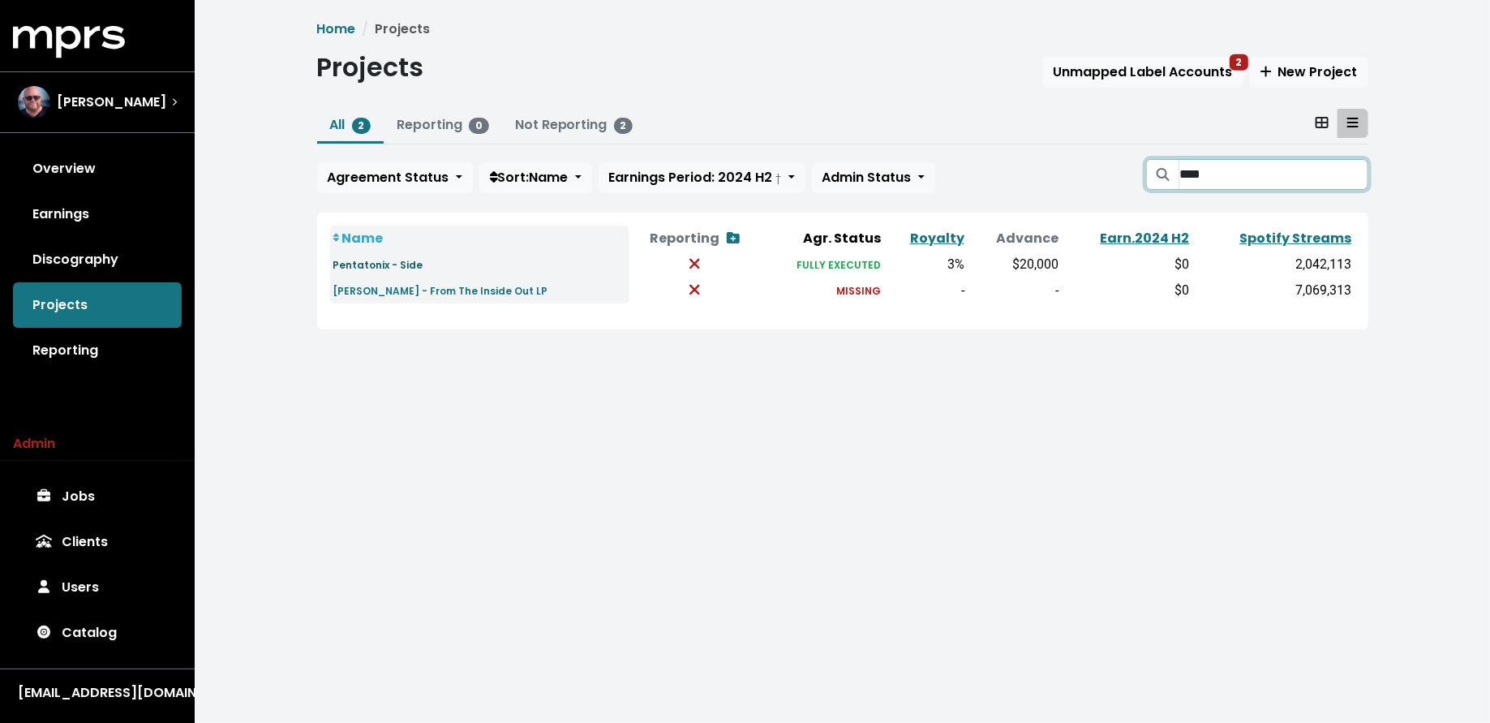
type input "****"
click at [403, 264] on small "Pentatonix - Side" at bounding box center [378, 265] width 90 height 14
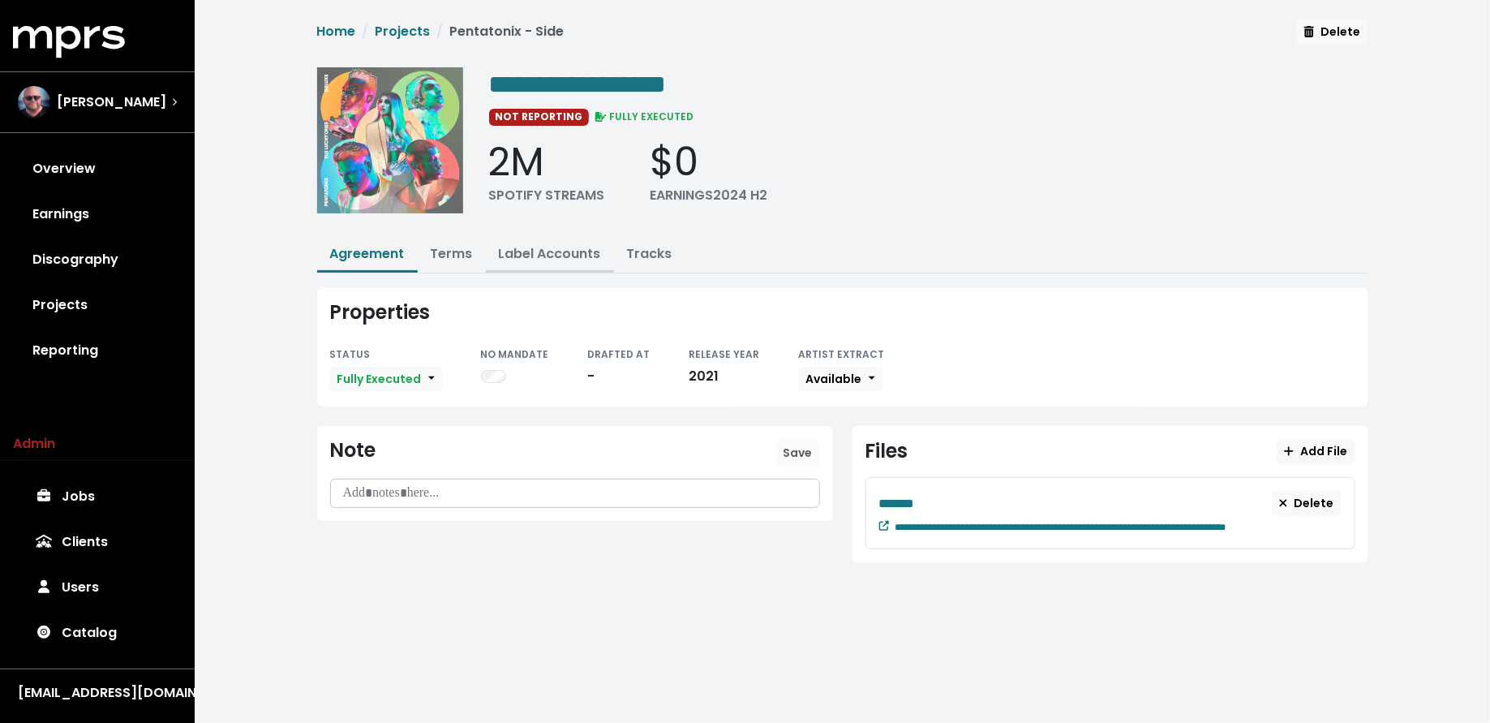
click at [520, 246] on link "Label Accounts" at bounding box center [550, 253] width 102 height 19
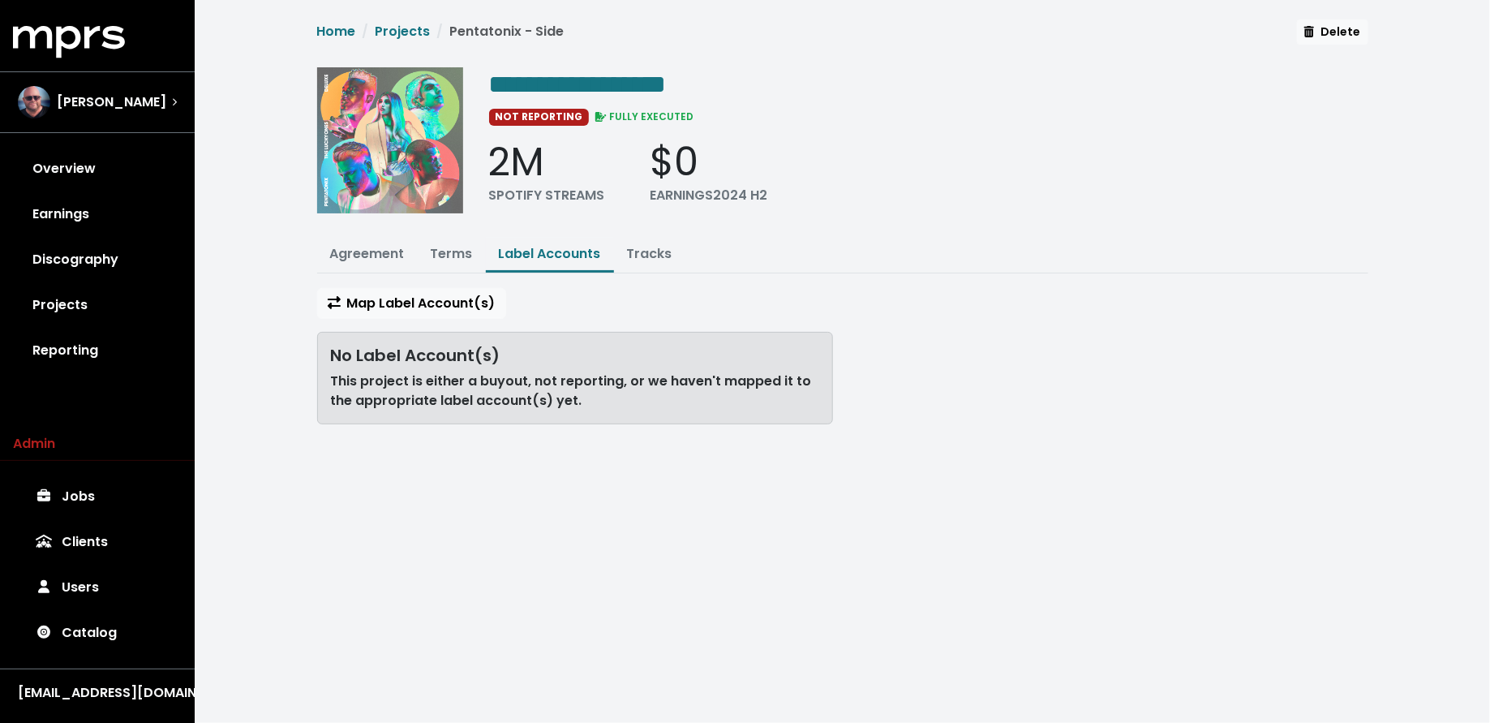
click at [430, 315] on div "Map Label Account(s) No Label Account(s) This project is either a buyout, not r…" at bounding box center [574, 362] width 535 height 149
click at [432, 307] on span "Map Label Account(s)" at bounding box center [412, 303] width 168 height 19
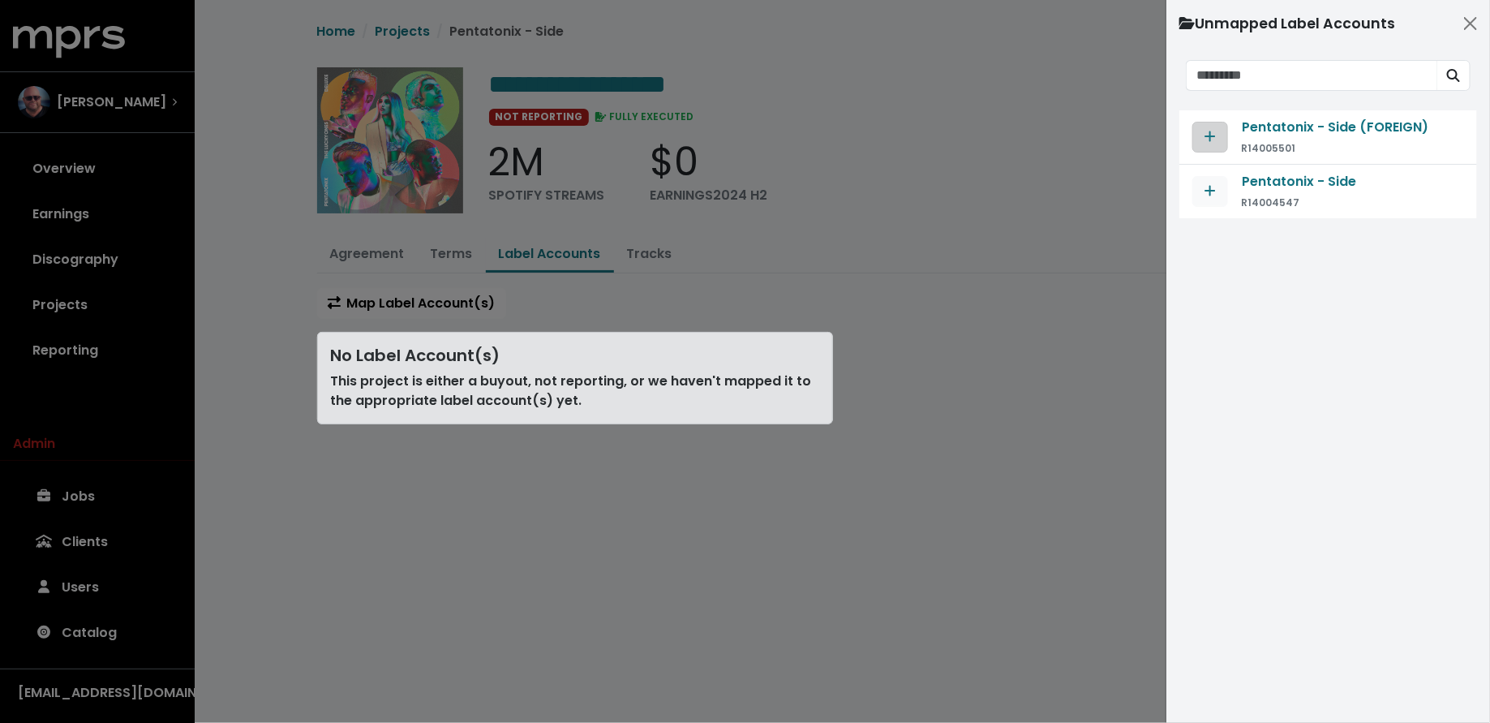
click at [1216, 138] on span "Map contract to selected agreement" at bounding box center [1210, 136] width 15 height 19
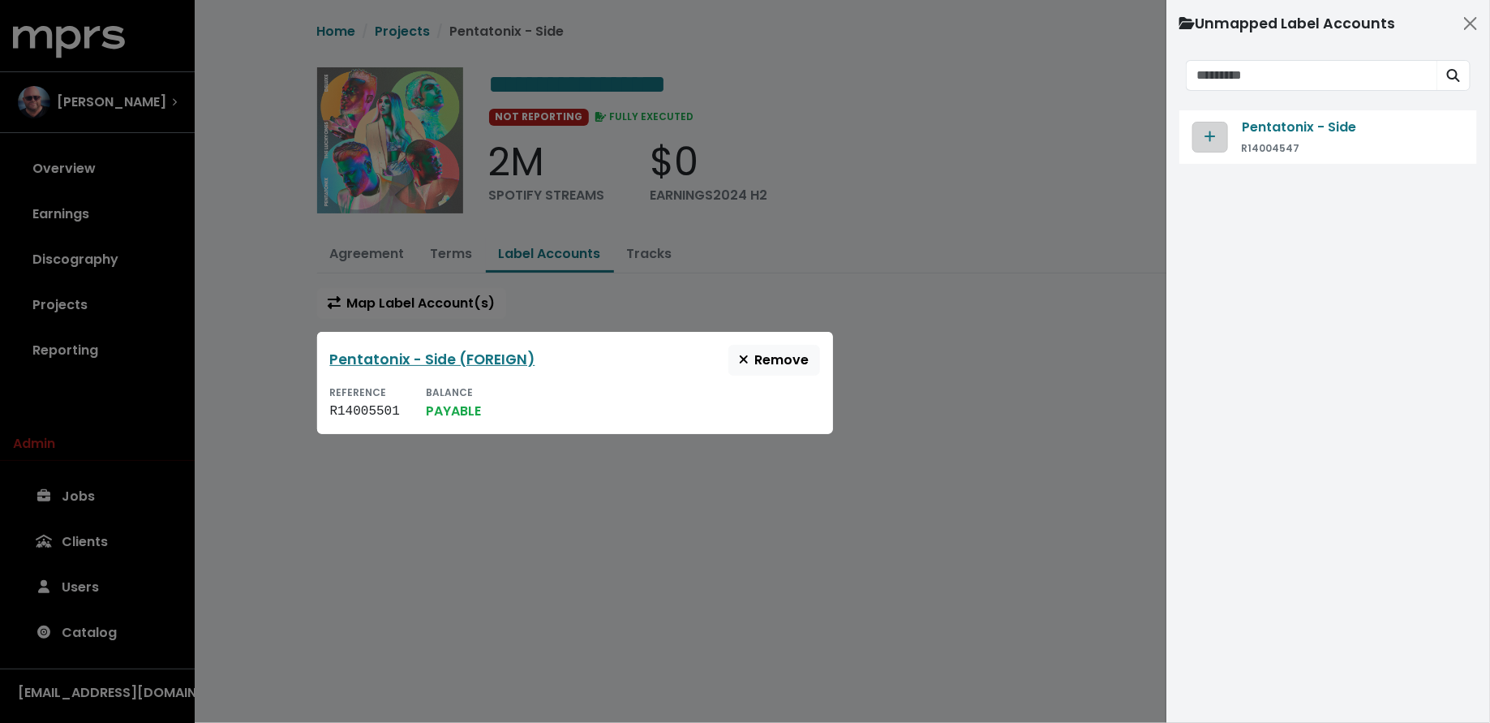
click at [1217, 131] on button "Map contract to selected agreement" at bounding box center [1210, 137] width 36 height 31
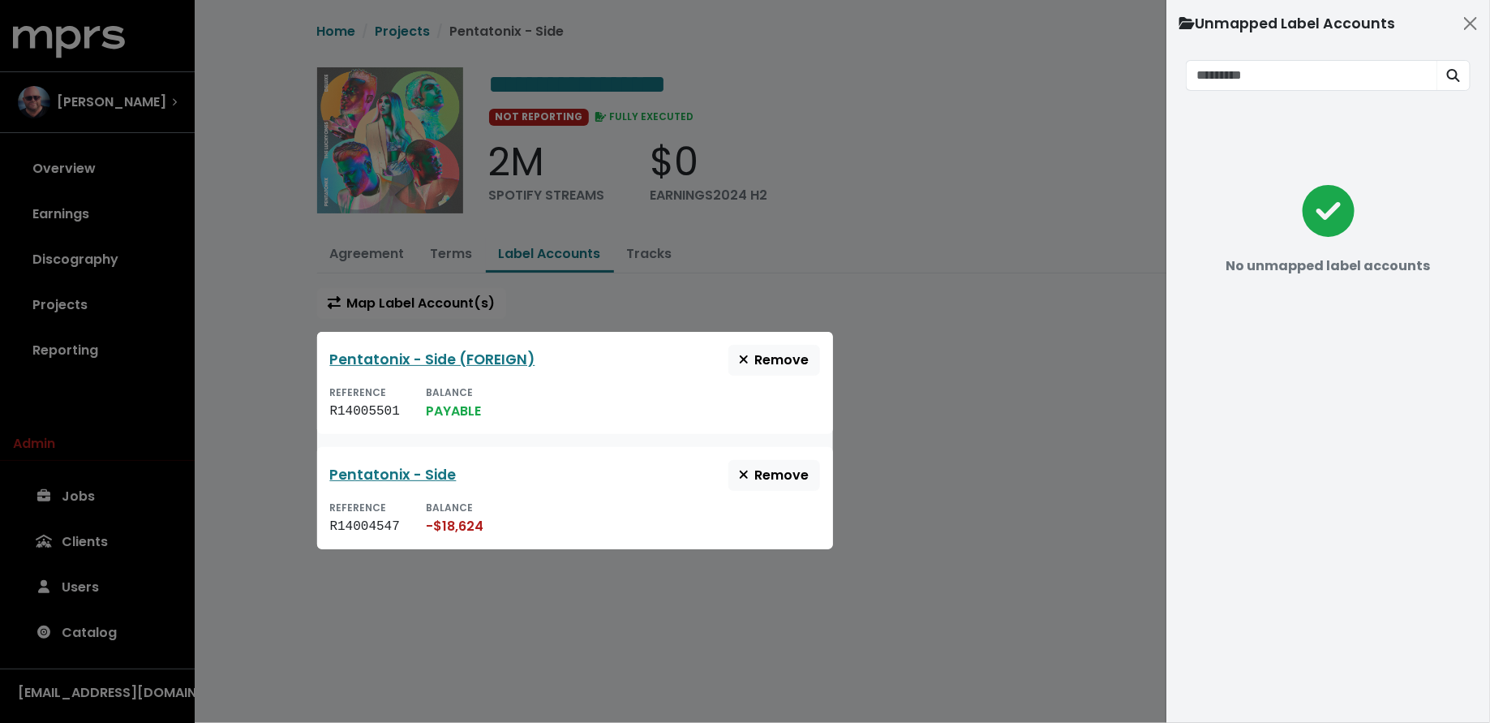
click at [1056, 268] on div at bounding box center [745, 361] width 1490 height 723
